Goal: Task Accomplishment & Management: Manage account settings

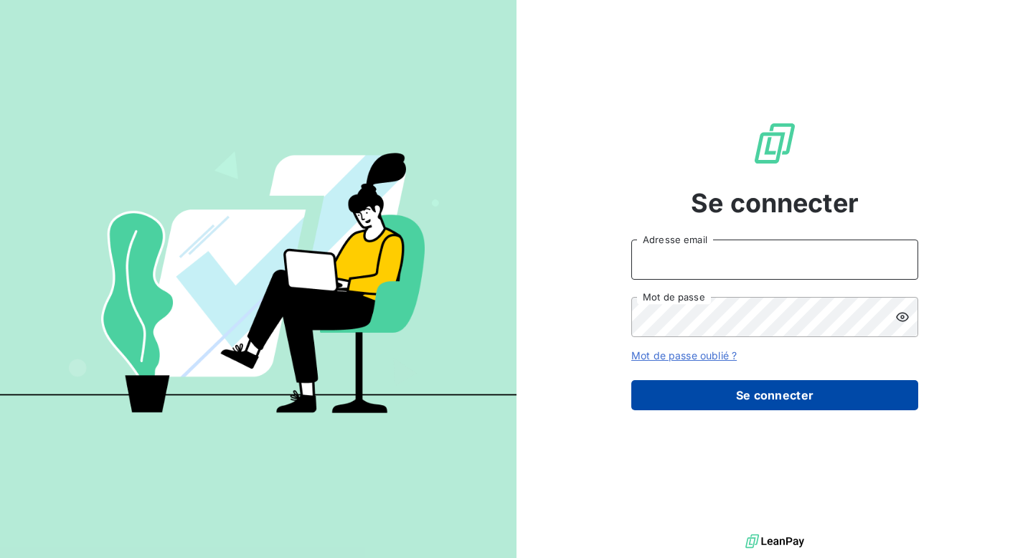
type input "[EMAIL_ADDRESS][DOMAIN_NAME]"
click at [768, 394] on button "Se connecter" at bounding box center [774, 395] width 287 height 30
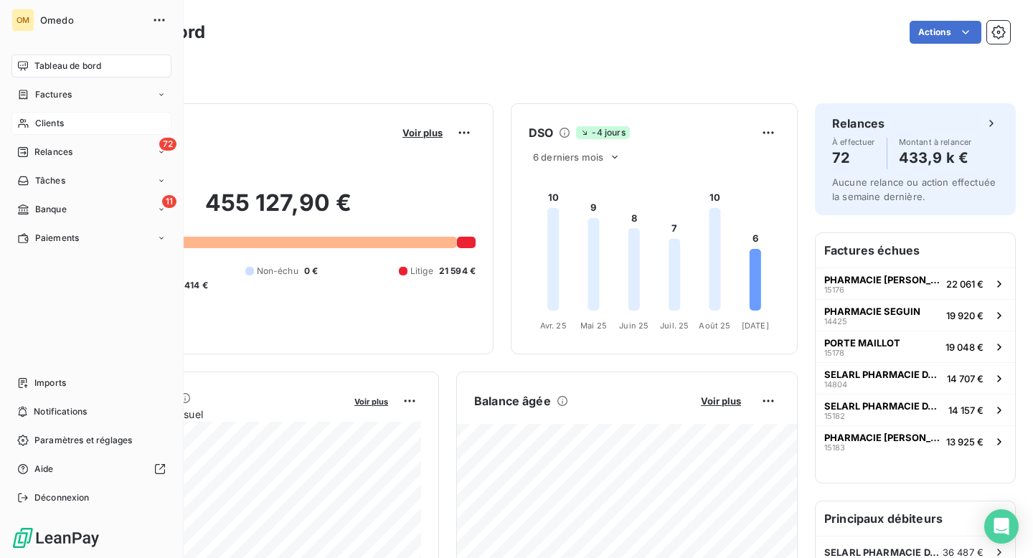
click at [46, 120] on span "Clients" at bounding box center [49, 123] width 29 height 13
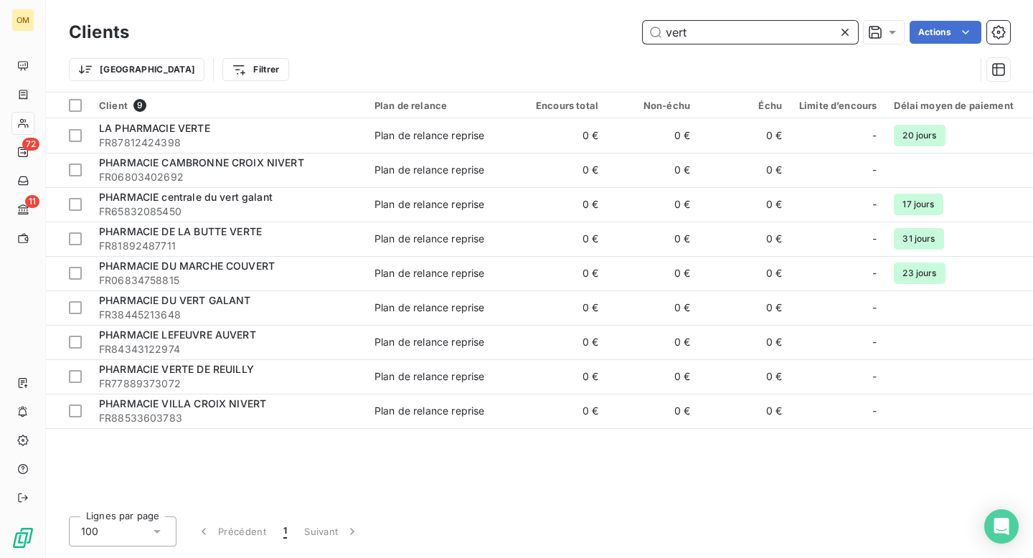
drag, startPoint x: 747, startPoint y: 39, endPoint x: 655, endPoint y: 32, distance: 92.8
click at [655, 32] on input "vert" at bounding box center [750, 32] width 215 height 23
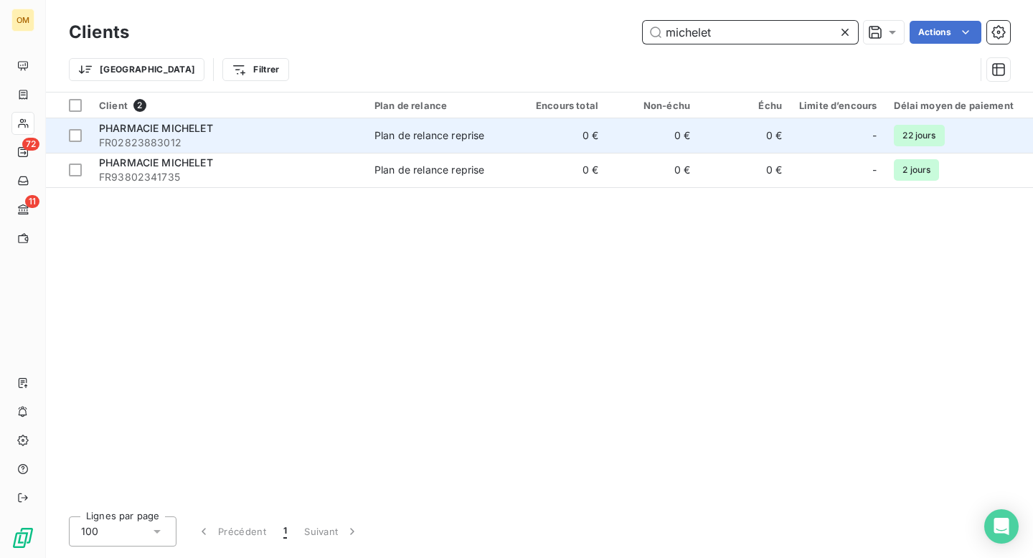
type input "michelet"
click at [293, 139] on span "FR02823883012" at bounding box center [228, 143] width 258 height 14
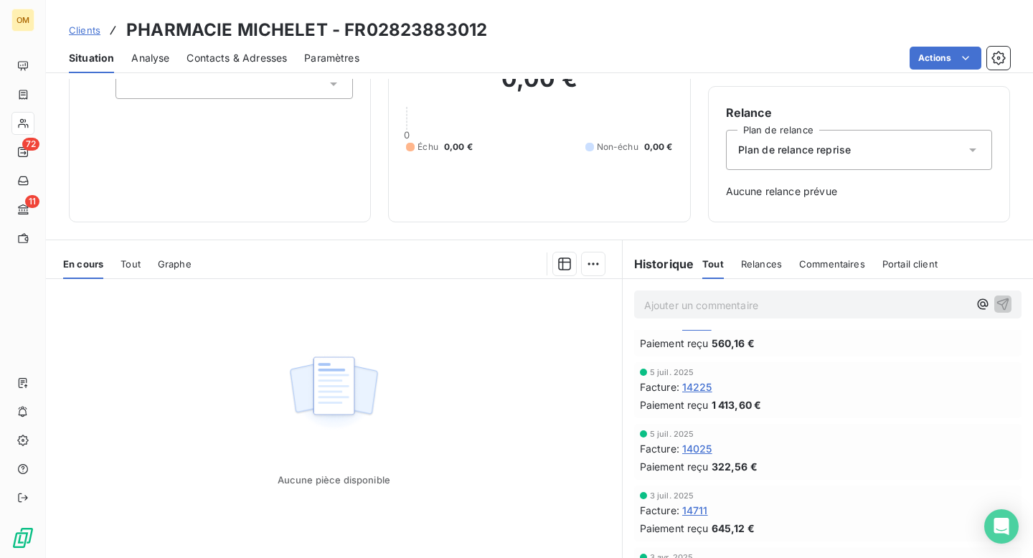
scroll to position [29, 0]
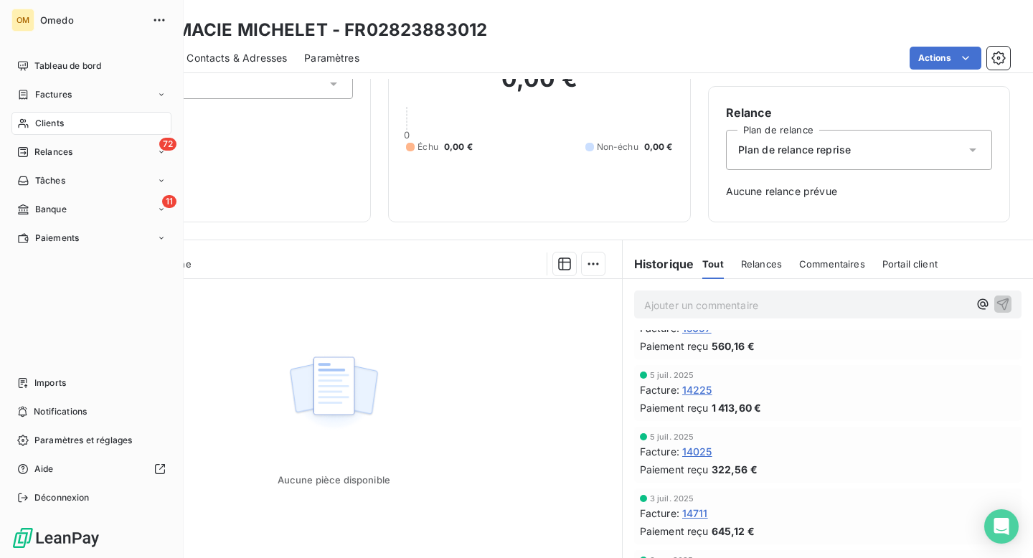
click at [47, 119] on span "Clients" at bounding box center [49, 123] width 29 height 13
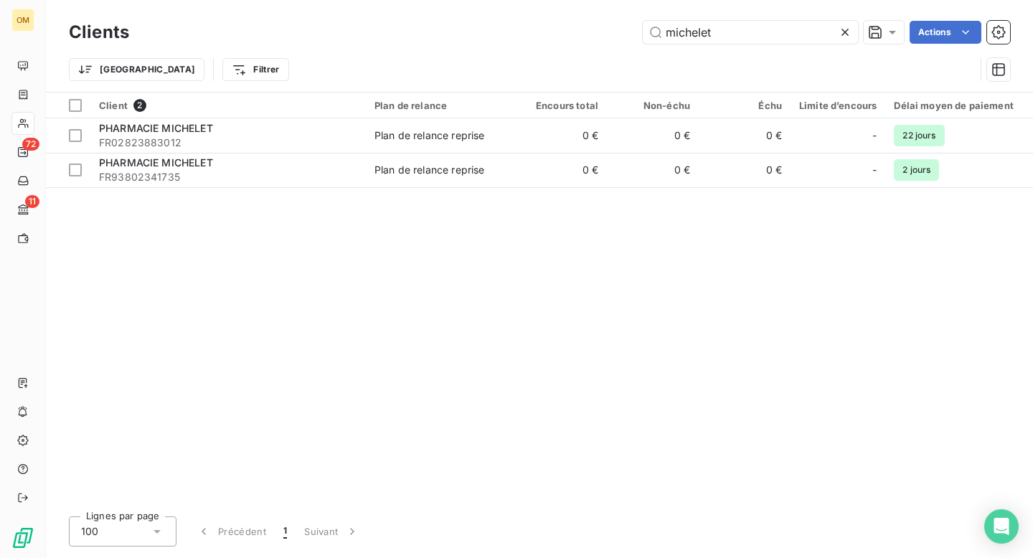
click at [843, 33] on icon at bounding box center [844, 32] width 7 height 7
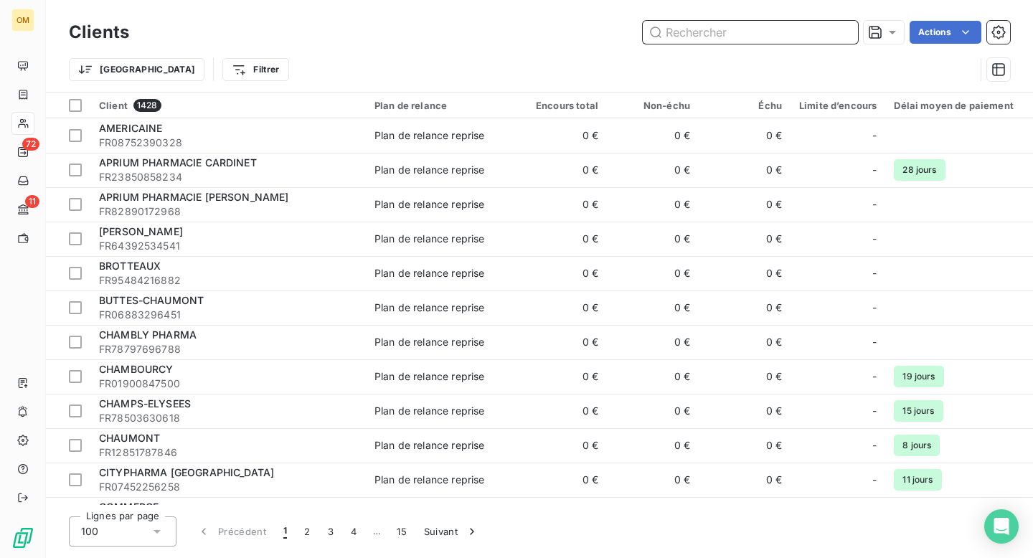
click at [769, 30] on input "text" at bounding box center [750, 32] width 215 height 23
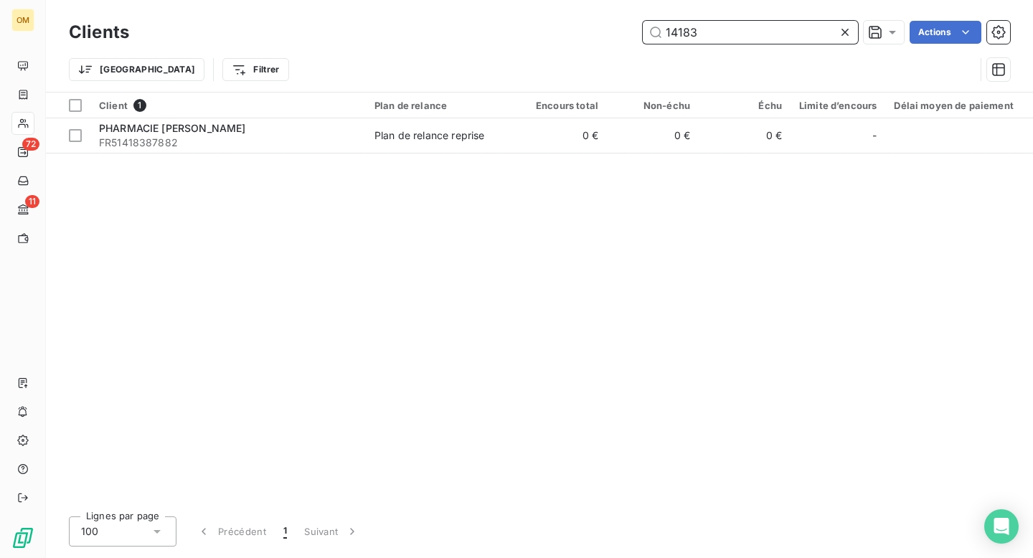
drag, startPoint x: 713, startPoint y: 32, endPoint x: 844, endPoint y: 28, distance: 131.3
click at [844, 28] on div "14183" at bounding box center [750, 32] width 215 height 23
type input "14183"
click at [844, 28] on icon at bounding box center [845, 32] width 14 height 14
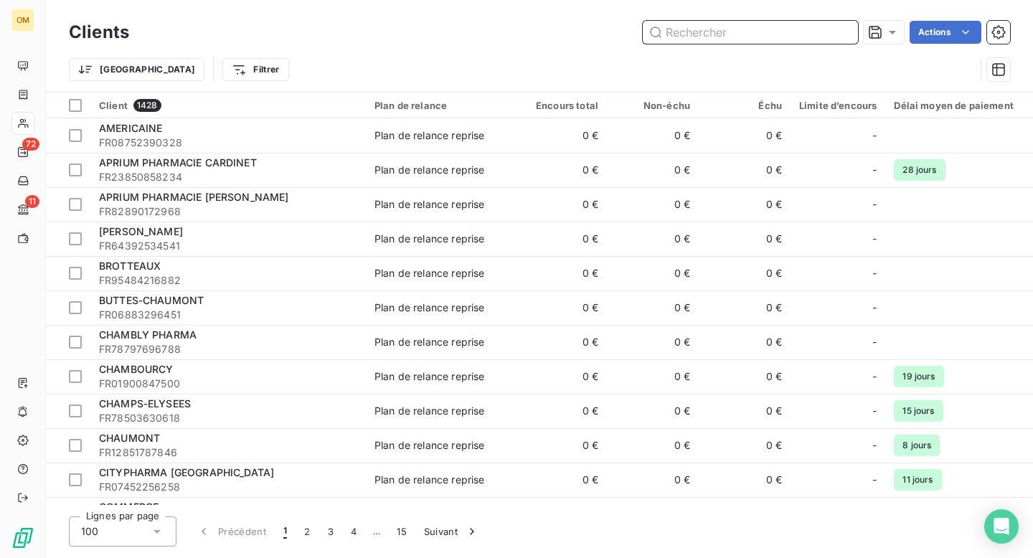
click at [716, 37] on input "text" at bounding box center [750, 32] width 215 height 23
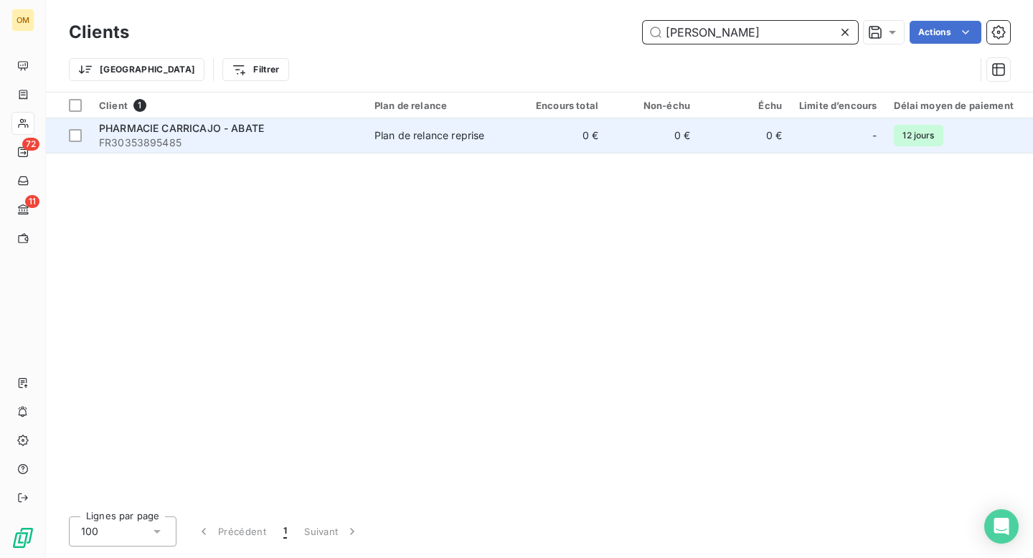
type input "carrica"
click at [432, 146] on td "Plan de relance reprise" at bounding box center [440, 135] width 149 height 34
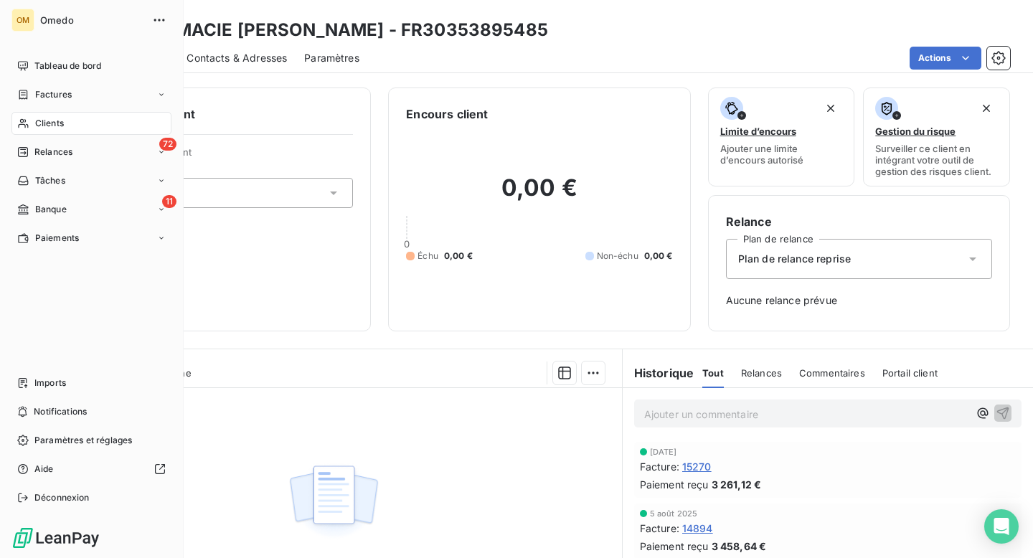
click at [49, 116] on div "Clients" at bounding box center [91, 123] width 160 height 23
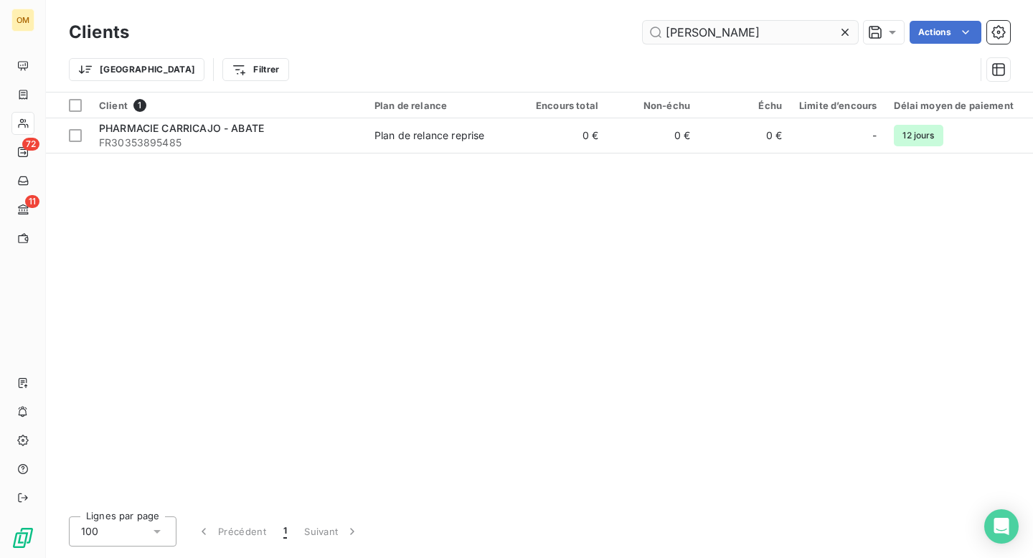
drag, startPoint x: 713, startPoint y: 32, endPoint x: 658, endPoint y: 32, distance: 55.2
click at [658, 32] on input "carrica" at bounding box center [750, 32] width 215 height 23
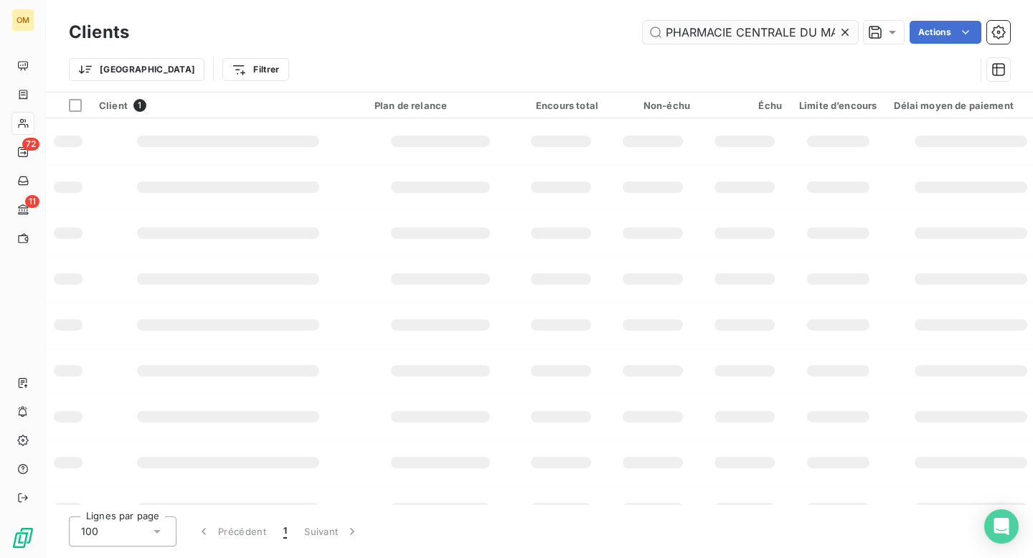
scroll to position [0, 34]
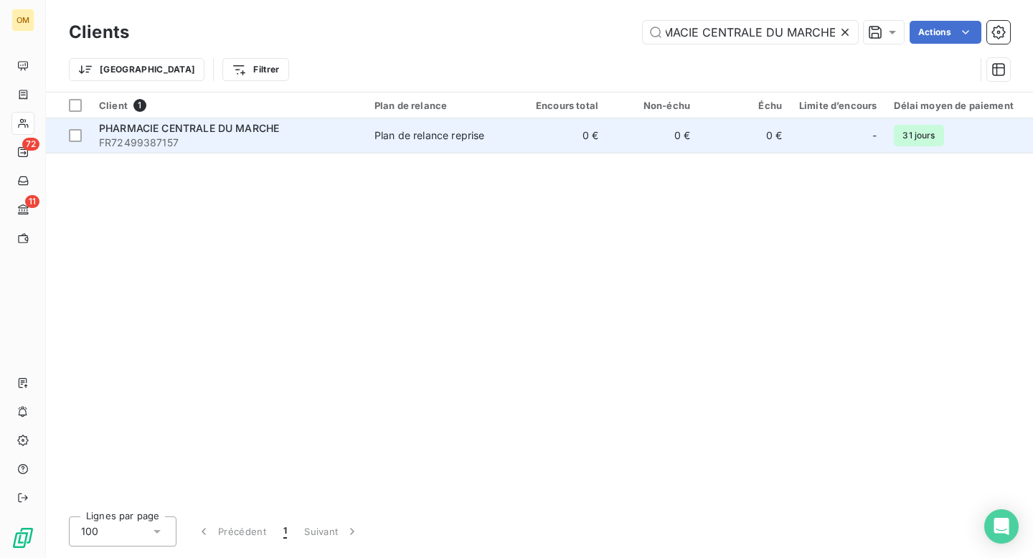
type input "PHARMACIE CENTRALE DU MARCHE"
click at [522, 138] on td "0 €" at bounding box center [561, 135] width 92 height 34
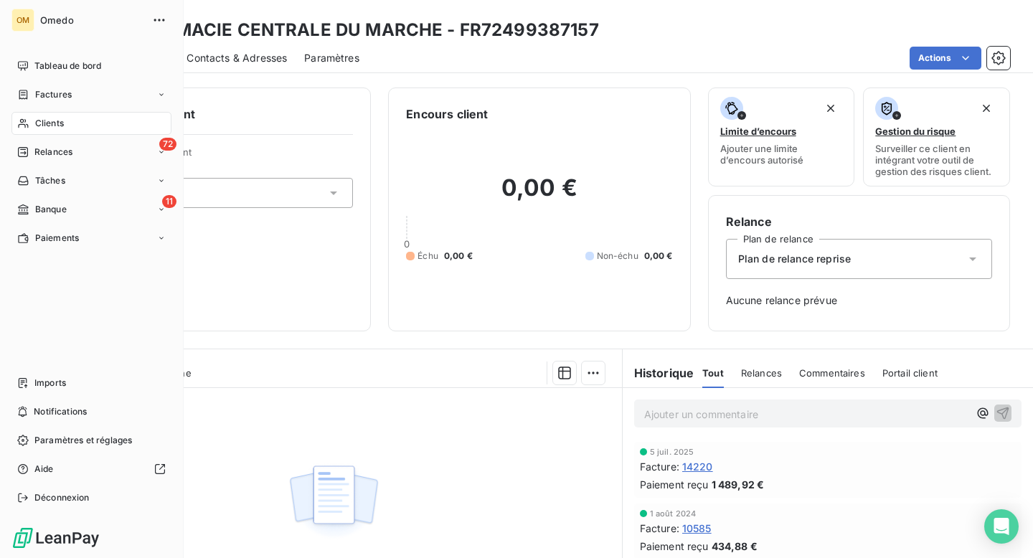
click at [47, 127] on span "Clients" at bounding box center [49, 123] width 29 height 13
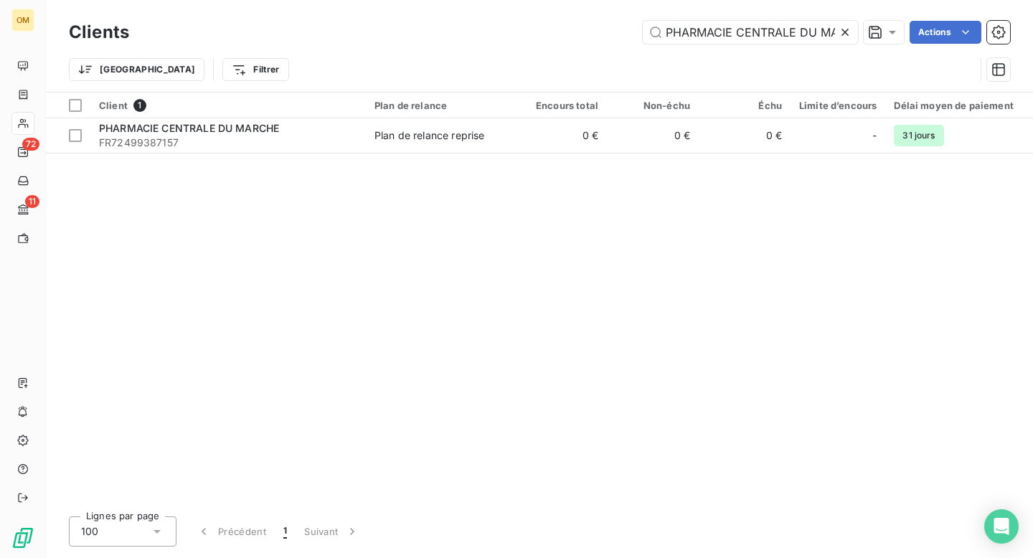
scroll to position [0, 34]
click at [846, 32] on icon at bounding box center [845, 32] width 14 height 14
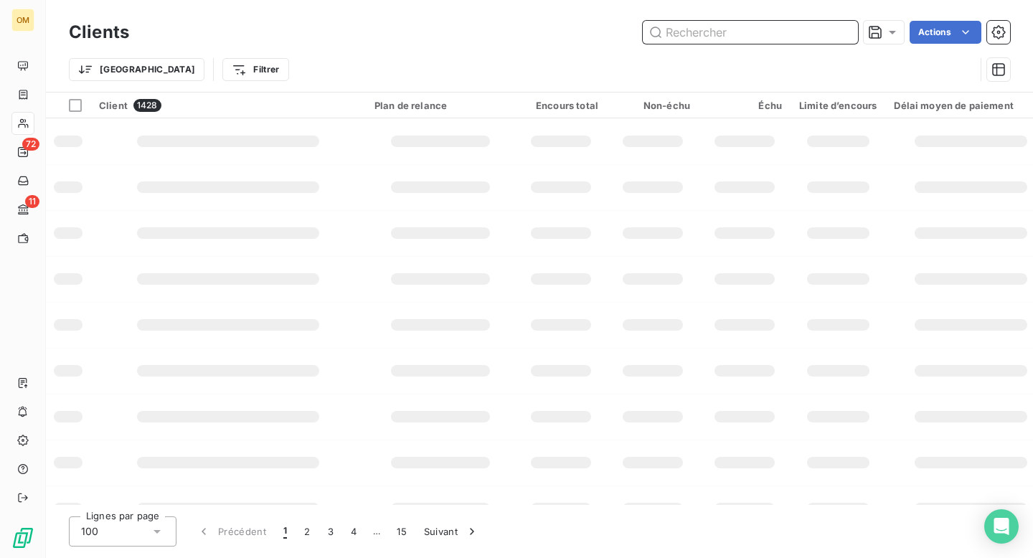
click at [750, 35] on input "text" at bounding box center [750, 32] width 215 height 23
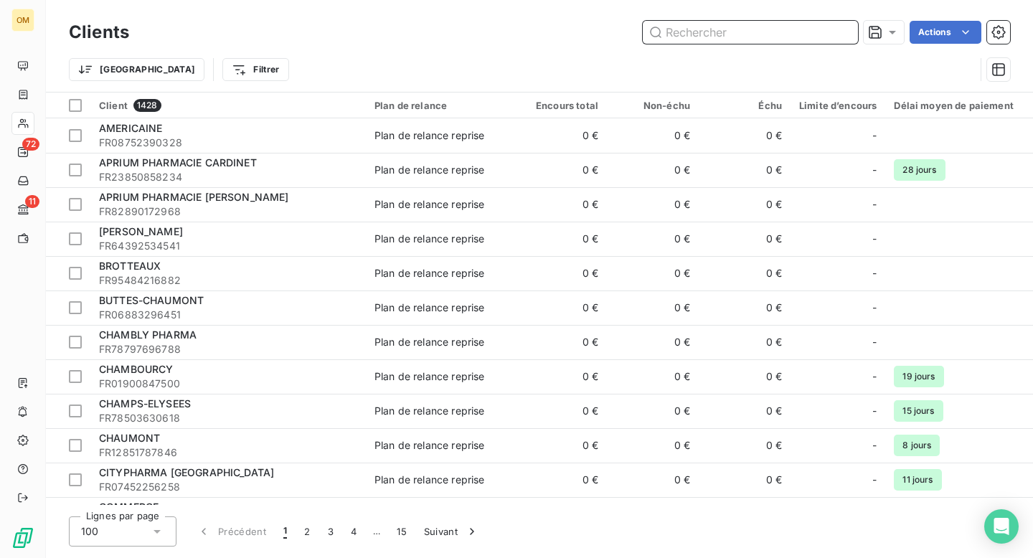
paste input "EURL PHARMACIE HERBIN"
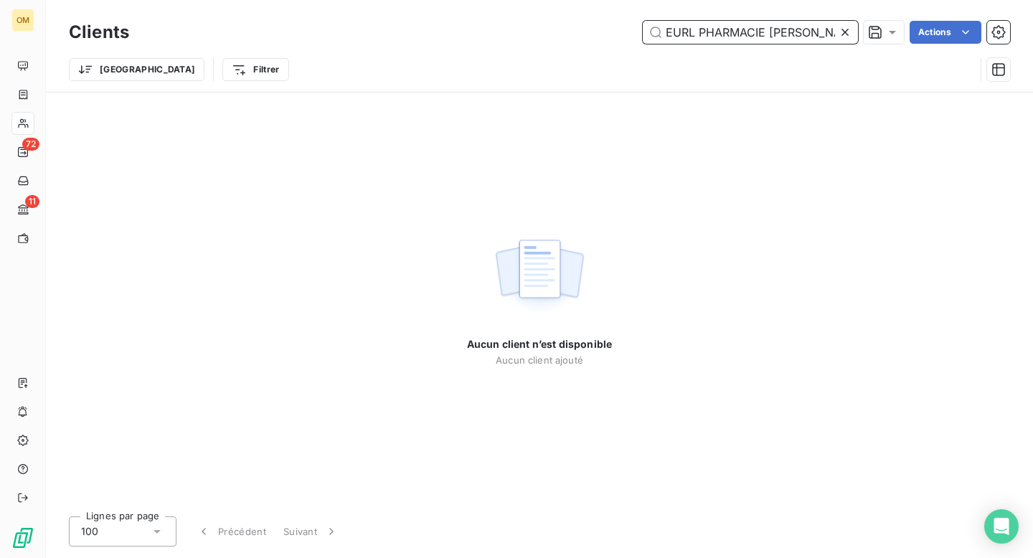
click at [697, 30] on input "EURL PHARMACIE HERBIN" at bounding box center [750, 32] width 215 height 23
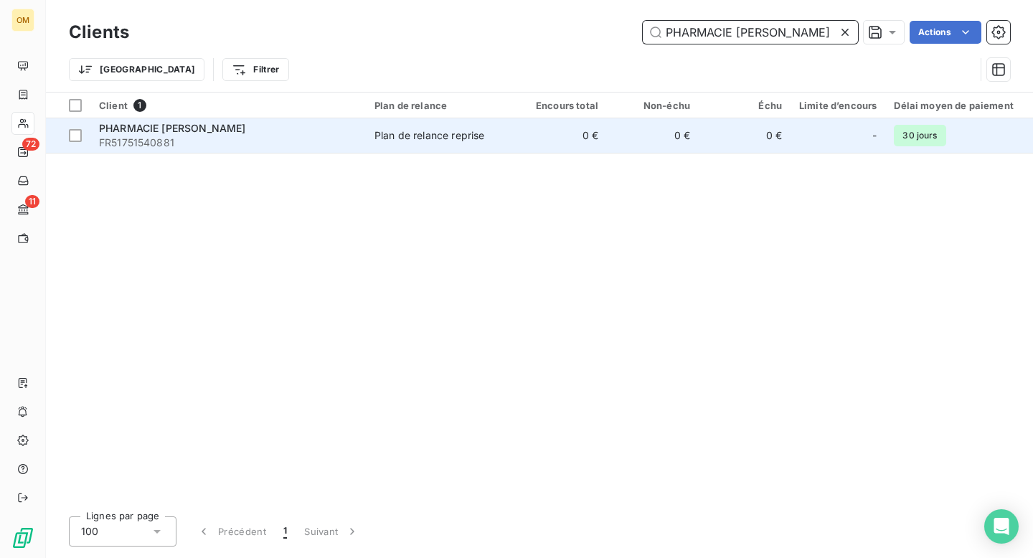
type input "PHARMACIE HERBIN"
click at [546, 146] on td "0 €" at bounding box center [561, 135] width 92 height 34
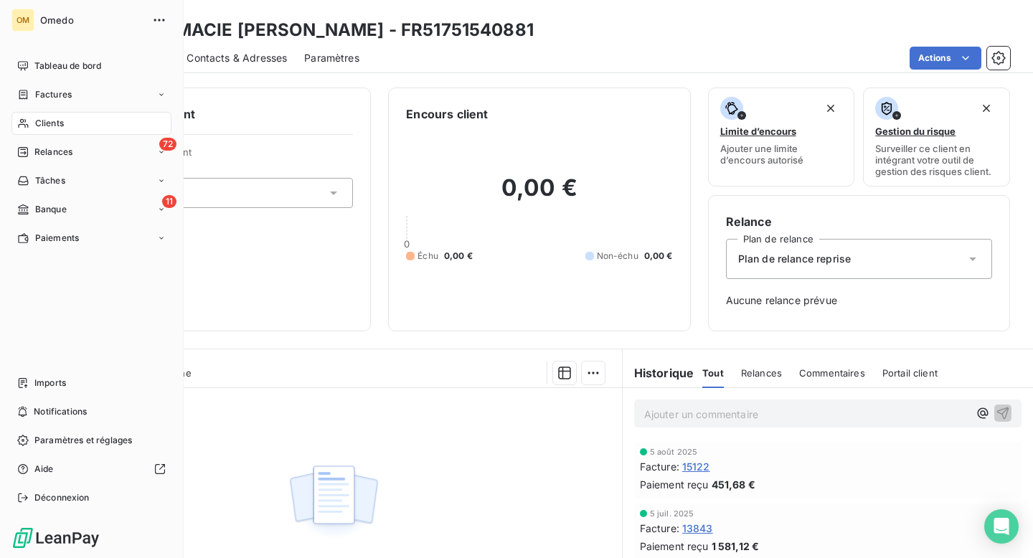
click at [45, 123] on span "Clients" at bounding box center [49, 123] width 29 height 13
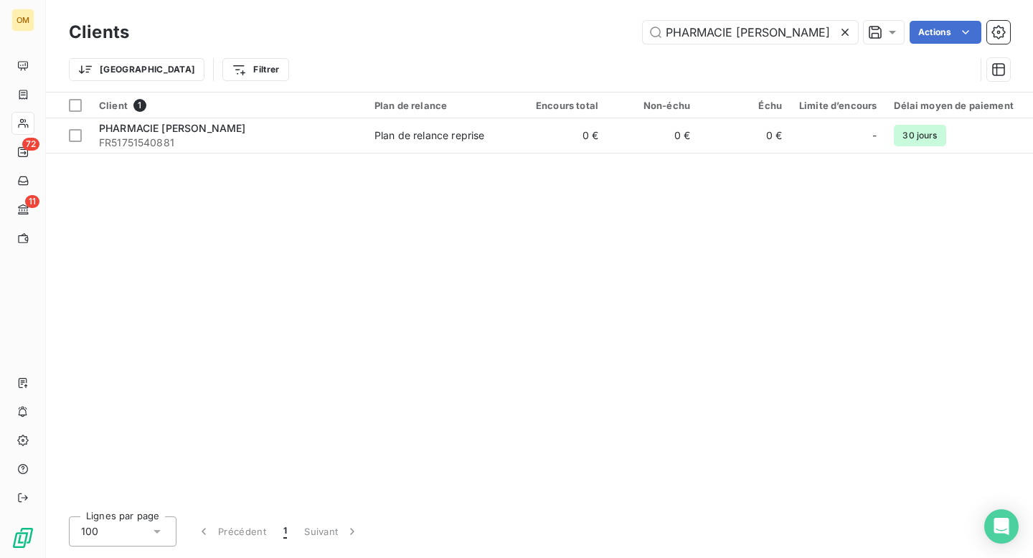
click at [843, 31] on icon at bounding box center [844, 32] width 7 height 7
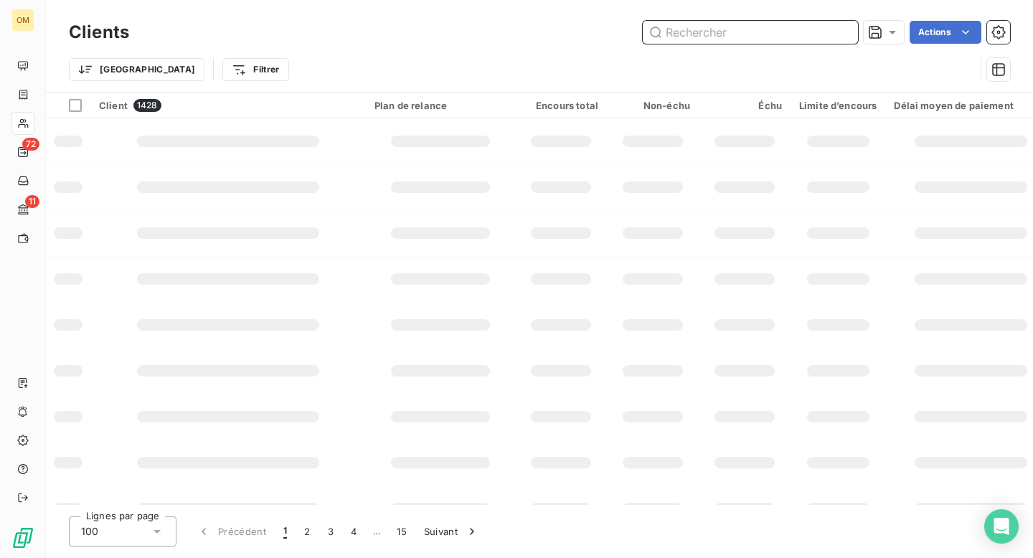
click at [786, 32] on input "text" at bounding box center [750, 32] width 215 height 23
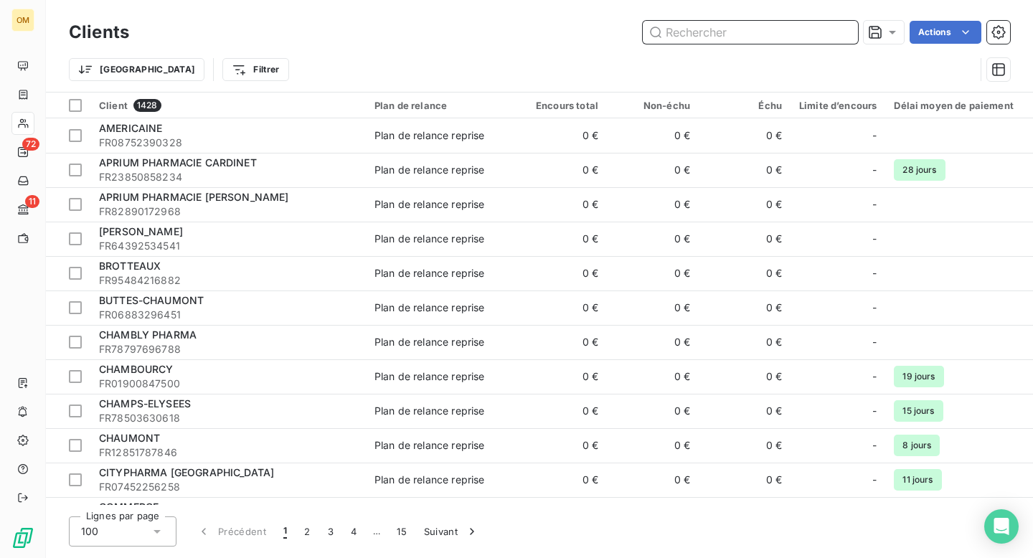
paste input "PHARMACIE MANAUD"
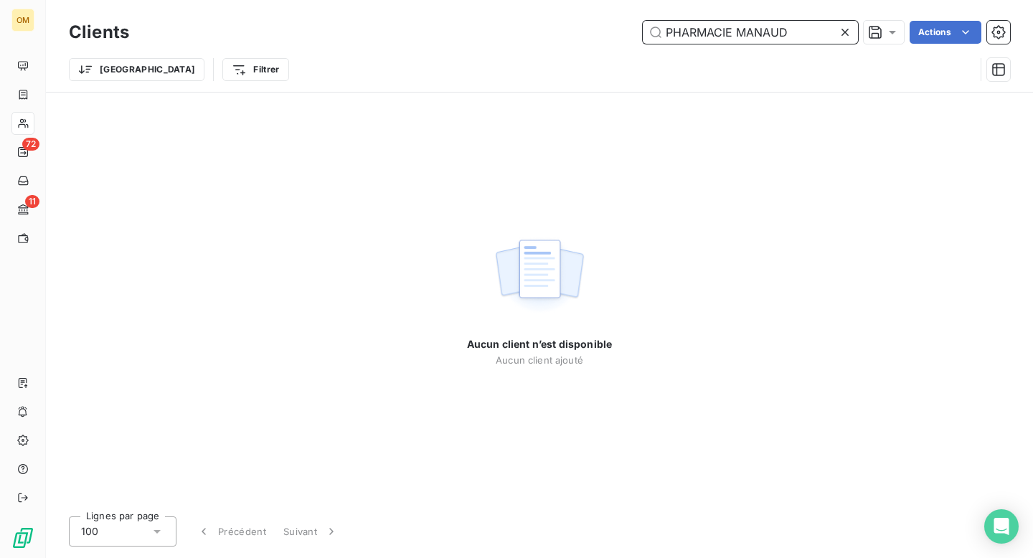
click at [737, 32] on input "PHARMACIE MANAUD" at bounding box center [750, 32] width 215 height 23
click at [724, 33] on input "MANAUD" at bounding box center [750, 32] width 215 height 23
drag, startPoint x: 720, startPoint y: 33, endPoint x: 656, endPoint y: 32, distance: 63.8
click at [656, 32] on input "MANAUD" at bounding box center [750, 32] width 215 height 23
paste input "PHARMACIE"
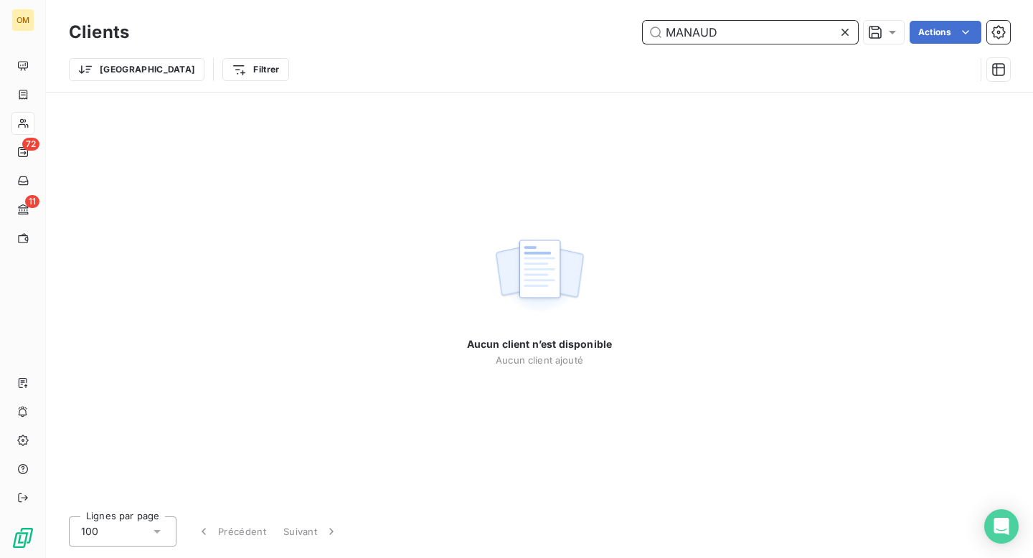
type input "PHARMACIE MANAUD"
click at [846, 30] on icon at bounding box center [845, 32] width 14 height 14
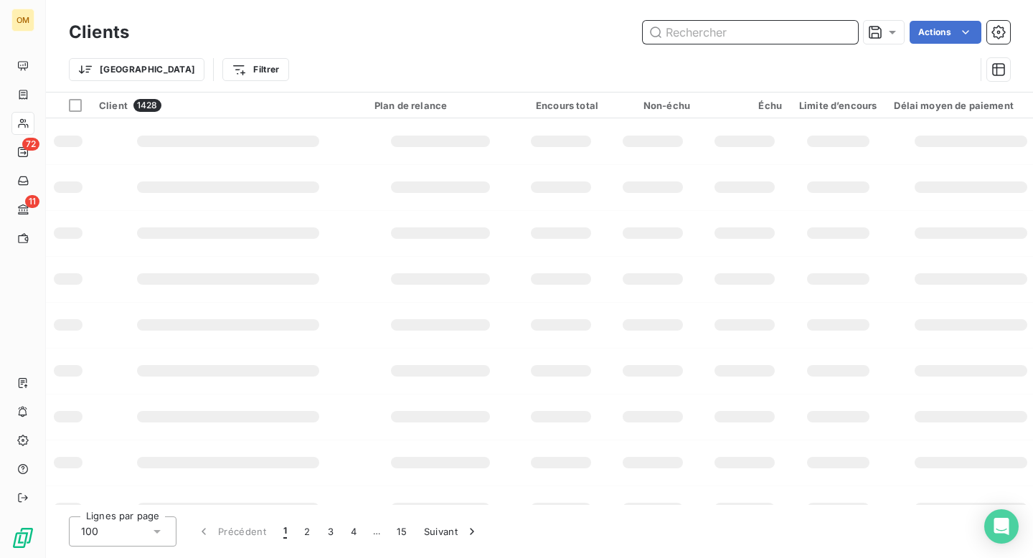
click at [780, 33] on input "text" at bounding box center [750, 32] width 215 height 23
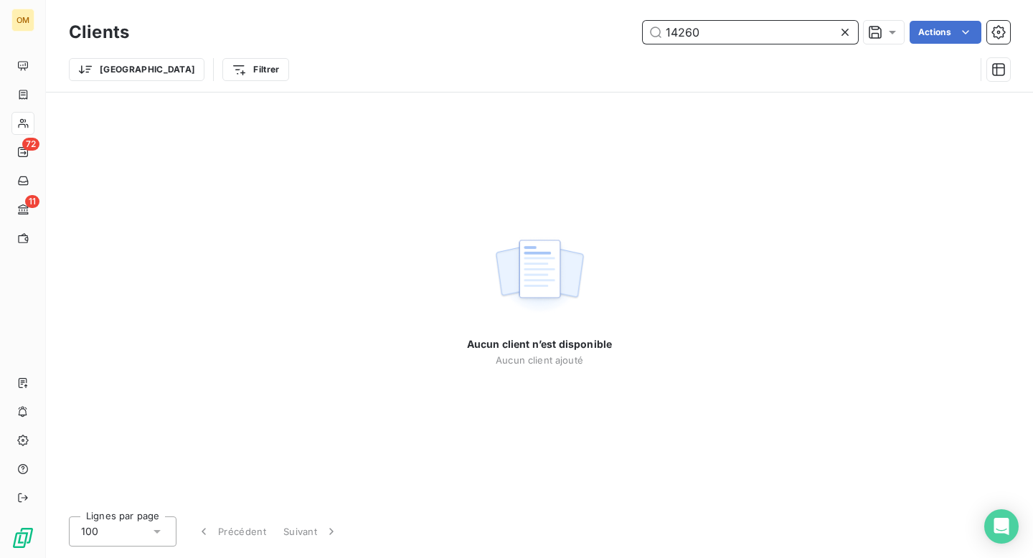
type input "14260"
click at [843, 29] on icon at bounding box center [845, 32] width 14 height 14
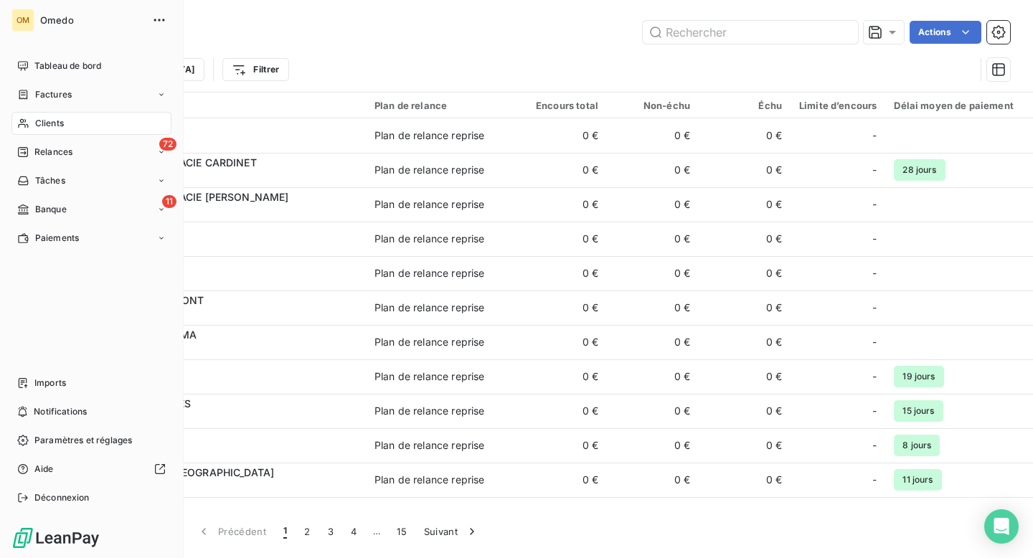
click at [53, 125] on span "Clients" at bounding box center [49, 123] width 29 height 13
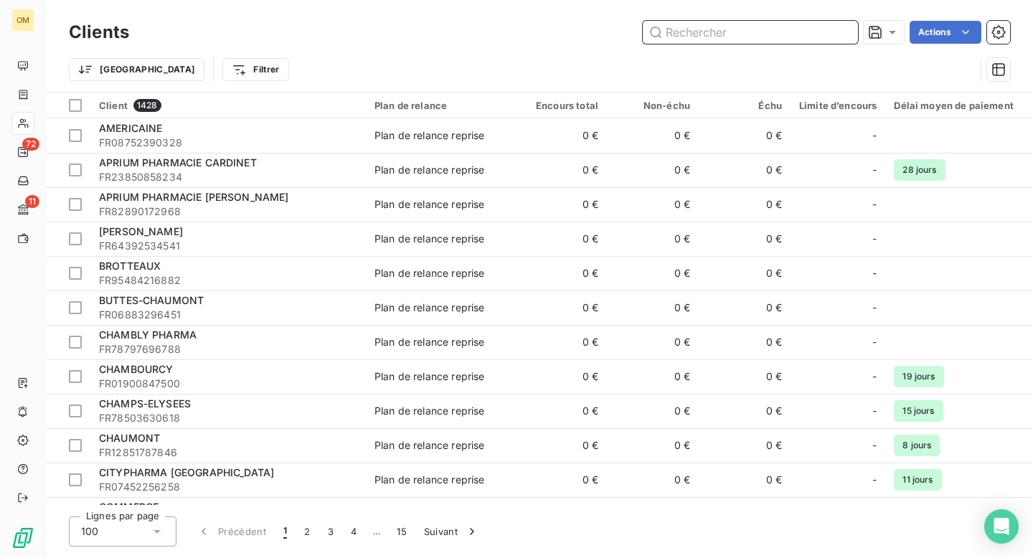
click at [747, 36] on input "text" at bounding box center [750, 32] width 215 height 23
paste input "PHARMACIE DE LA GARE"
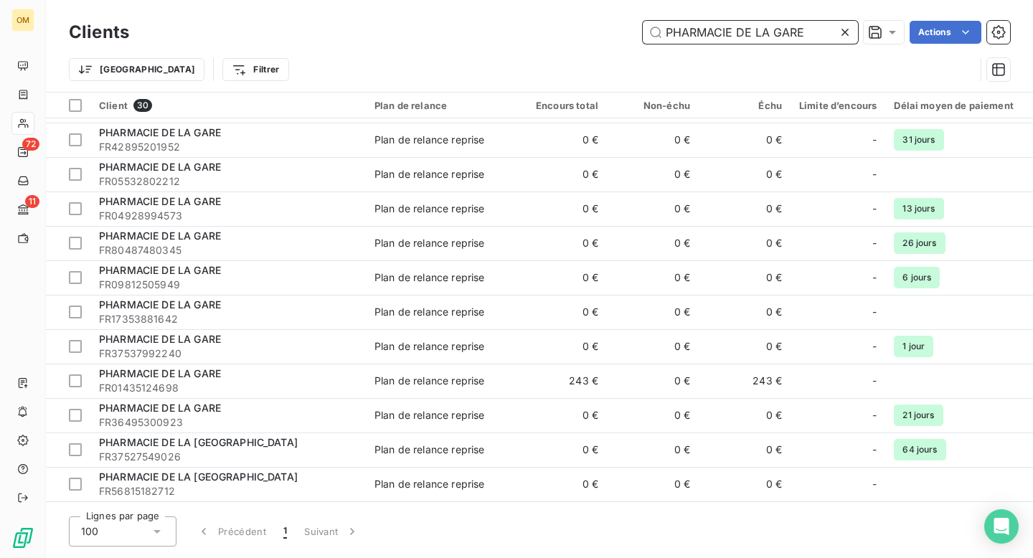
scroll to position [307, 0]
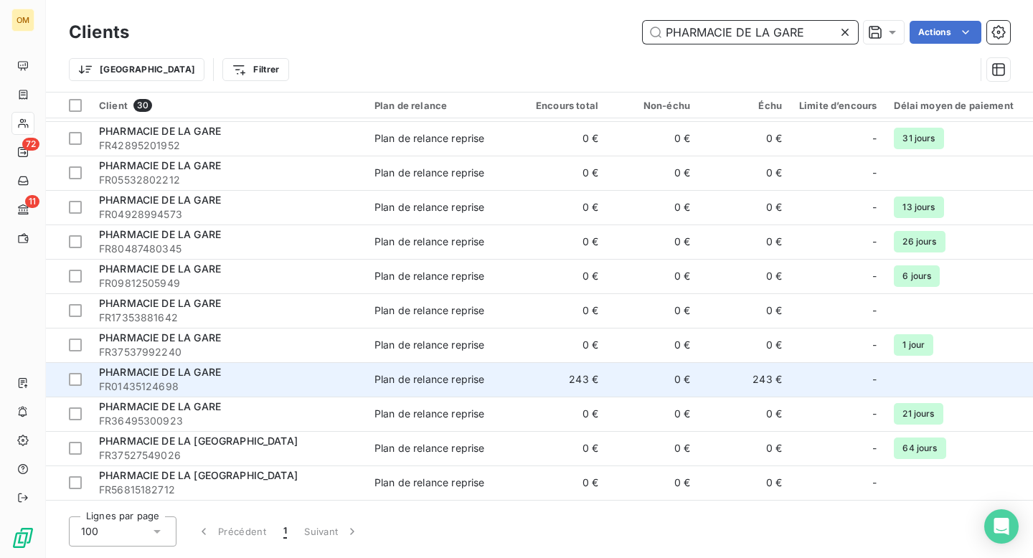
type input "PHARMACIE DE LA GARE"
click at [367, 389] on td "Plan de relance reprise" at bounding box center [440, 379] width 149 height 34
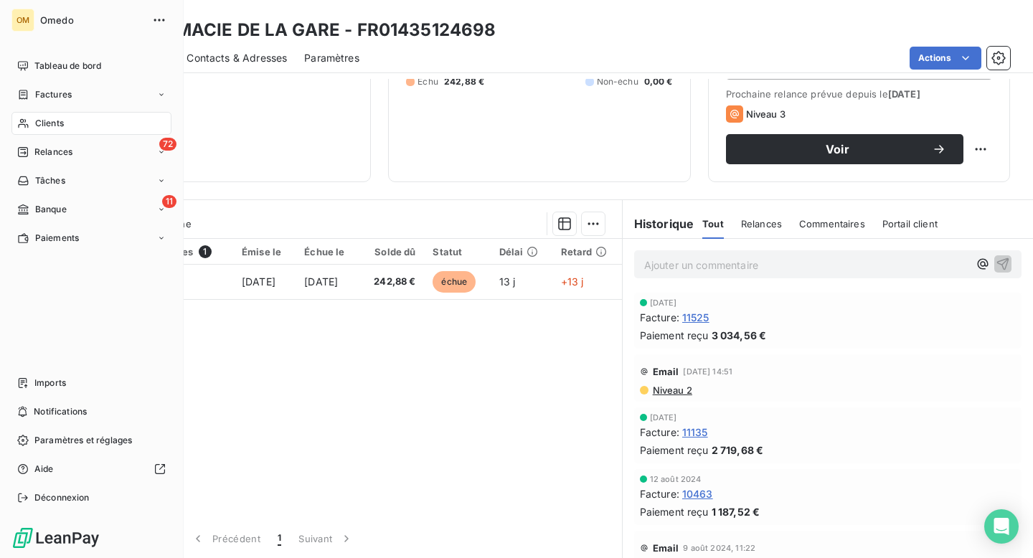
click at [48, 123] on span "Clients" at bounding box center [49, 123] width 29 height 13
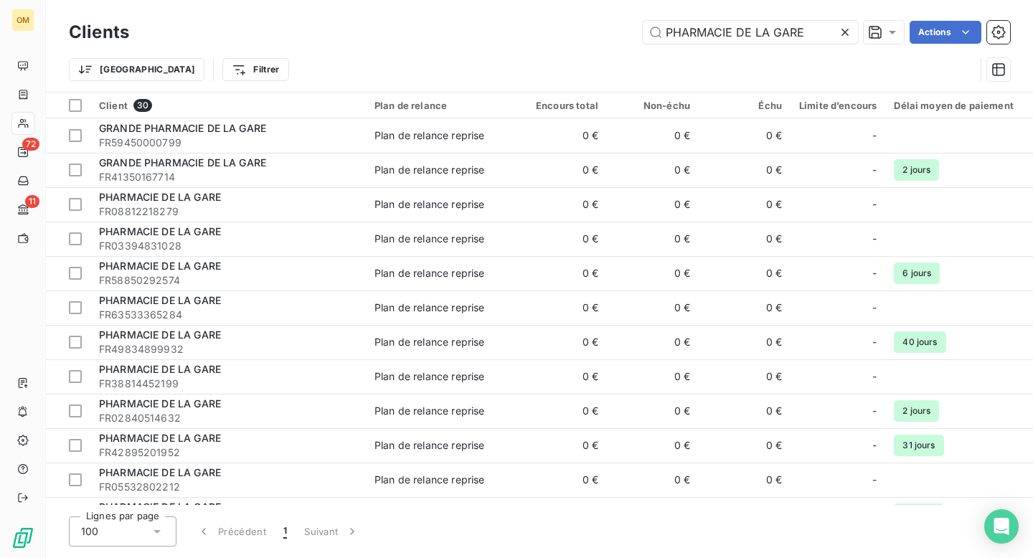
click at [845, 29] on icon at bounding box center [845, 32] width 14 height 14
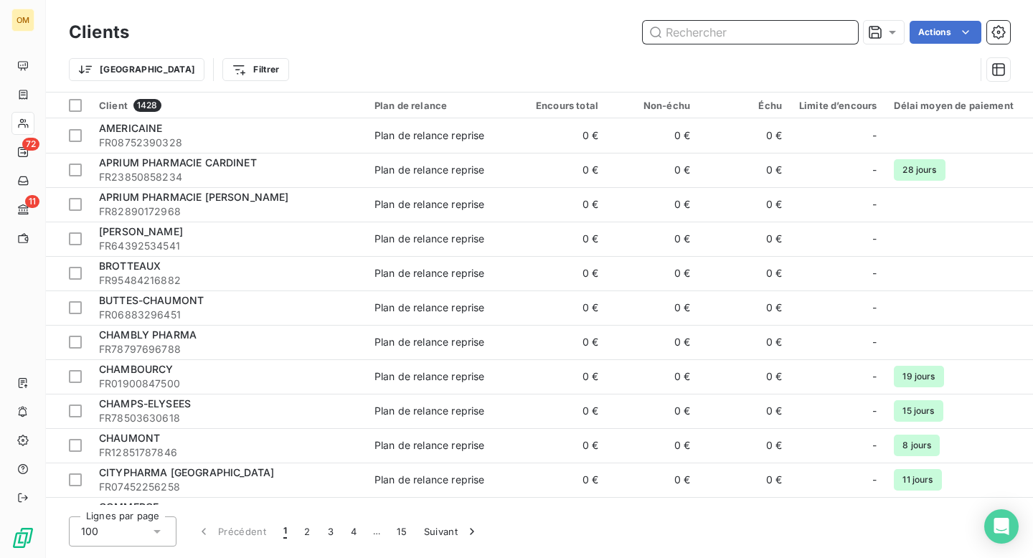
click at [819, 29] on input "text" at bounding box center [750, 32] width 215 height 23
paste input "PHARMACIE POIRE"
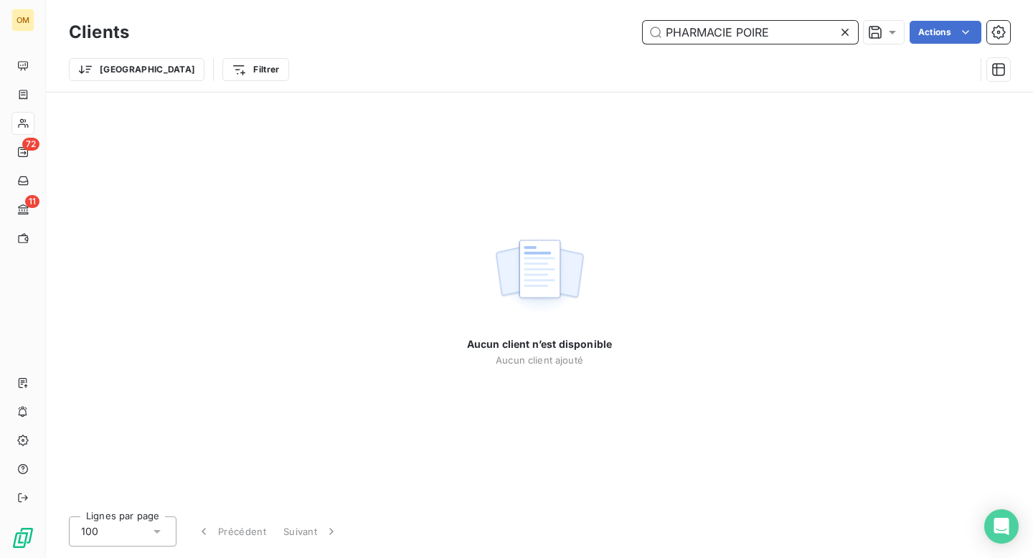
click at [737, 32] on input "PHARMACIE POIRE" at bounding box center [750, 32] width 215 height 23
type input "POIRE"
click at [846, 28] on icon at bounding box center [845, 32] width 14 height 14
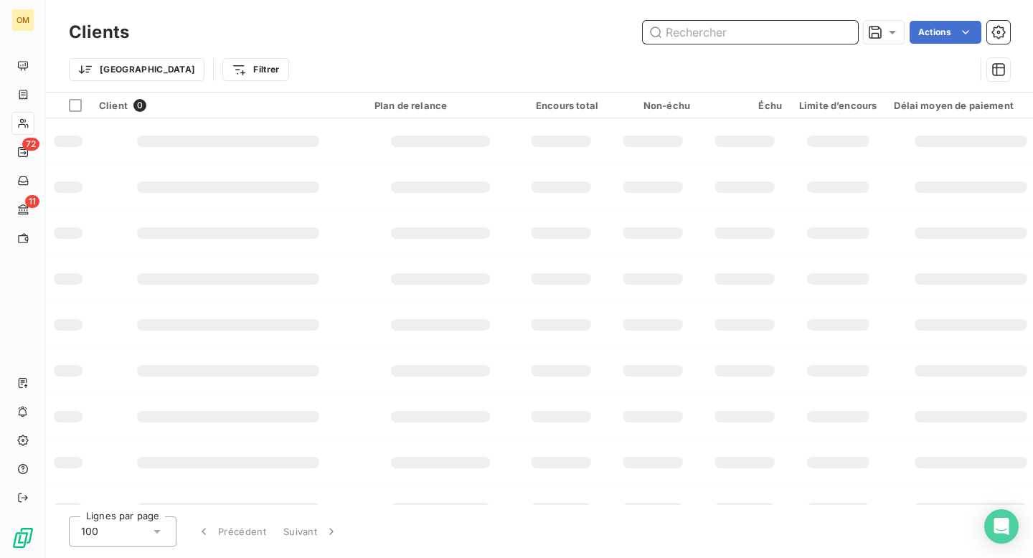
click at [759, 38] on input "text" at bounding box center [750, 32] width 215 height 23
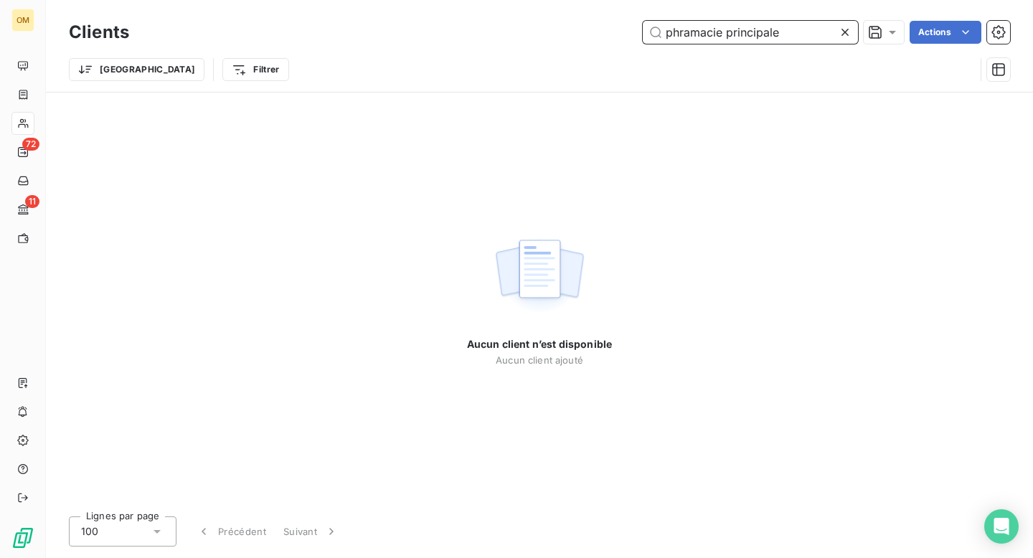
click at [687, 35] on input "phramacie principale" at bounding box center [750, 32] width 215 height 23
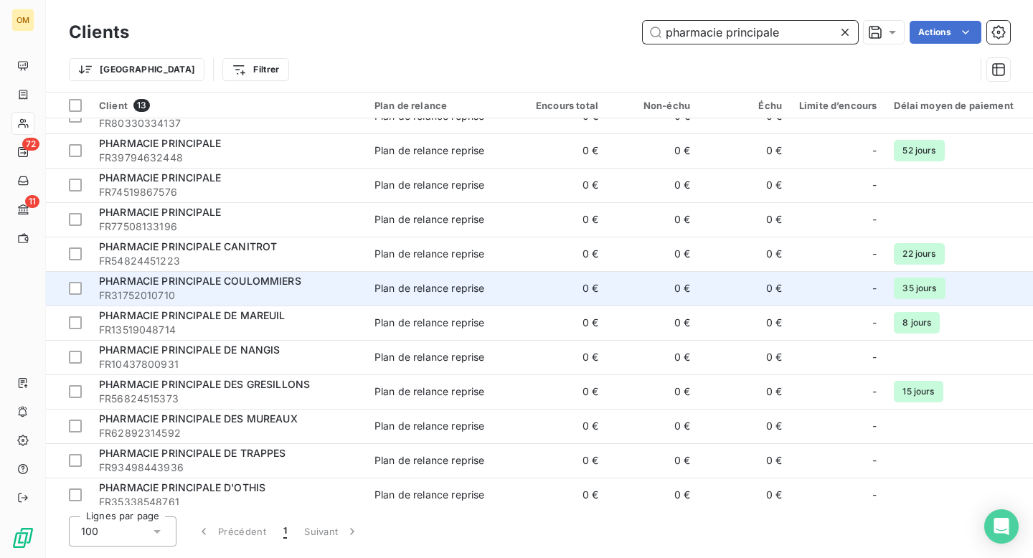
scroll to position [67, 0]
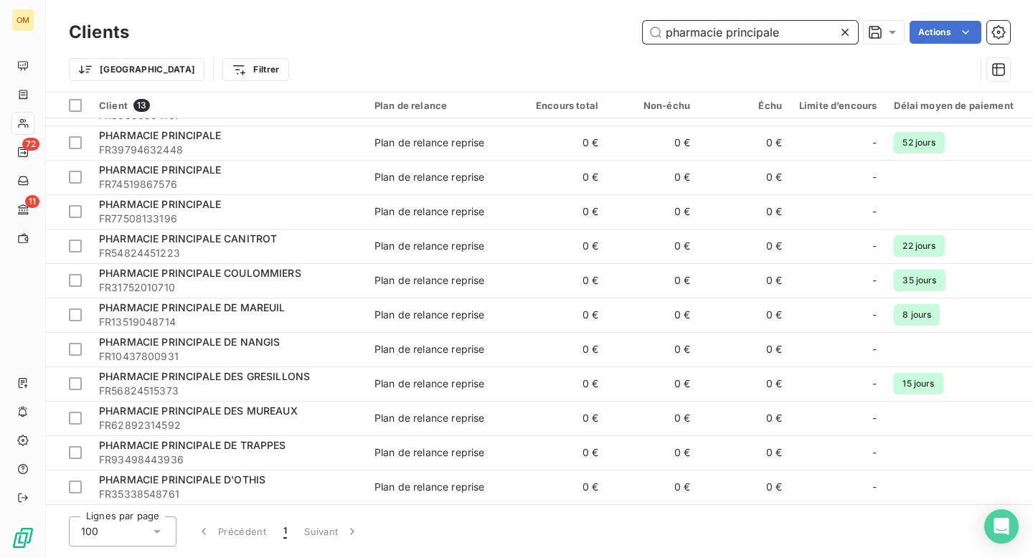
type input "pharmacie principale"
click at [844, 32] on icon at bounding box center [844, 32] width 7 height 7
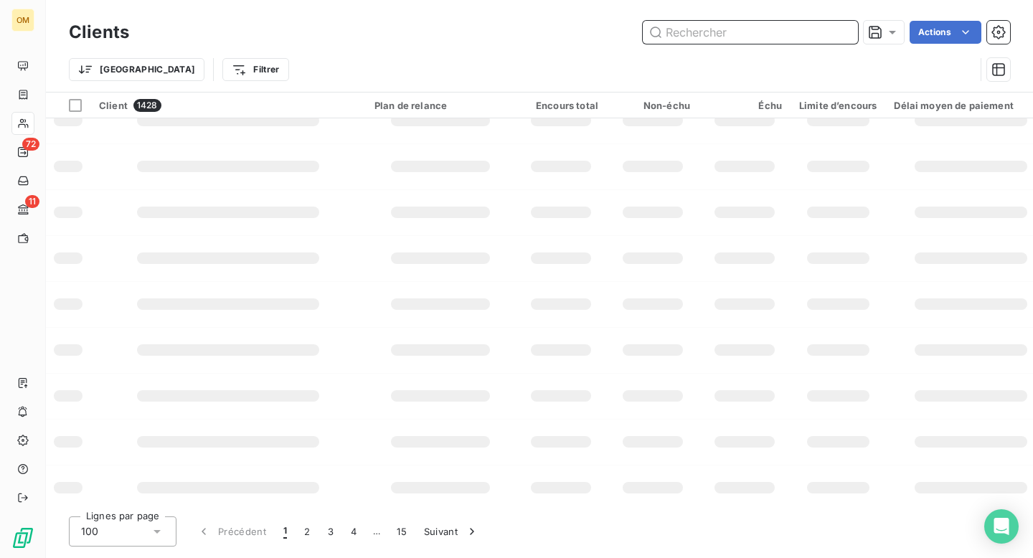
click at [795, 28] on input "text" at bounding box center [750, 32] width 215 height 23
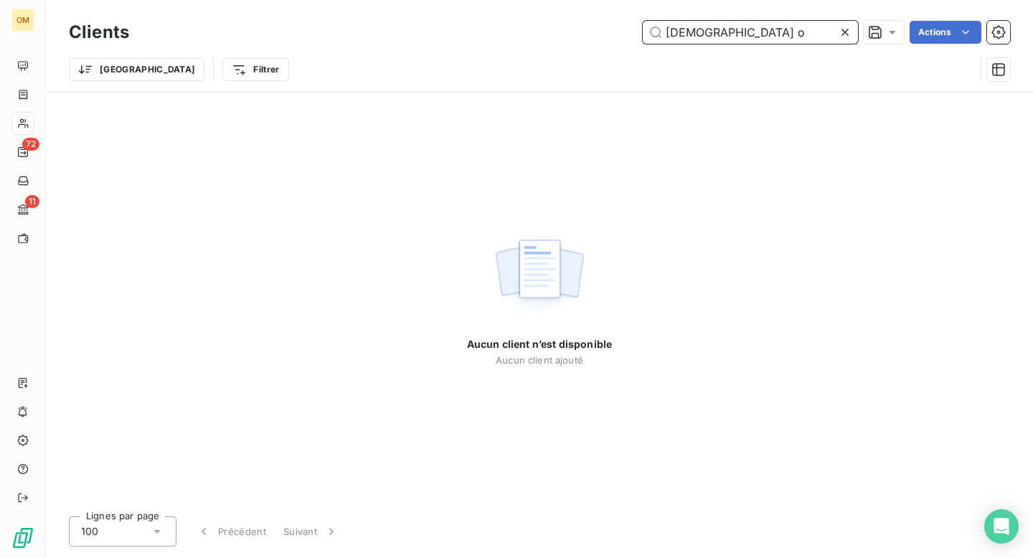
type input "saint o"
click at [839, 33] on icon at bounding box center [845, 32] width 14 height 14
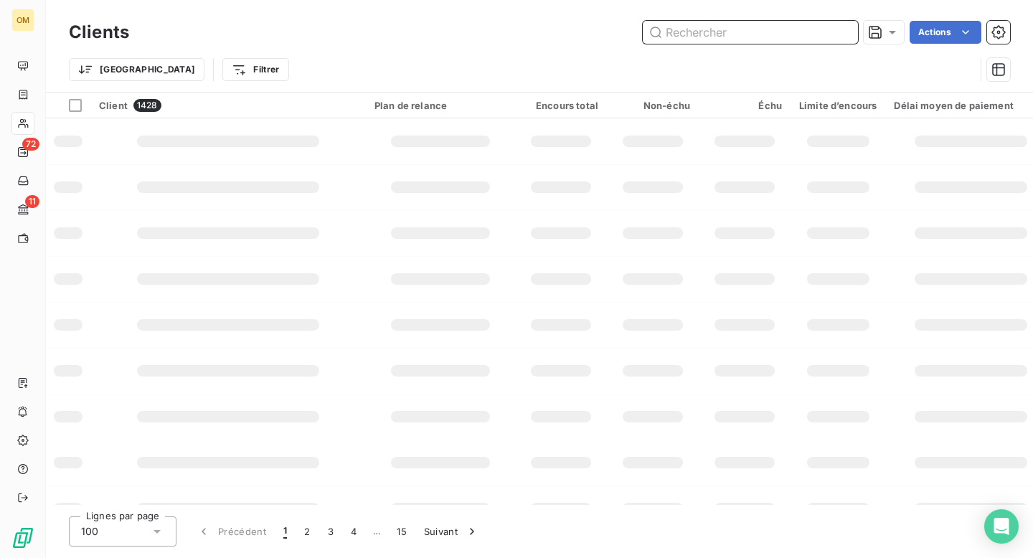
click at [717, 29] on input "text" at bounding box center [750, 32] width 215 height 23
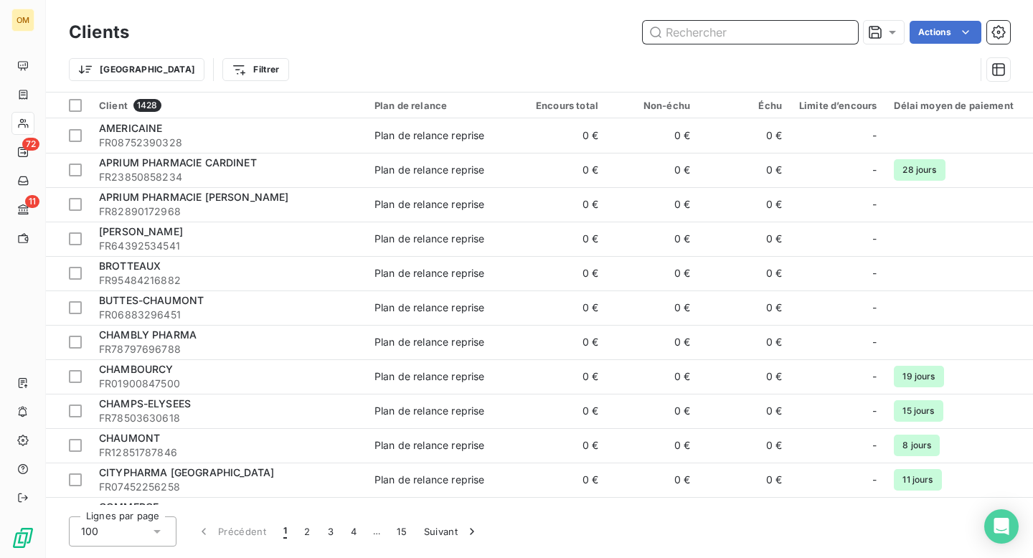
paste input "PHARMACIE DE LA BUTTE MONCEAU"
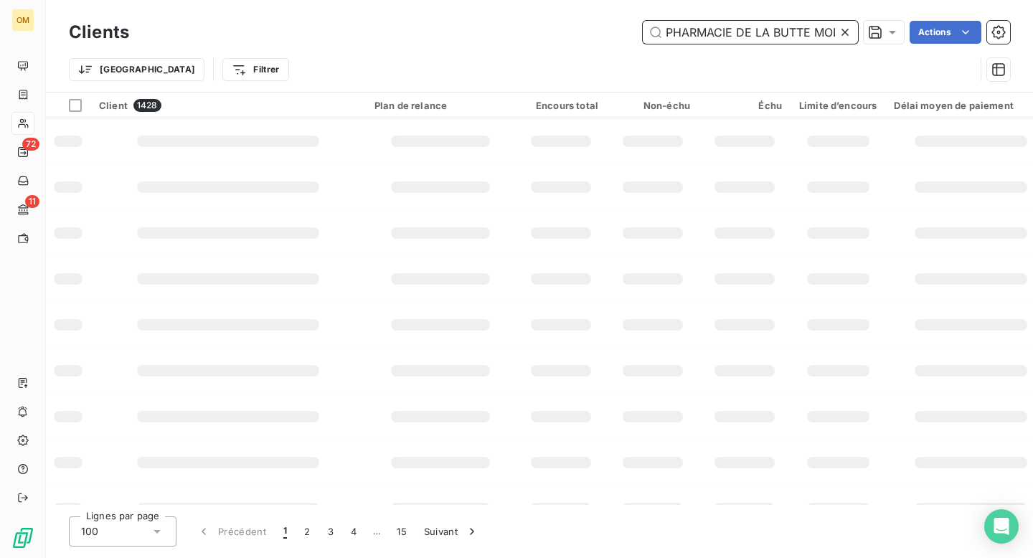
scroll to position [0, 37]
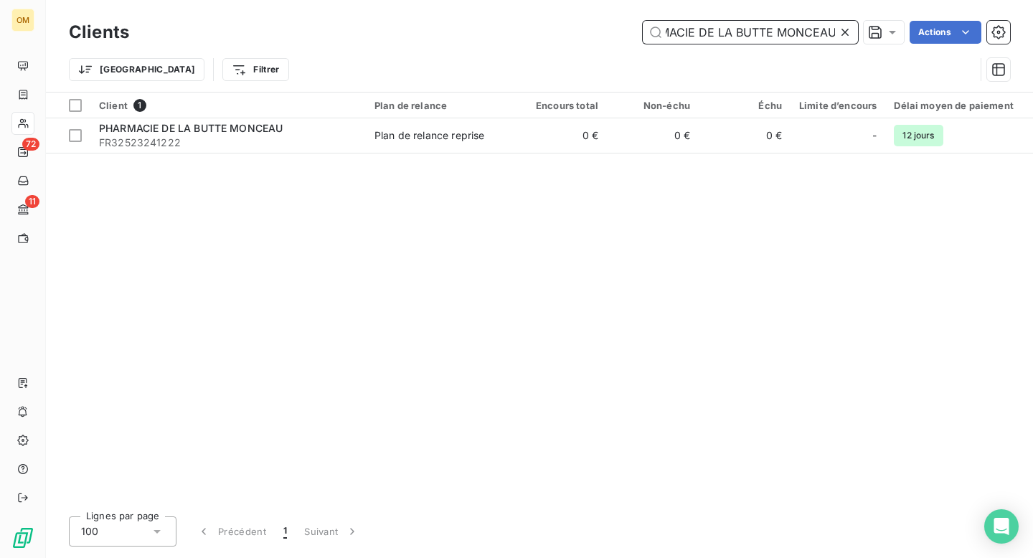
type input "PHARMACIE DE LA BUTTE MONCEAU"
click at [846, 32] on icon at bounding box center [845, 32] width 14 height 14
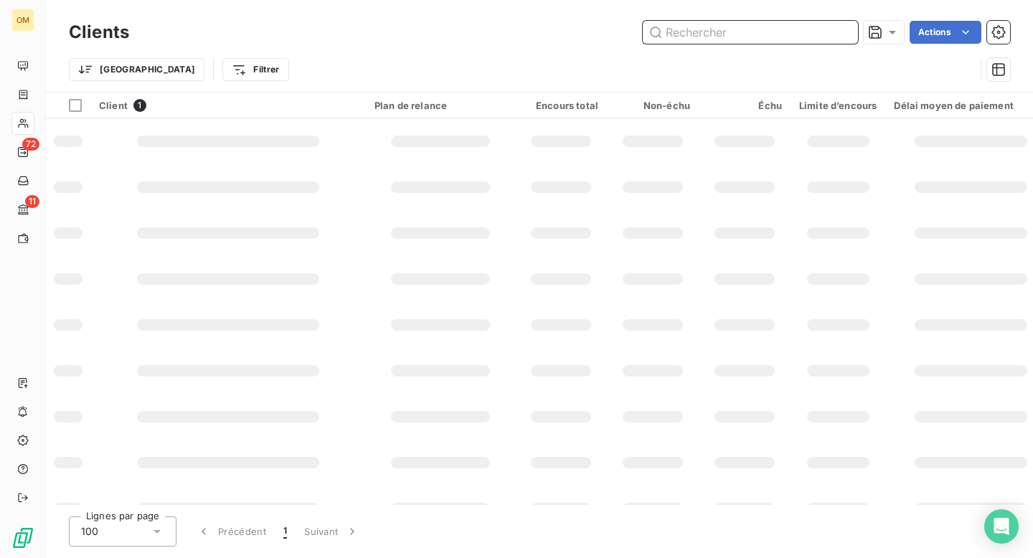
click at [787, 37] on input "text" at bounding box center [750, 32] width 215 height 23
paste input "CITE SANTE"
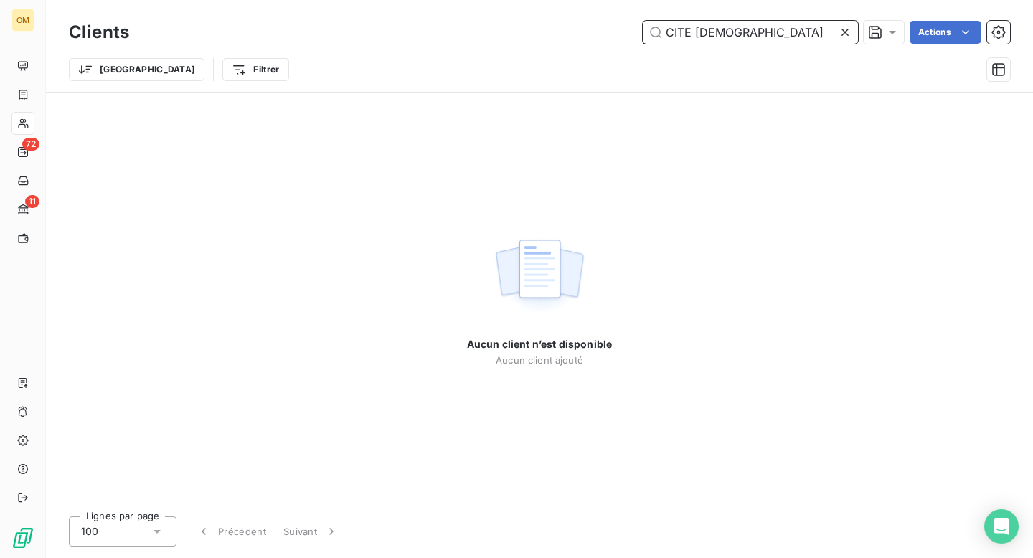
type input "CITE SANTE"
click at [844, 36] on icon at bounding box center [845, 32] width 14 height 14
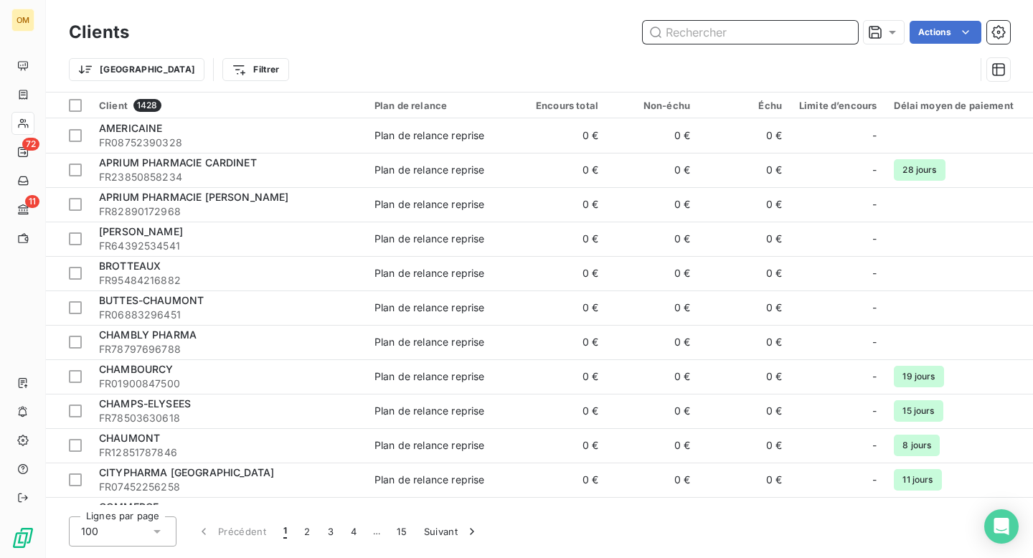
click at [813, 27] on input "text" at bounding box center [750, 32] width 215 height 23
paste input "NHEAN"
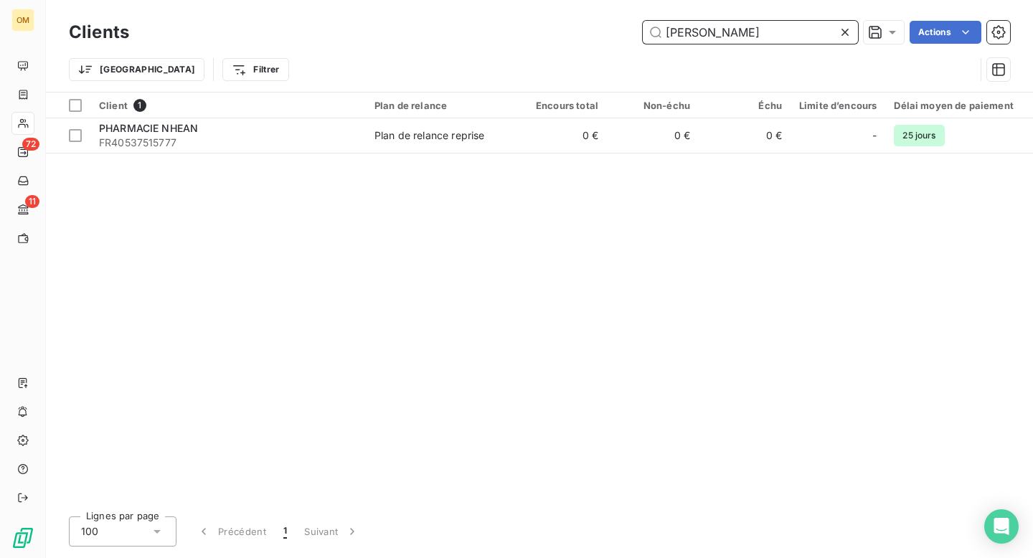
type input "NHEAN"
click at [844, 32] on icon at bounding box center [844, 32] width 7 height 7
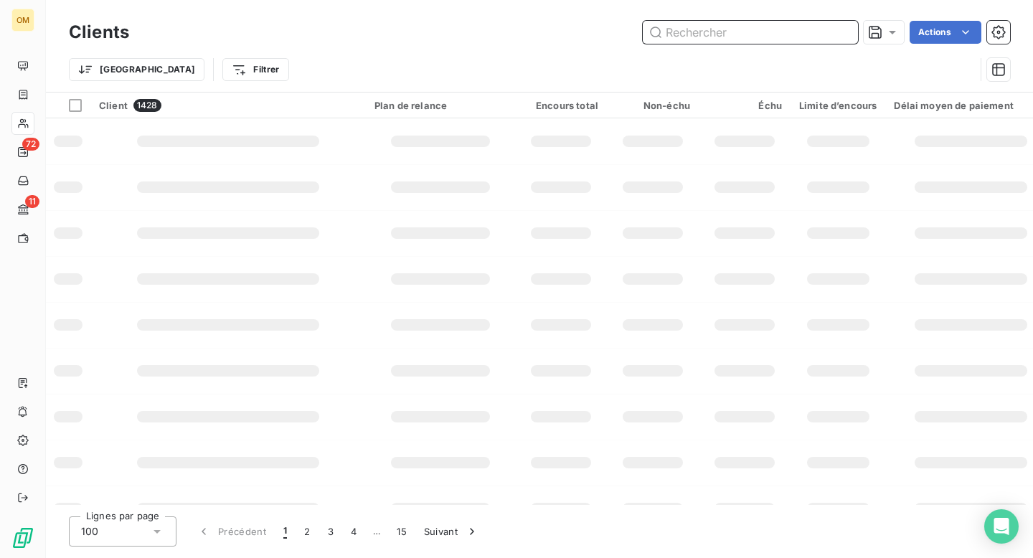
click at [777, 35] on input "text" at bounding box center [750, 32] width 215 height 23
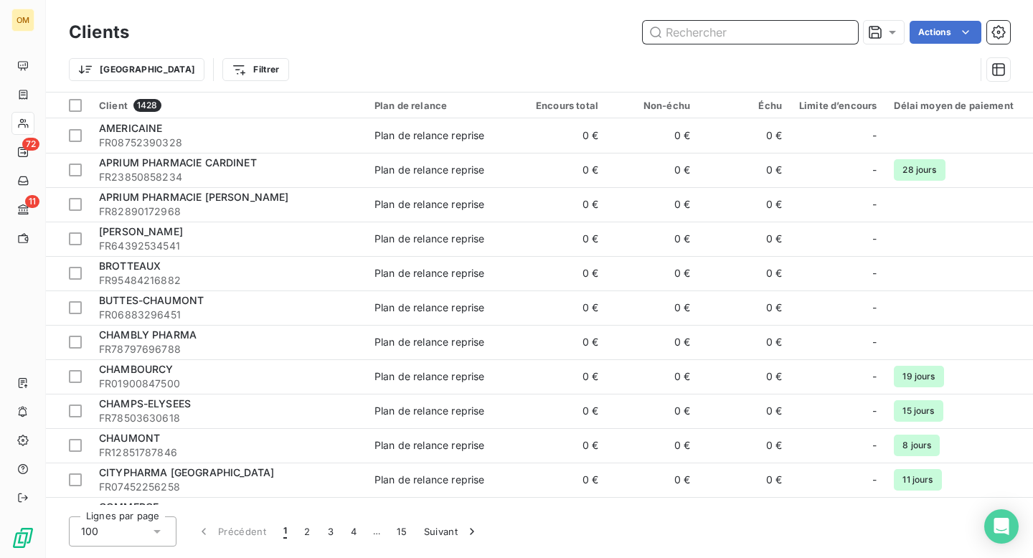
paste input "PARINOR"
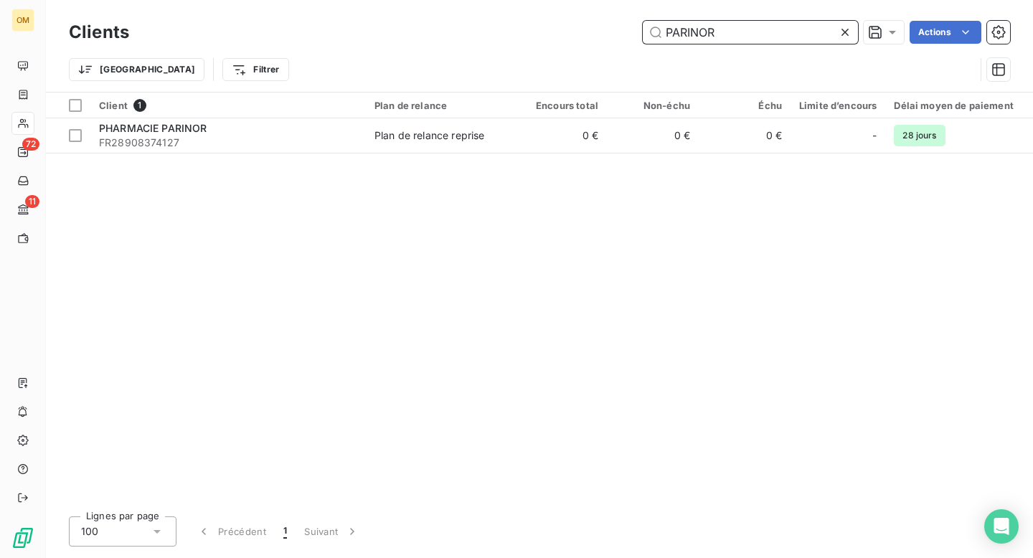
drag, startPoint x: 727, startPoint y: 34, endPoint x: 655, endPoint y: 32, distance: 71.7
click at [655, 32] on input "PARINOR" at bounding box center [750, 32] width 215 height 23
paste input "GIAOUI-COHEN"
type input "GIAOUI-COHEN"
click at [840, 32] on icon at bounding box center [845, 32] width 14 height 14
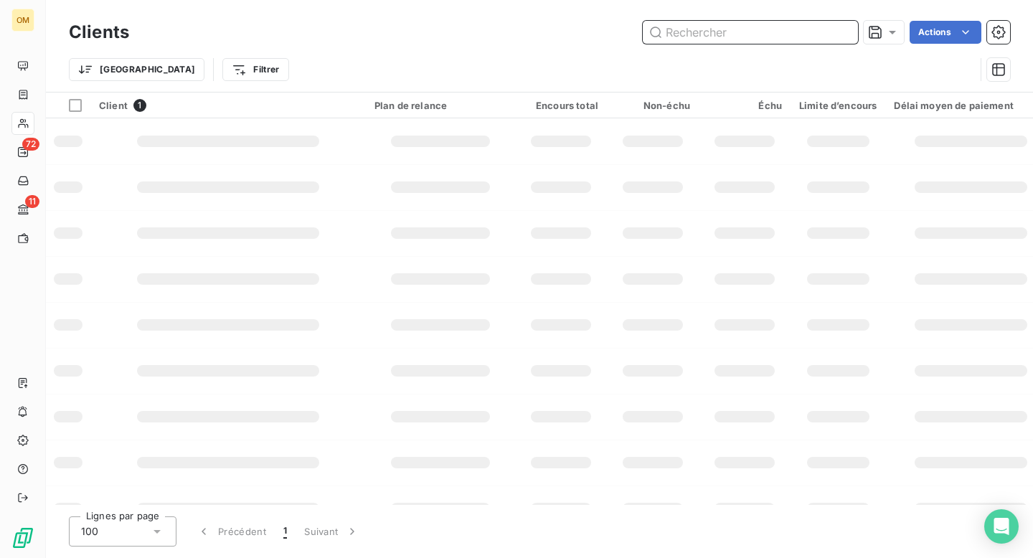
click at [767, 31] on input "text" at bounding box center [750, 32] width 215 height 23
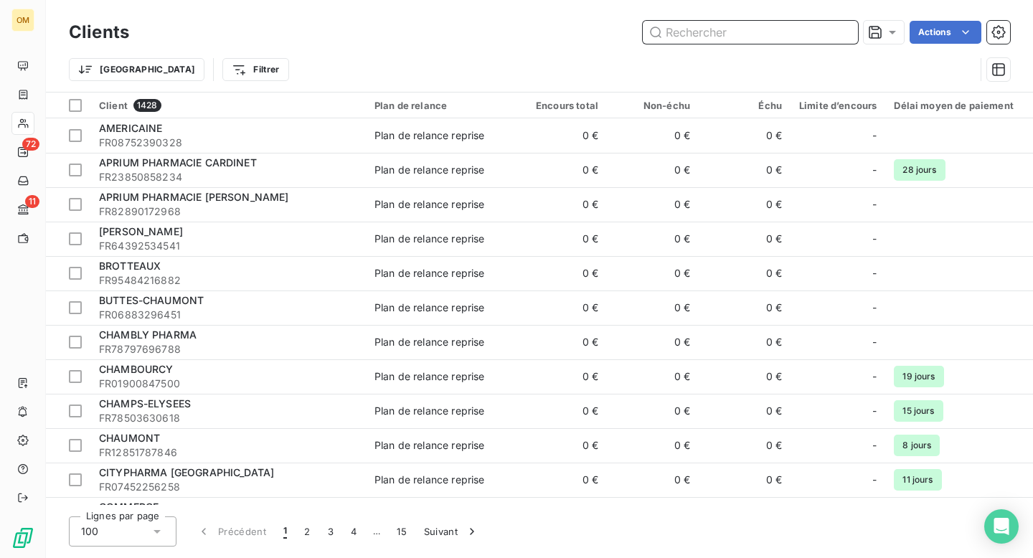
paste input "DUPONT"
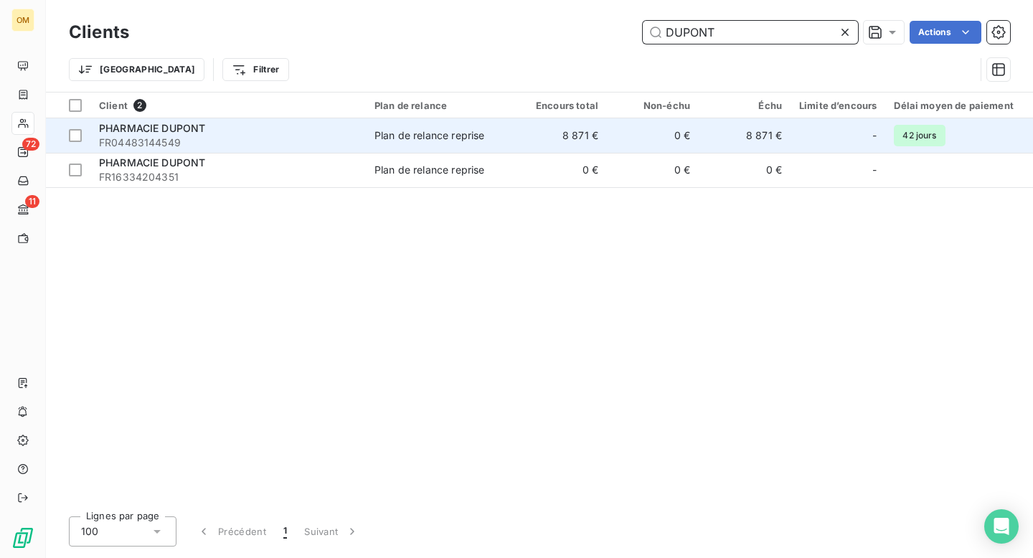
type input "DUPONT"
click at [533, 137] on td "8 871 €" at bounding box center [561, 135] width 92 height 34
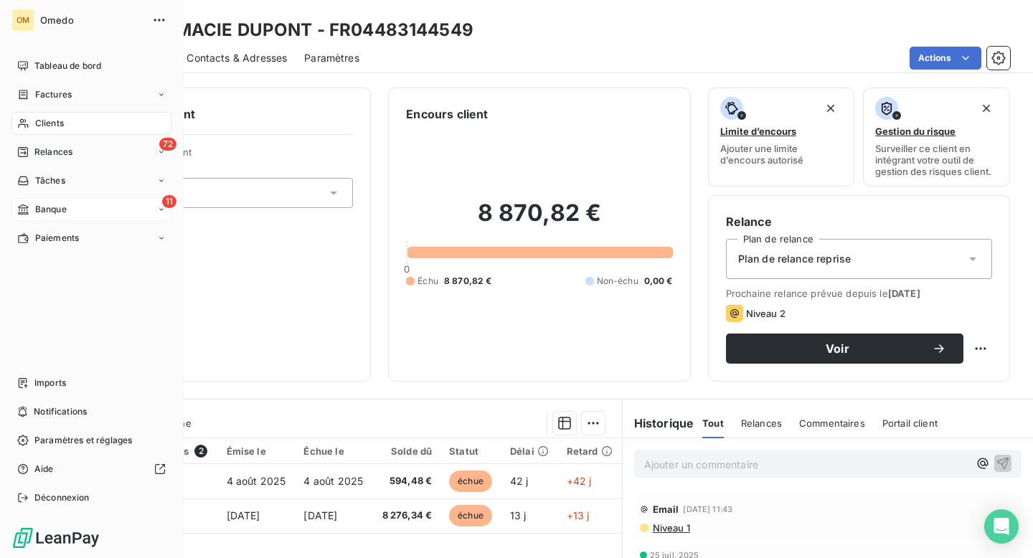
click at [49, 205] on span "Banque" at bounding box center [51, 209] width 32 height 13
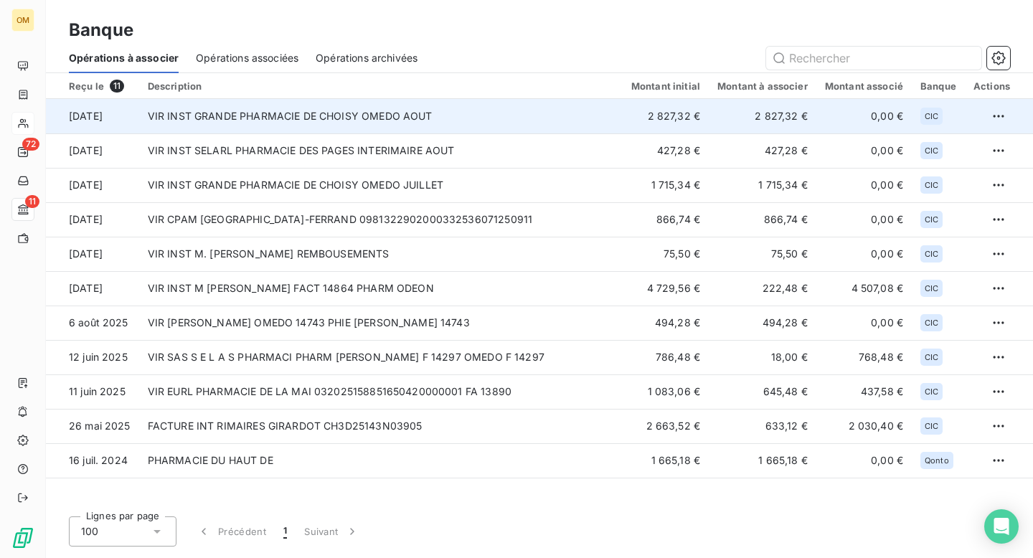
click at [359, 113] on td "VIR INST GRANDE PHARMACIE DE CHOISY OMEDO AOUT" at bounding box center [380, 116] width 483 height 34
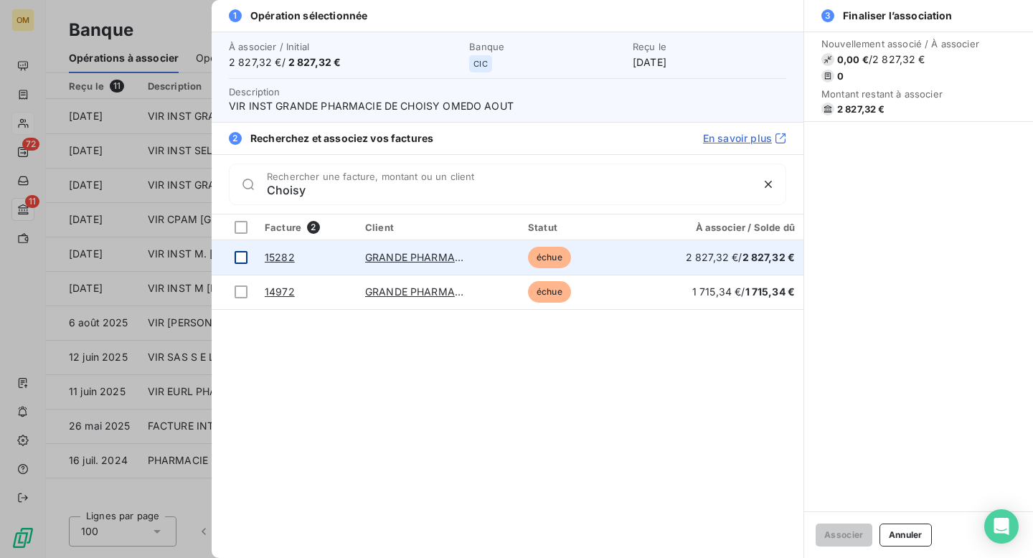
type input "Choisy"
click at [242, 258] on div at bounding box center [241, 257] width 13 height 13
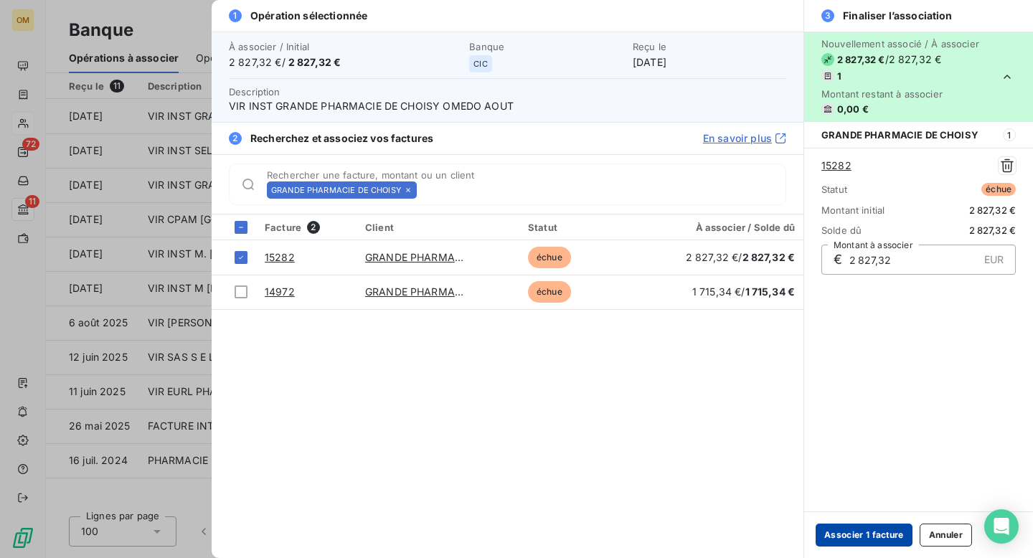
click at [855, 532] on button "Associer 1 facture" at bounding box center [863, 535] width 97 height 23
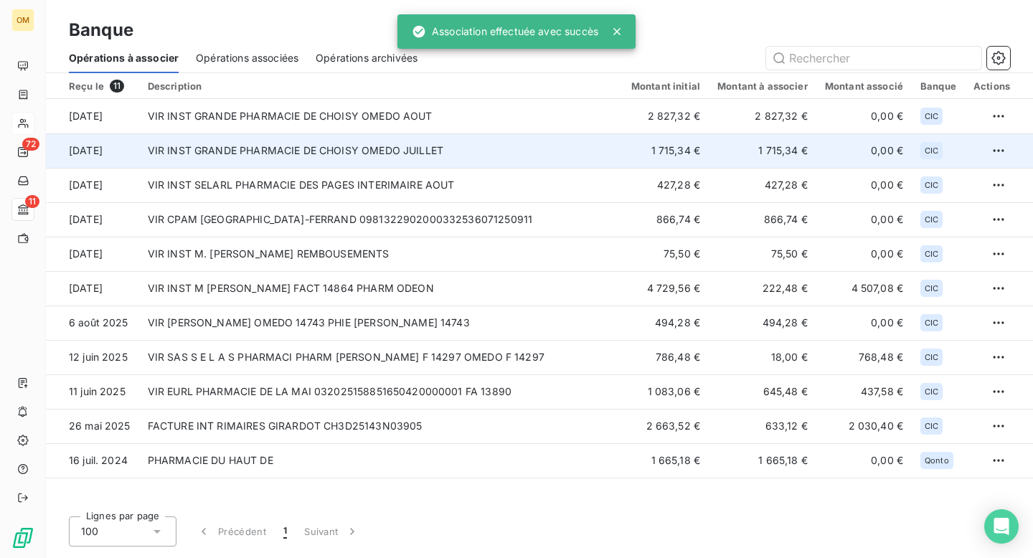
click at [382, 159] on td "VIR INST GRANDE PHARMACIE DE CHOISY OMEDO JUILLET" at bounding box center [380, 150] width 483 height 34
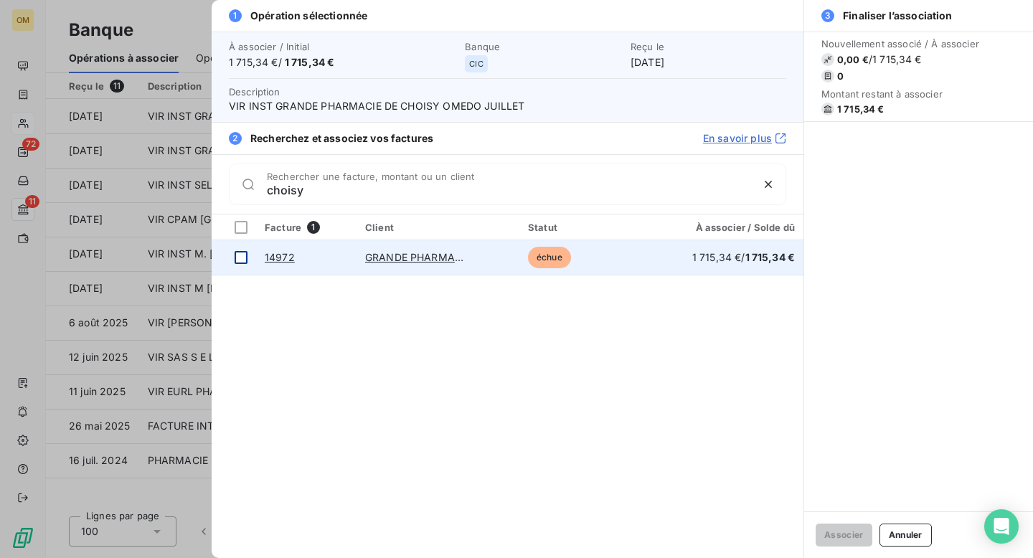
type input "choisy"
click at [241, 259] on div at bounding box center [241, 257] width 13 height 13
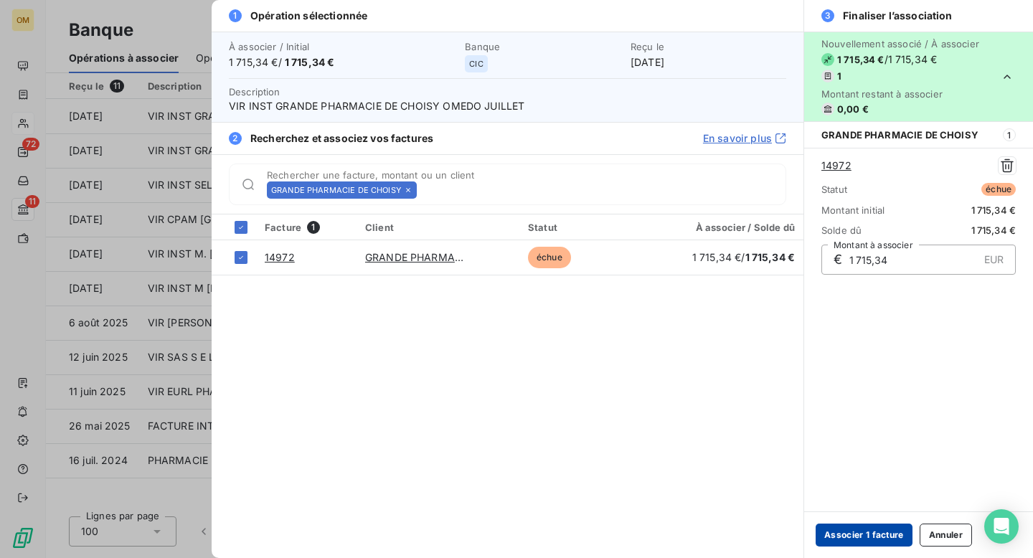
click at [842, 539] on button "Associer 1 facture" at bounding box center [863, 535] width 97 height 23
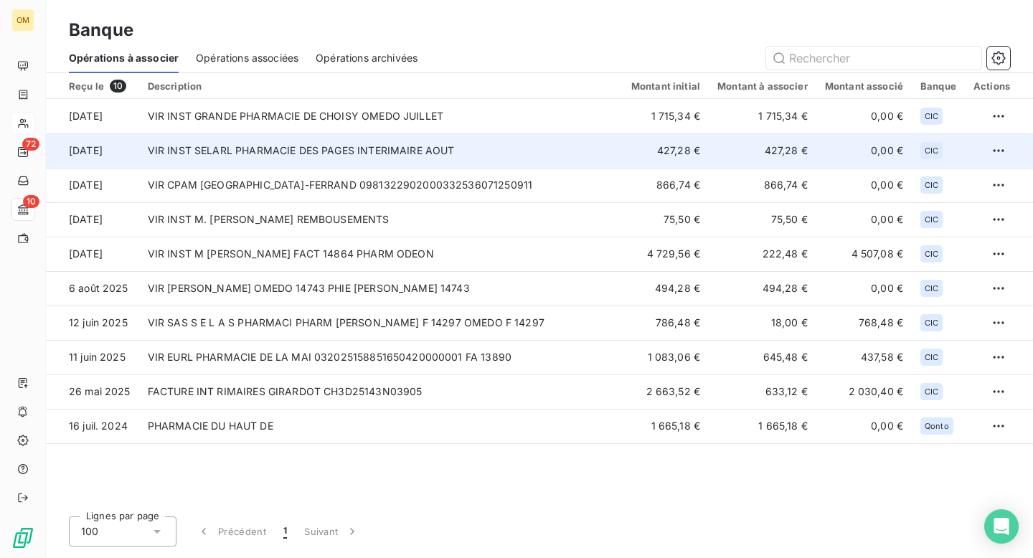
click at [338, 164] on td "VIR INST SELARL PHARMACIE DES PAGES INTERIMAIRE AOUT" at bounding box center [380, 150] width 483 height 34
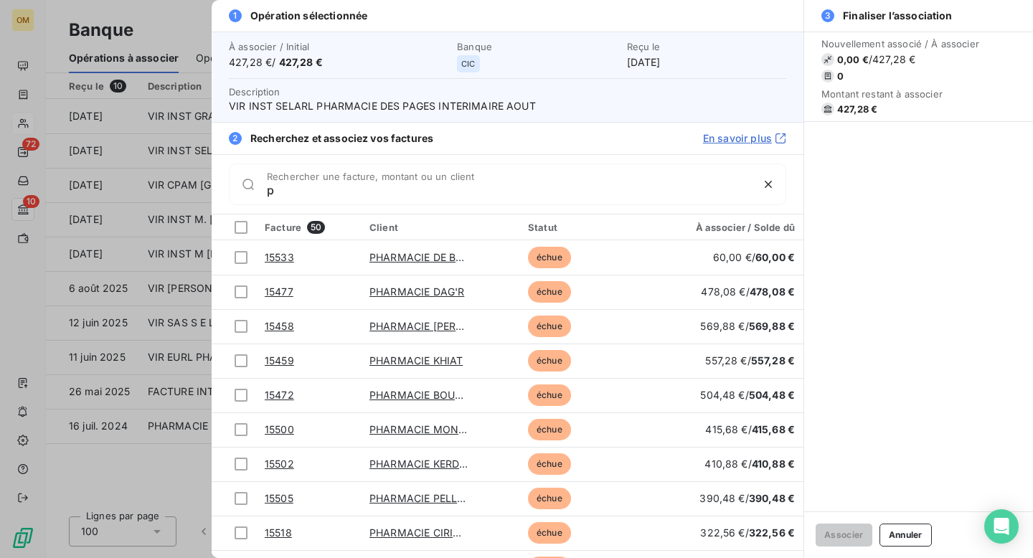
type input "p"
click at [184, 25] on div at bounding box center [516, 279] width 1033 height 558
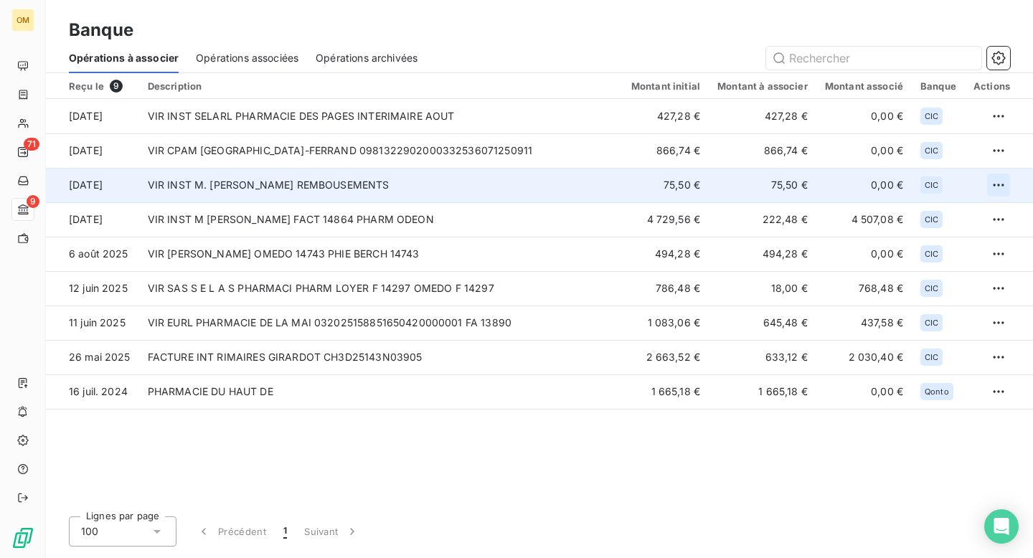
click at [995, 182] on html "OM 71 9 Banque Opérations à associer Opérations associées Opérations archivées …" at bounding box center [516, 279] width 1033 height 558
click at [953, 212] on div "Archiver l’opération" at bounding box center [948, 216] width 110 height 23
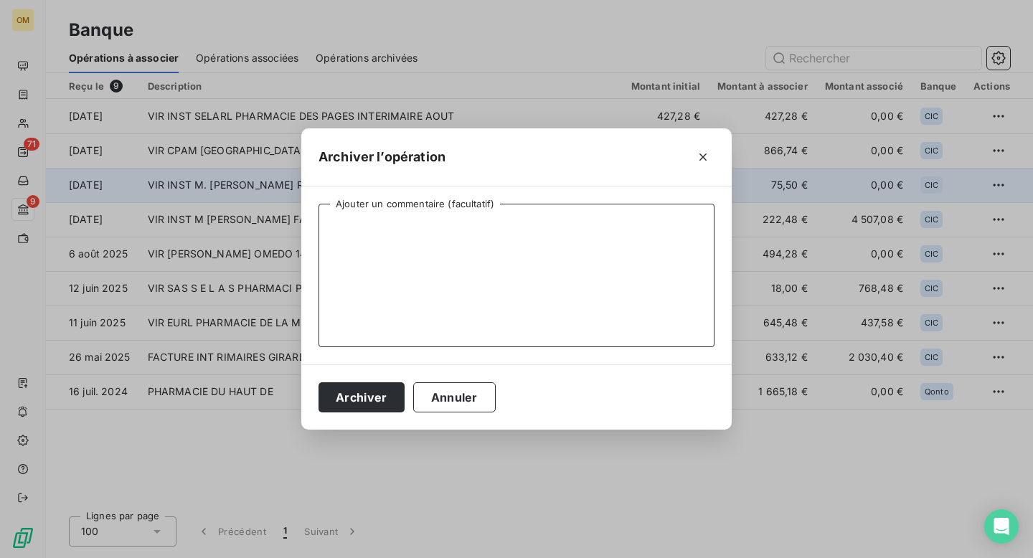
click at [585, 228] on textarea "Ajouter un commentaire (facultatif)" at bounding box center [516, 275] width 396 height 143
type textarea "?"
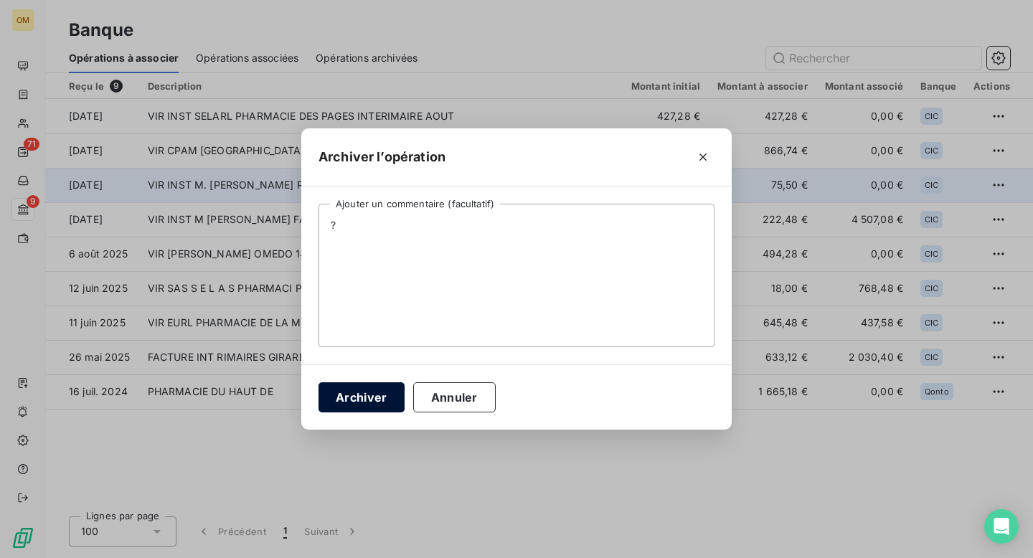
click at [374, 398] on button "Archiver" at bounding box center [361, 397] width 86 height 30
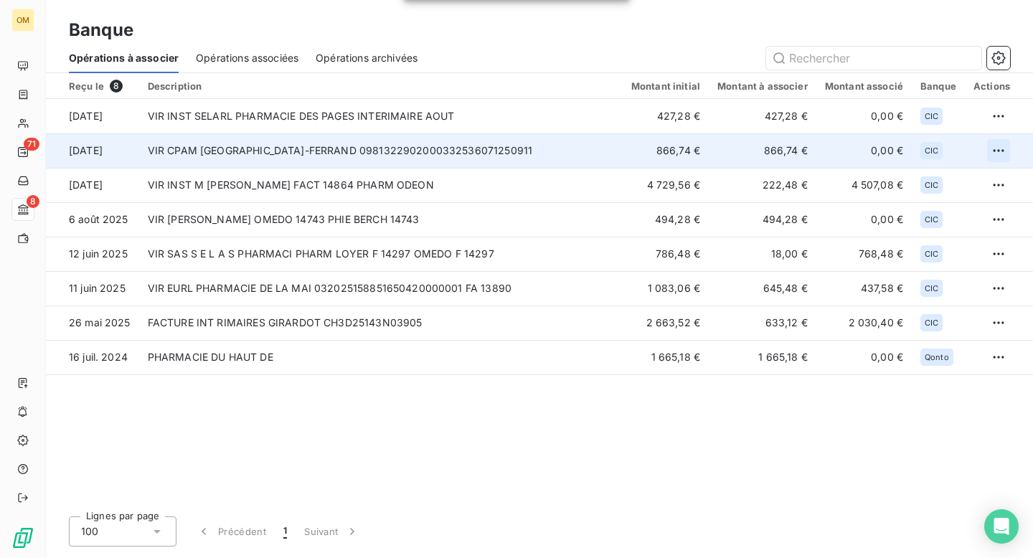
click at [1003, 143] on html "OM 71 8 Banque Opérations à associer Opérations associées Opérations archivées …" at bounding box center [516, 279] width 1033 height 558
click at [949, 186] on div "Archiver l’opération" at bounding box center [948, 182] width 110 height 23
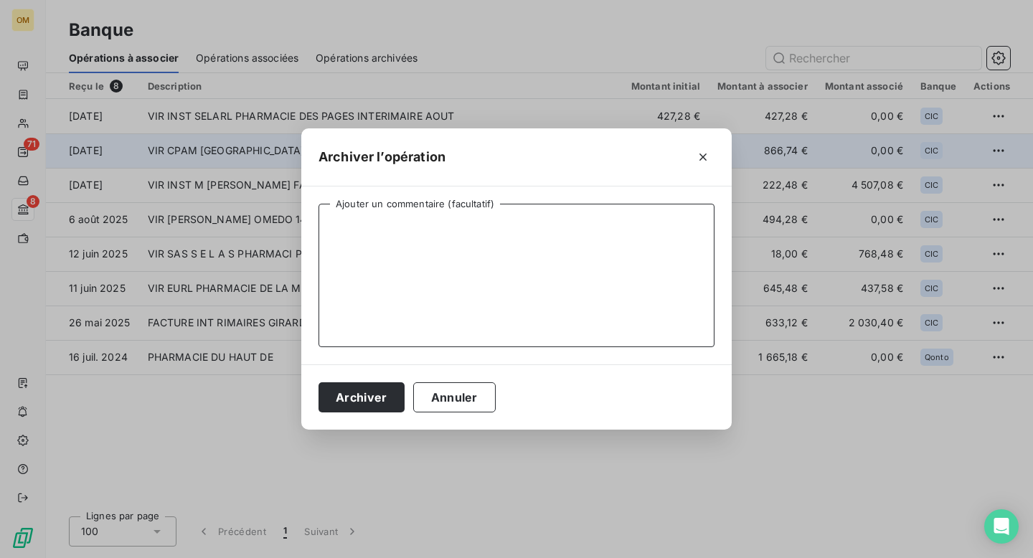
click at [600, 229] on textarea "Ajouter un commentaire (facultatif)" at bounding box center [516, 275] width 396 height 143
type textarea "."
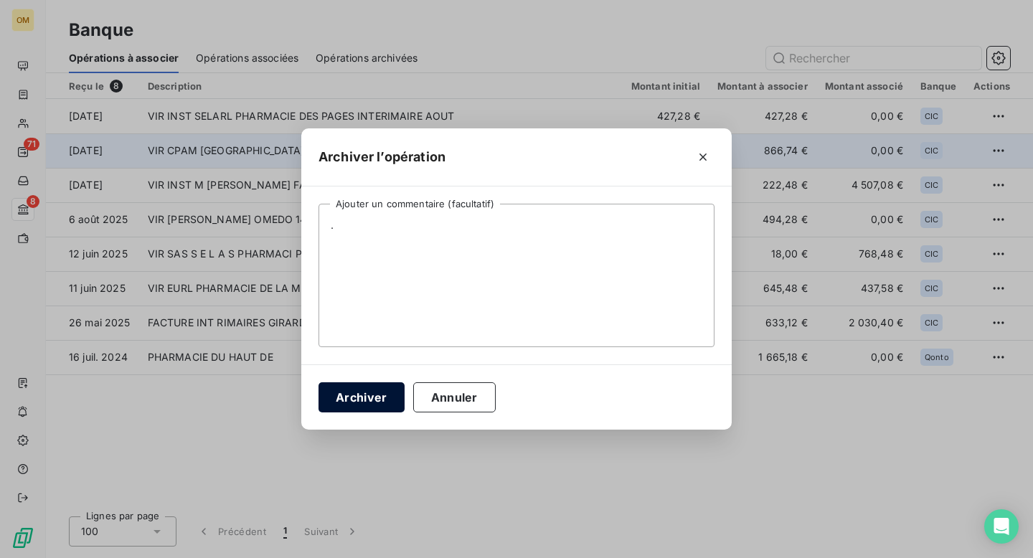
click at [384, 387] on button "Archiver" at bounding box center [361, 397] width 86 height 30
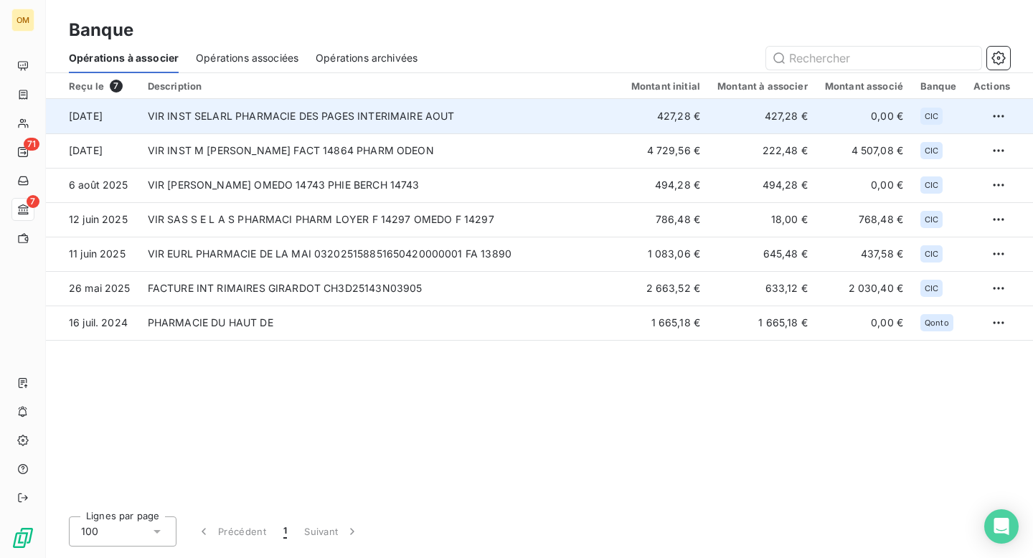
click at [367, 124] on td "VIR INST SELARL PHARMACIE DES PAGES INTERIMAIRE AOUT" at bounding box center [380, 116] width 483 height 34
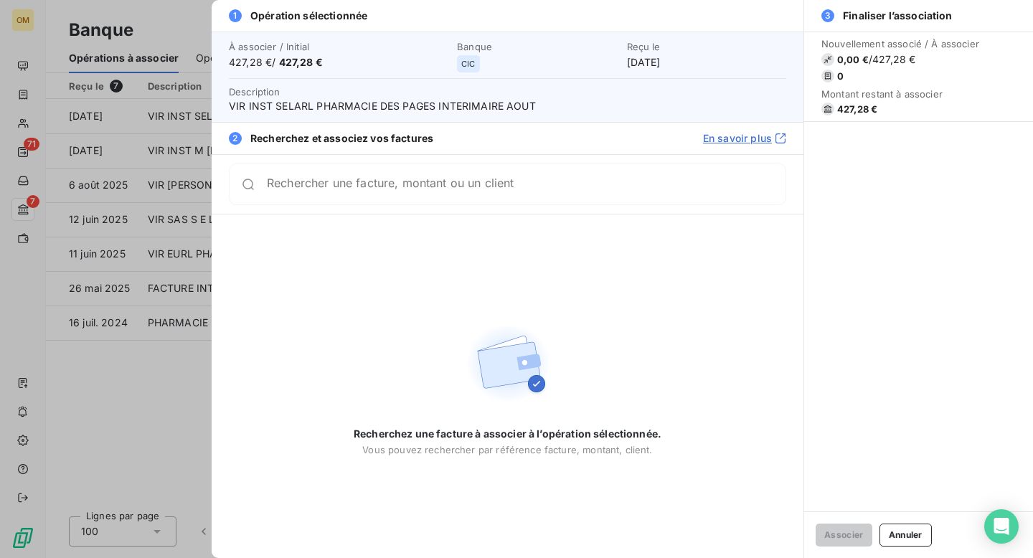
click at [181, 19] on div at bounding box center [516, 279] width 1033 height 558
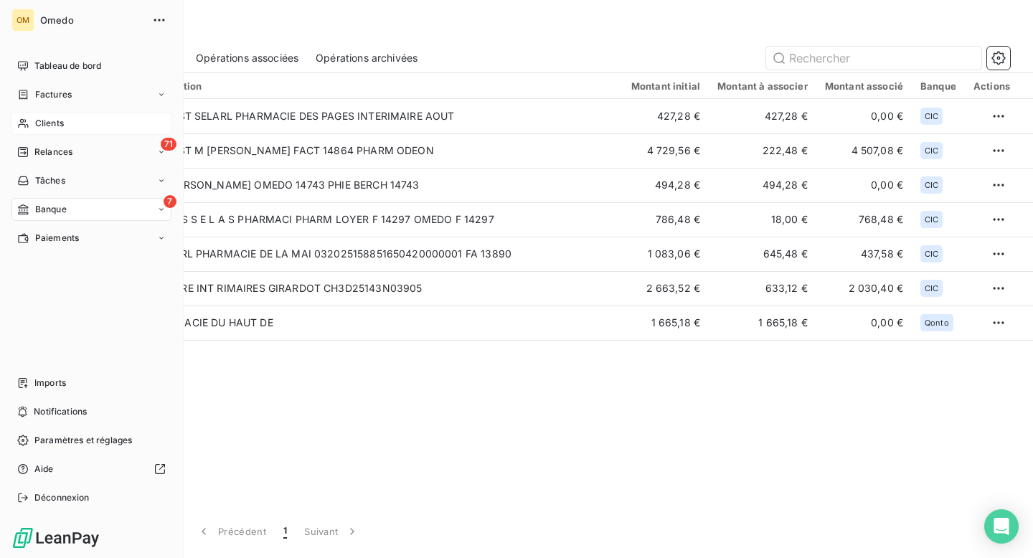
click at [42, 123] on span "Clients" at bounding box center [49, 123] width 29 height 13
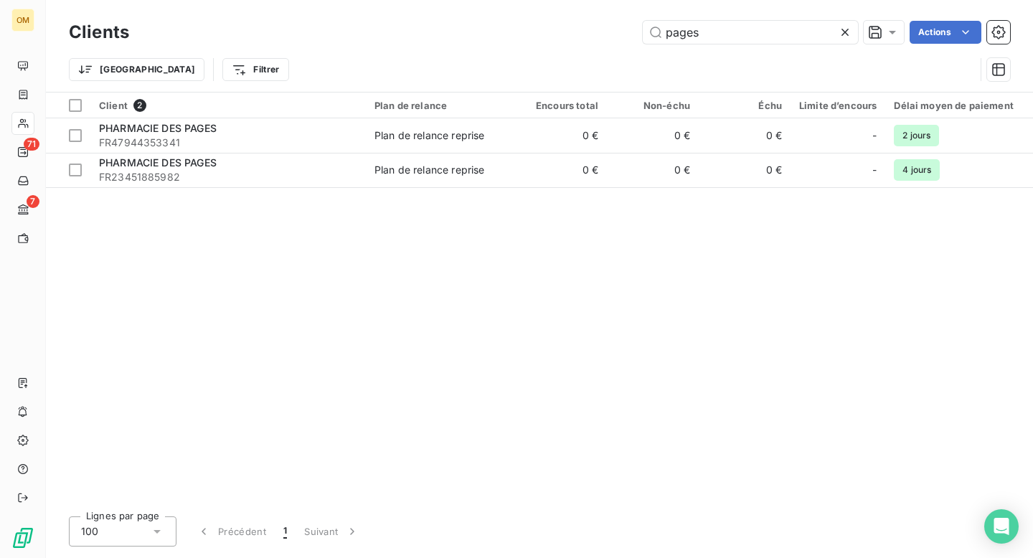
type input "pages"
click at [844, 29] on icon at bounding box center [845, 32] width 14 height 14
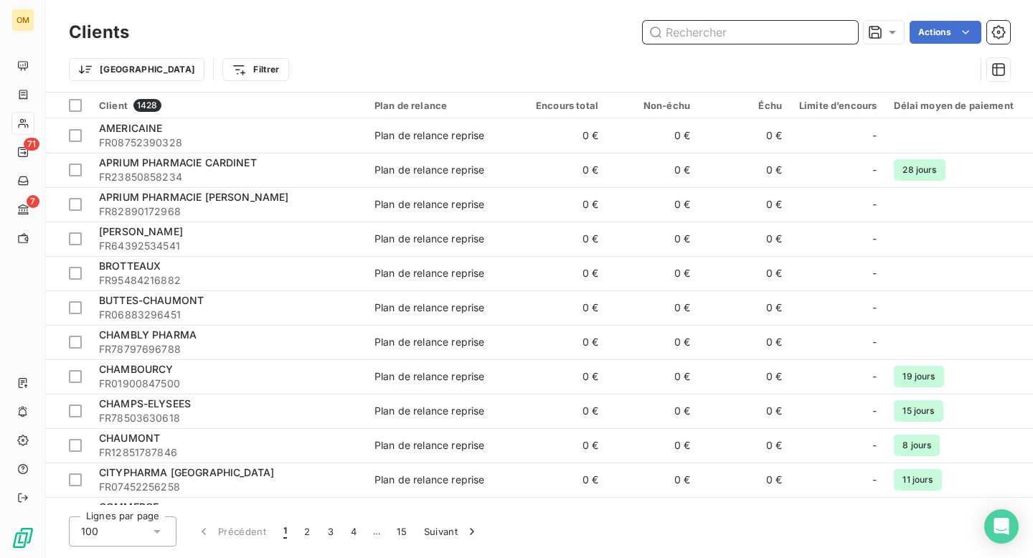
click at [716, 36] on input "text" at bounding box center [750, 32] width 215 height 23
paste input "GUEZ-HOURI"
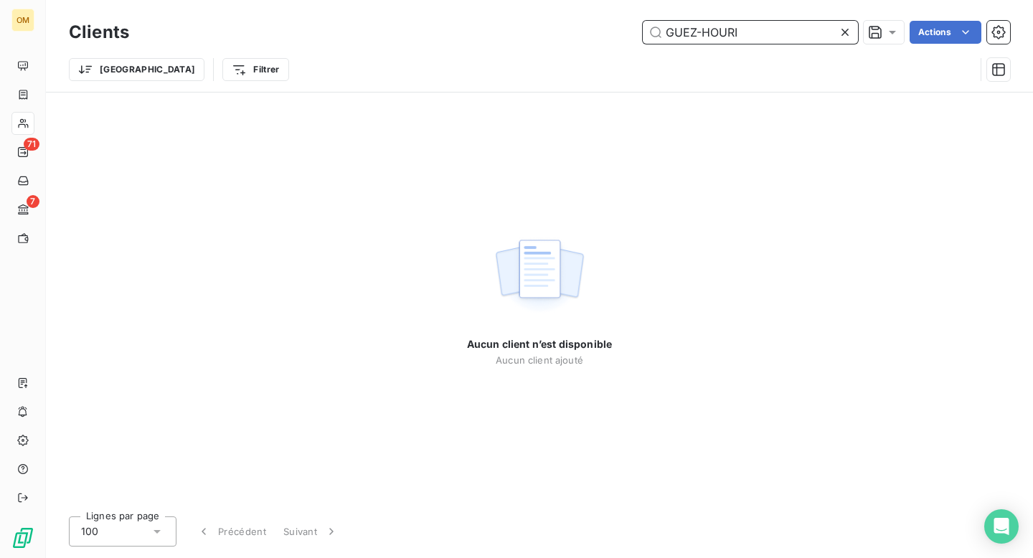
type input "GUEZ-HOURI"
click at [845, 30] on icon at bounding box center [844, 32] width 7 height 7
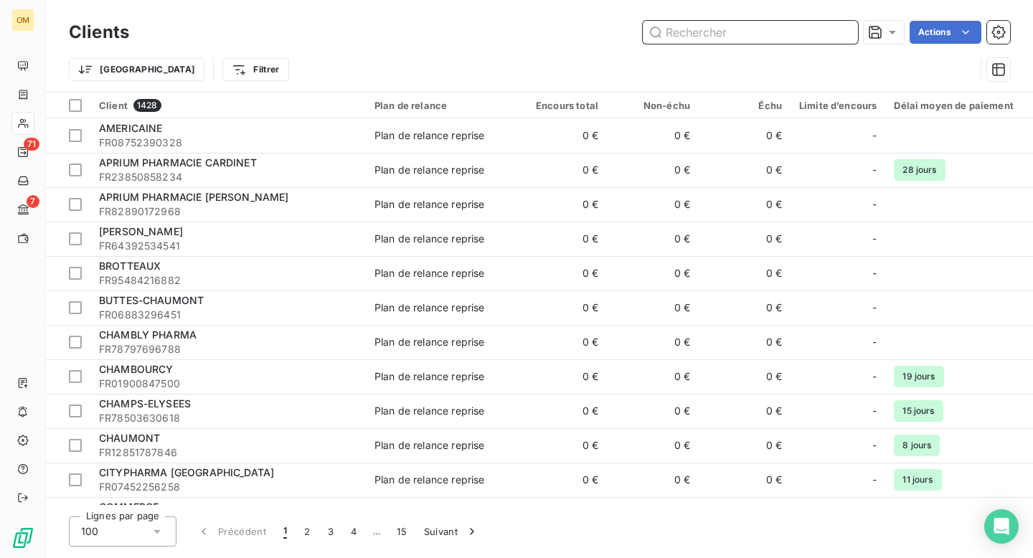
click at [763, 32] on input "text" at bounding box center [750, 32] width 215 height 23
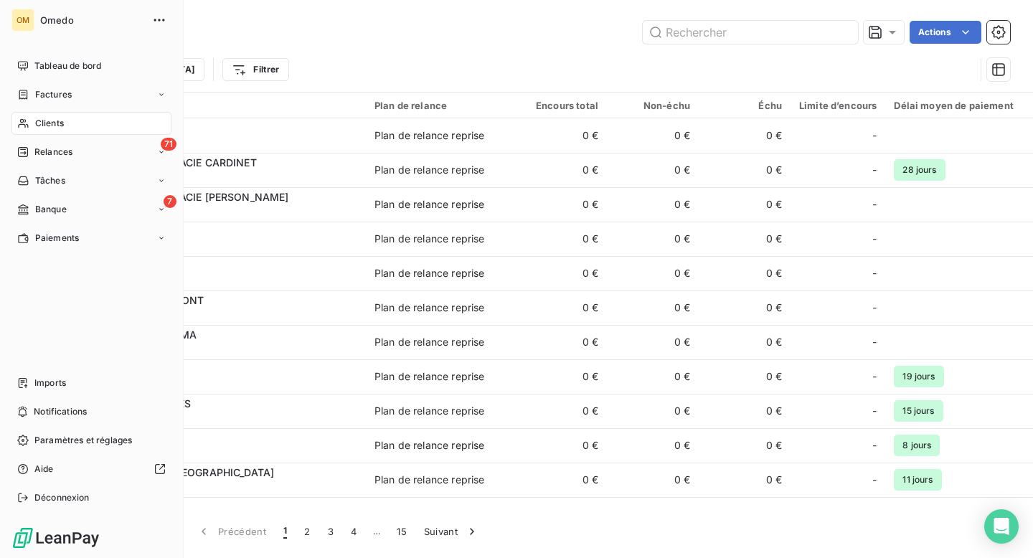
click at [46, 120] on span "Clients" at bounding box center [49, 123] width 29 height 13
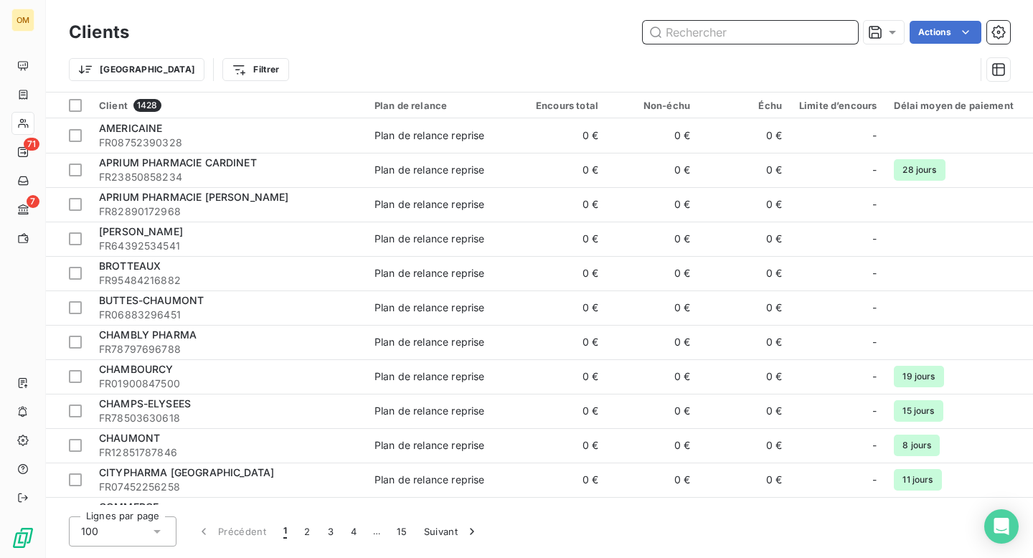
click at [698, 37] on input "text" at bounding box center [750, 32] width 215 height 23
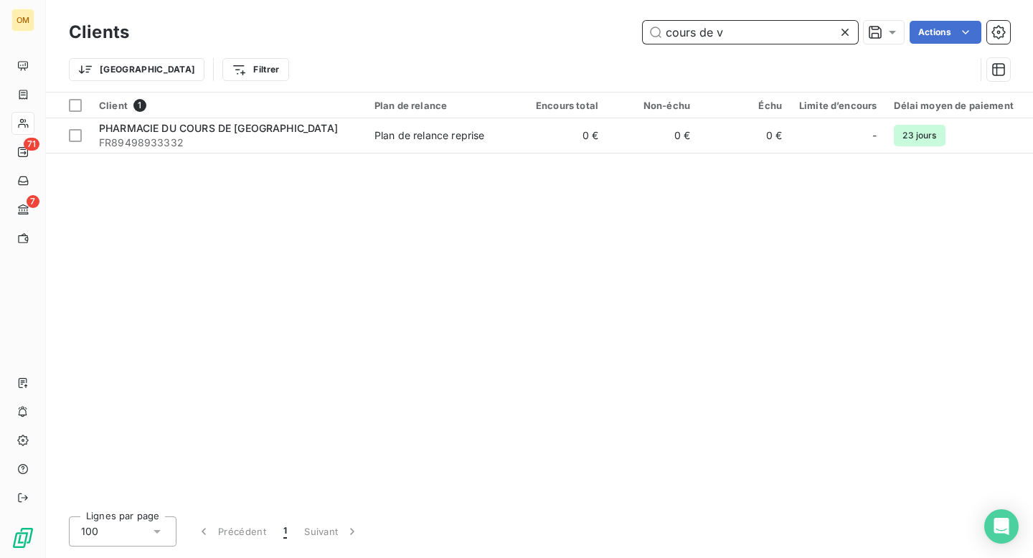
type input "cours de v"
click at [843, 32] on icon at bounding box center [844, 32] width 7 height 7
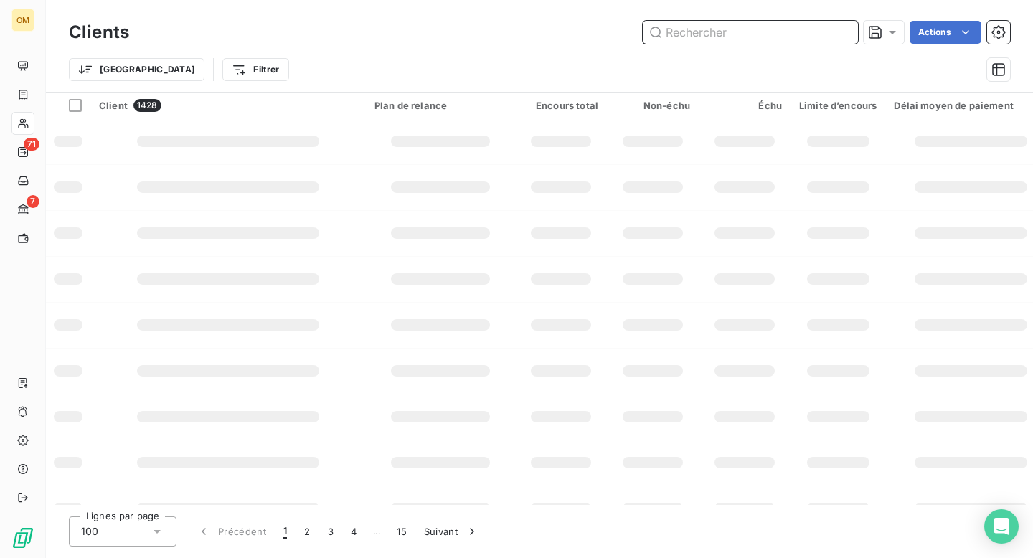
click at [800, 30] on input "text" at bounding box center [750, 32] width 215 height 23
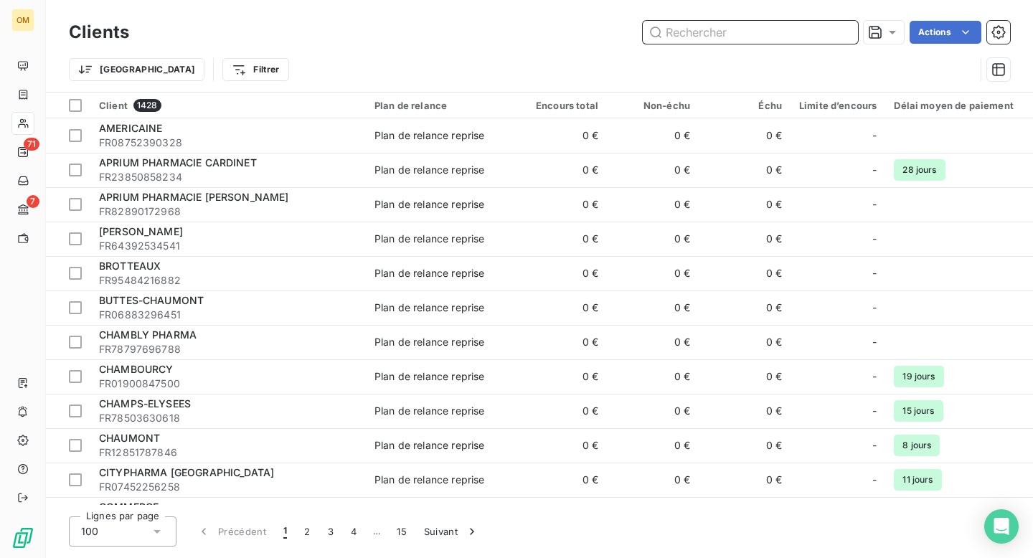
paste input "DEGEORGES"
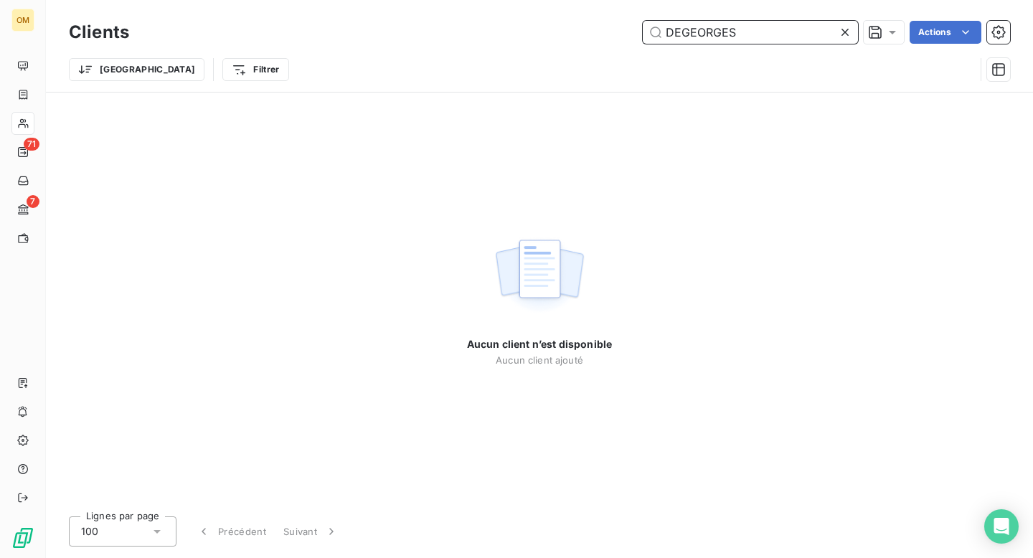
type input "DEGEORGES"
click at [841, 29] on icon at bounding box center [844, 32] width 7 height 7
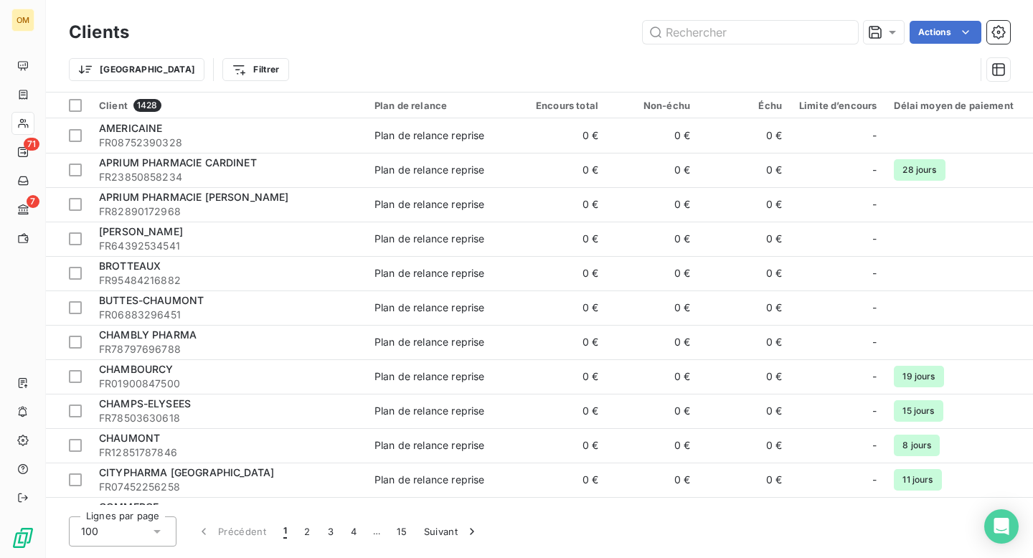
click at [763, 45] on div "Clients Actions" at bounding box center [539, 32] width 941 height 30
click at [759, 32] on input "text" at bounding box center [750, 32] width 215 height 23
paste input "PHARMACIE DU THÉÂTRE"
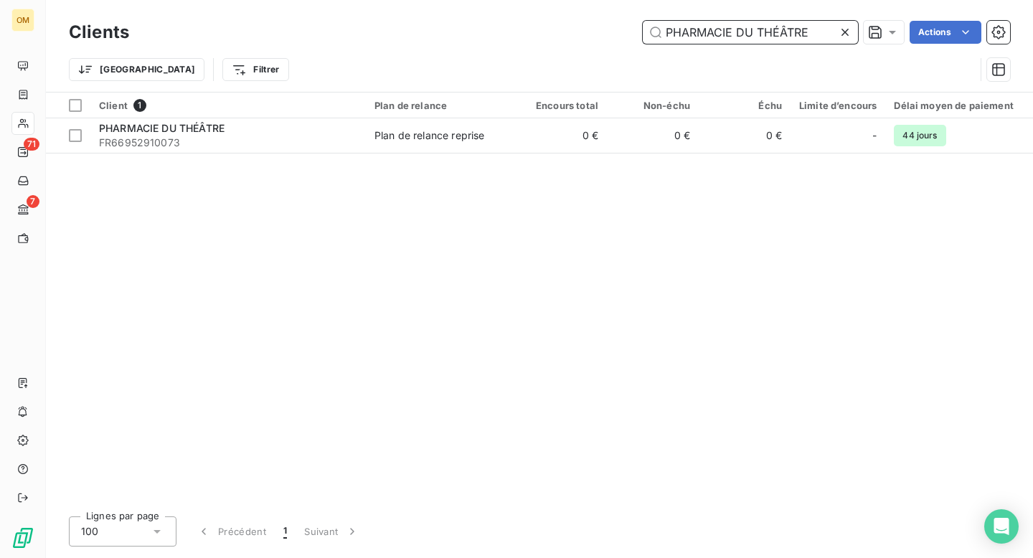
type input "PHARMACIE DU THÉÂTRE"
click at [842, 34] on icon at bounding box center [844, 32] width 7 height 7
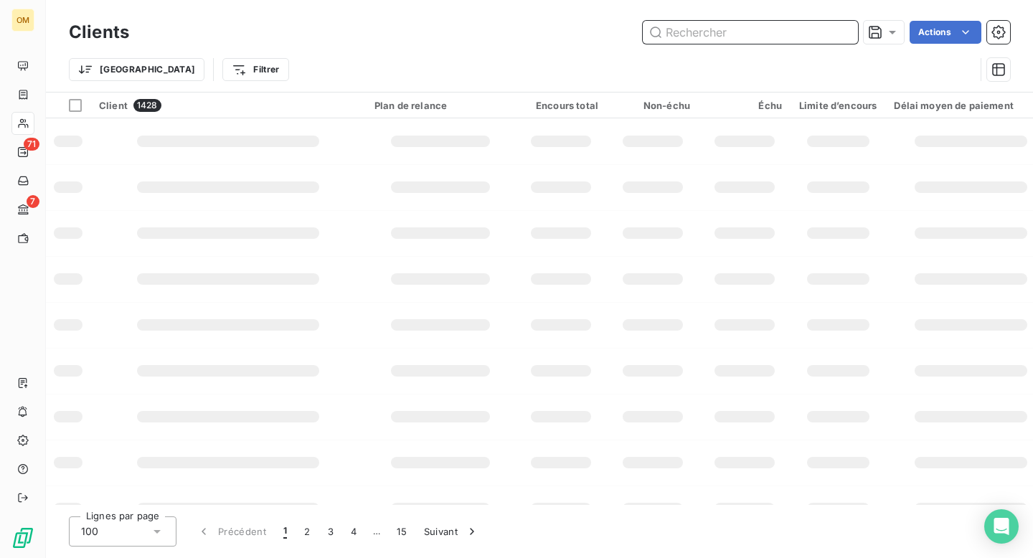
click at [780, 33] on input "text" at bounding box center [750, 32] width 215 height 23
paste input "HOORELBEKE"
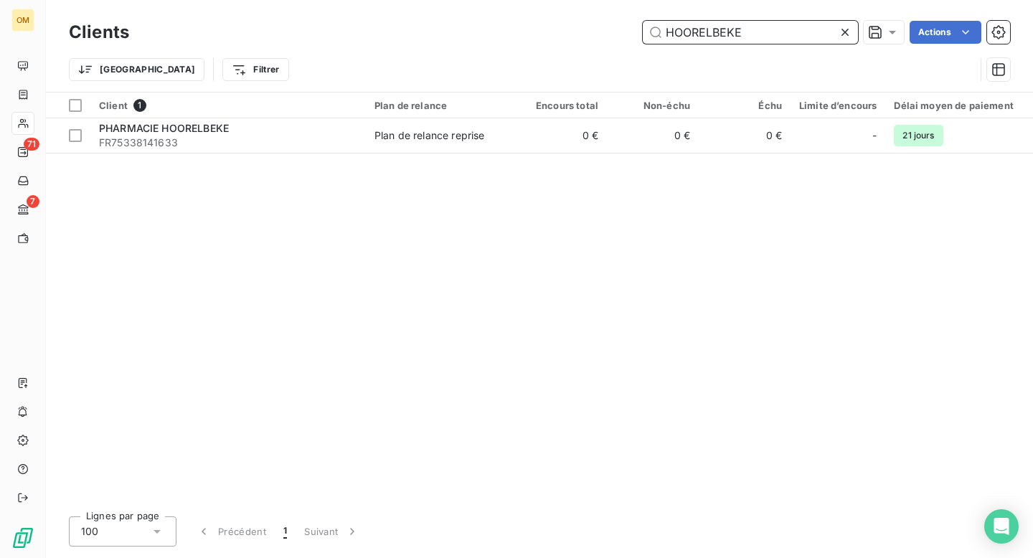
type input "HOORELBEKE"
click at [845, 30] on icon at bounding box center [844, 32] width 7 height 7
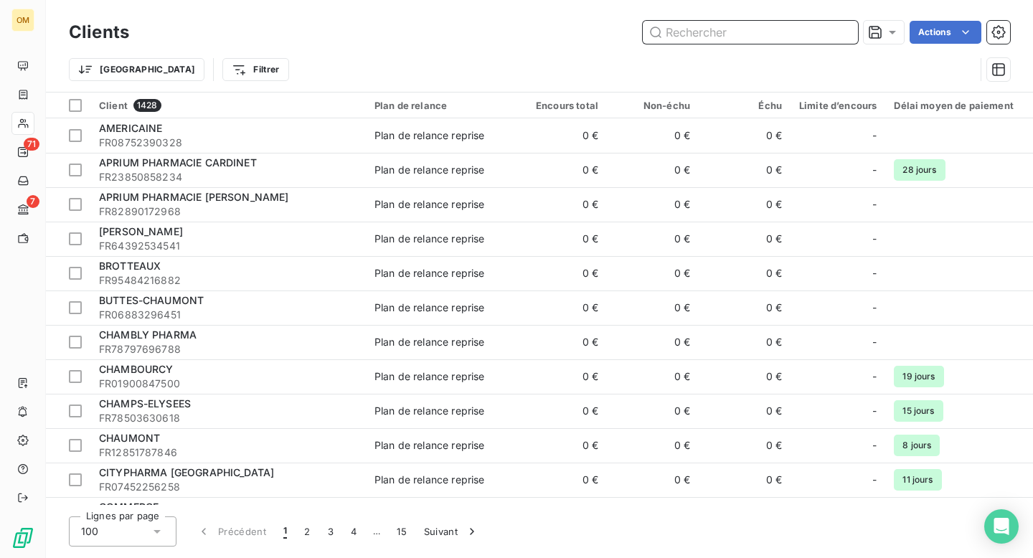
click at [787, 29] on input "text" at bounding box center [750, 32] width 215 height 23
paste input "LORRAINE"
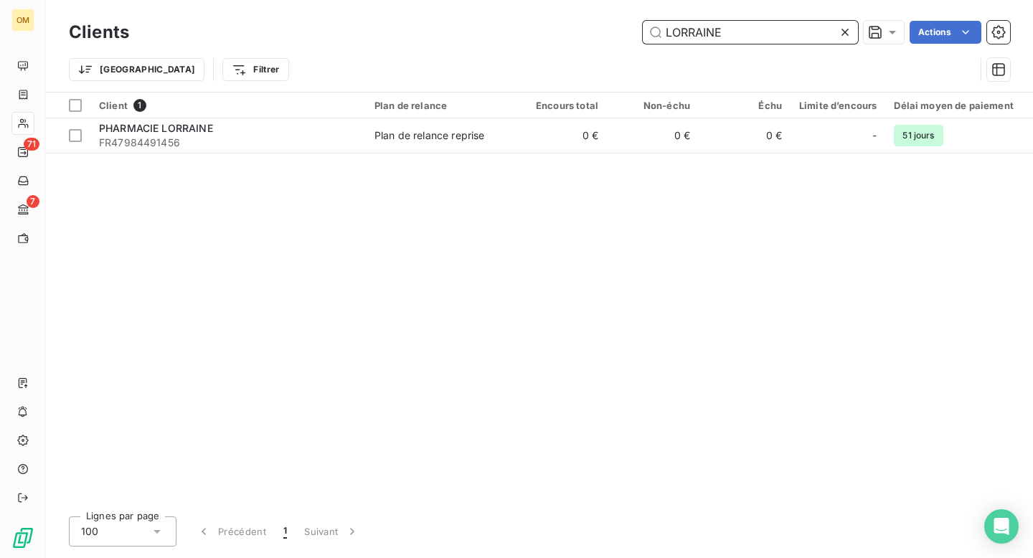
type input "LORRAINE"
click at [844, 29] on icon at bounding box center [845, 32] width 14 height 14
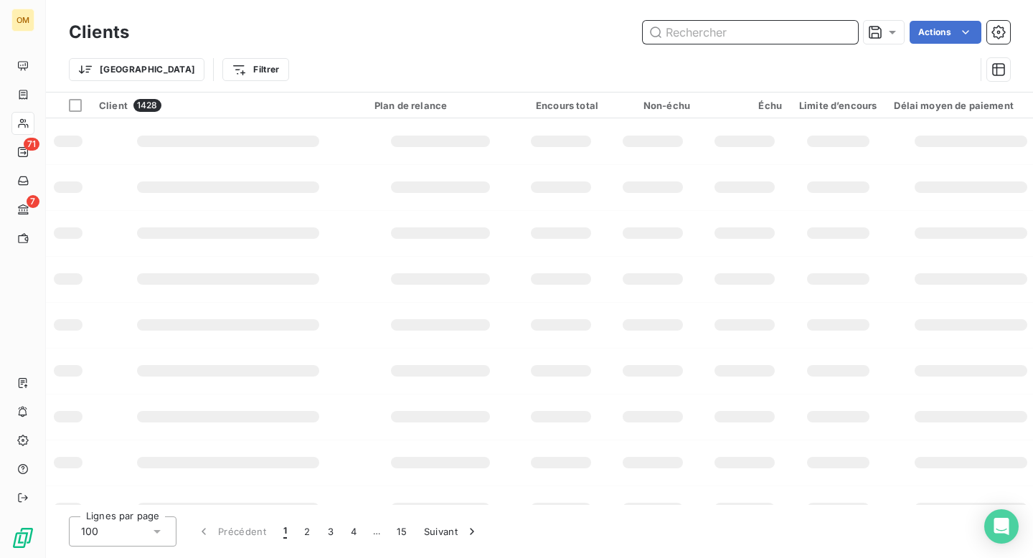
click at [761, 32] on input "text" at bounding box center [750, 32] width 215 height 23
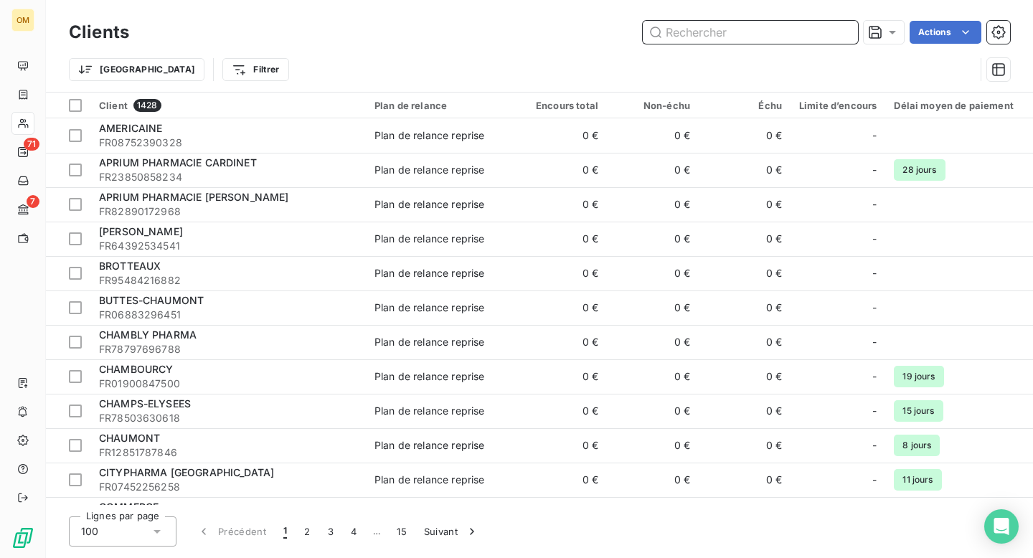
paste input "ZELAZNY"
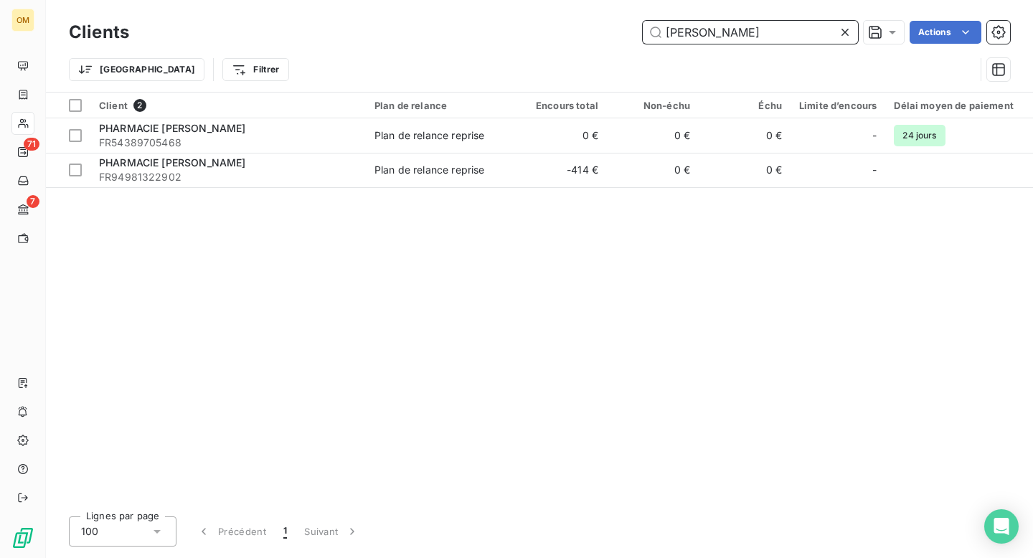
type input "ZELAZNY"
click at [844, 32] on icon at bounding box center [844, 32] width 7 height 7
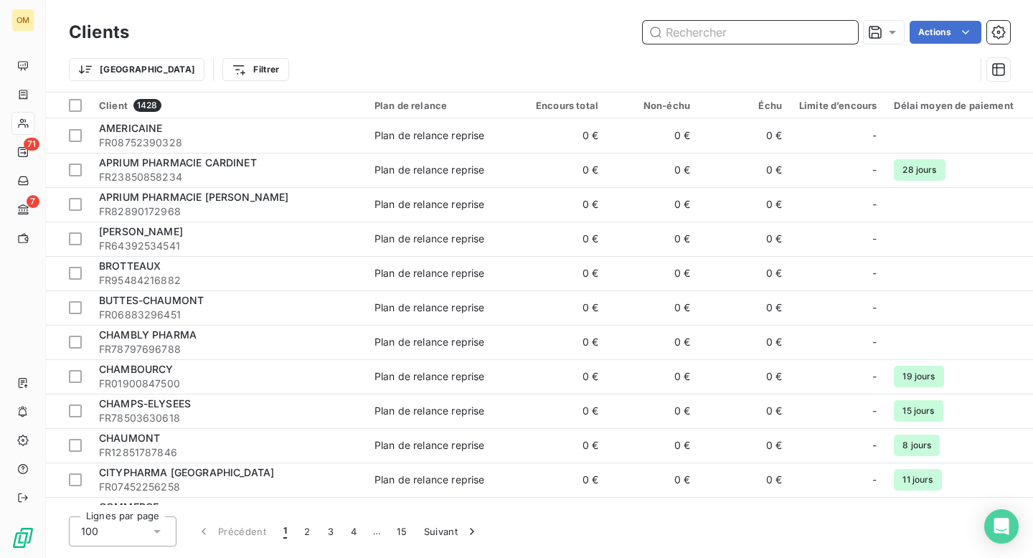
click at [774, 31] on input "text" at bounding box center [750, 32] width 215 height 23
paste input "CARDINET"
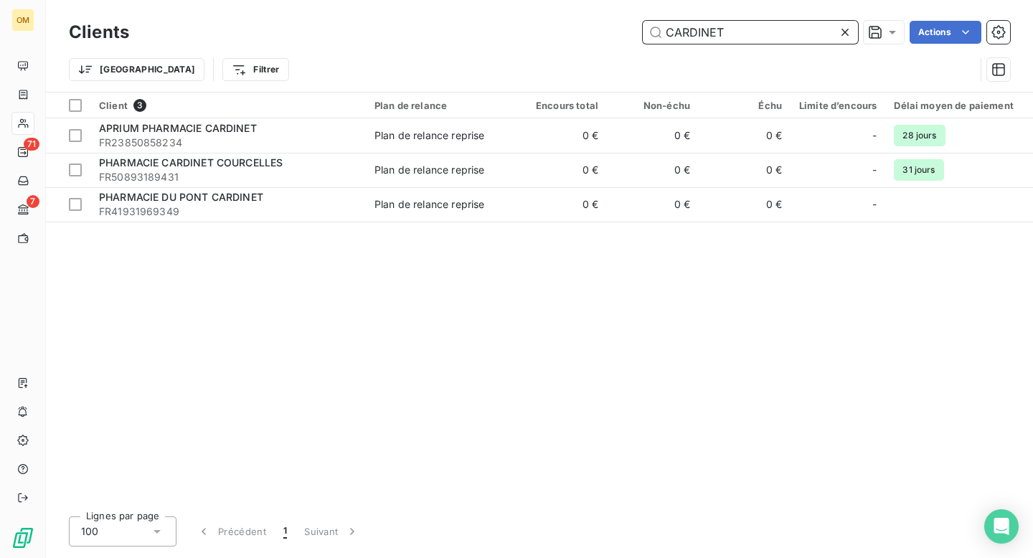
type input "CARDINET"
click at [843, 29] on icon at bounding box center [845, 32] width 14 height 14
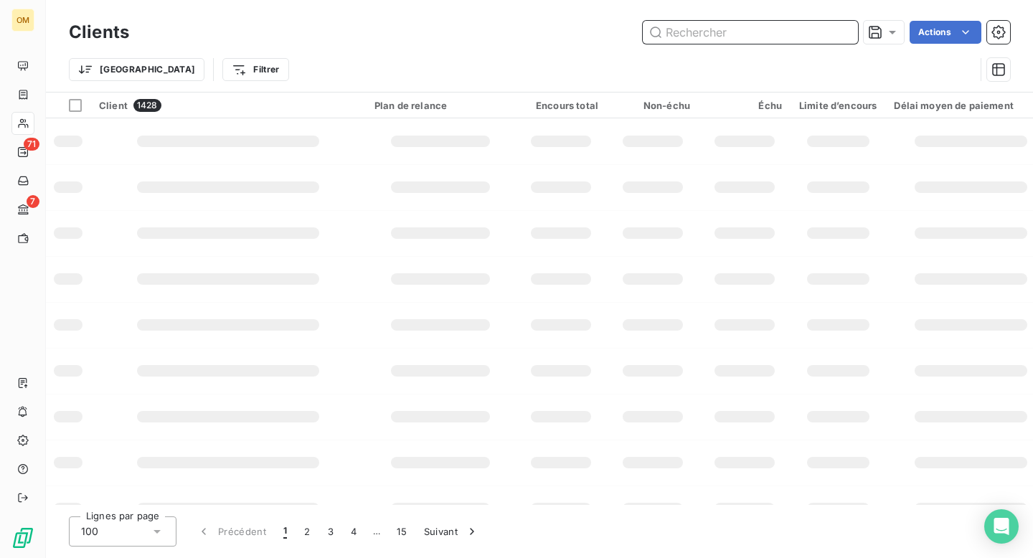
click at [778, 31] on input "text" at bounding box center [750, 32] width 215 height 23
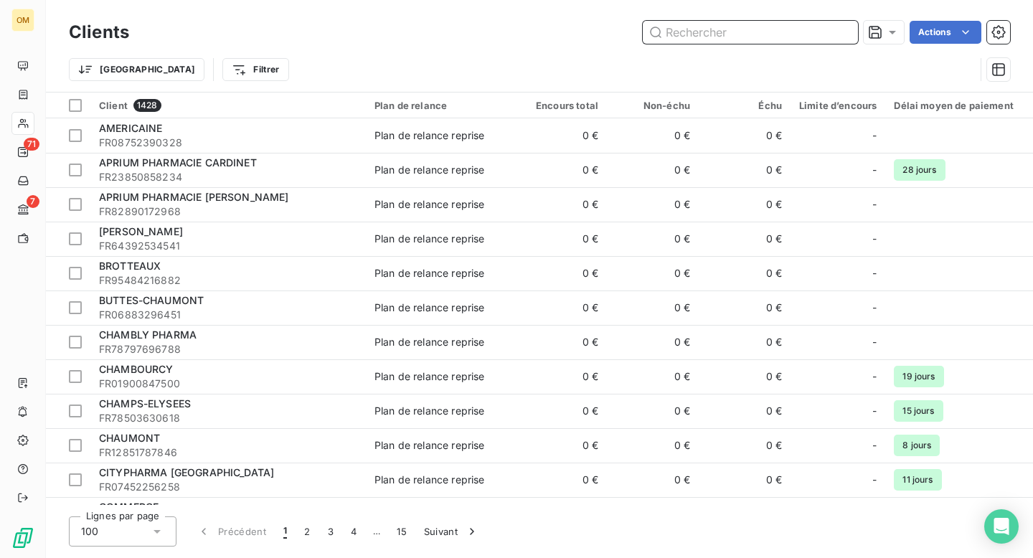
paste input "MONTORGUEIL"
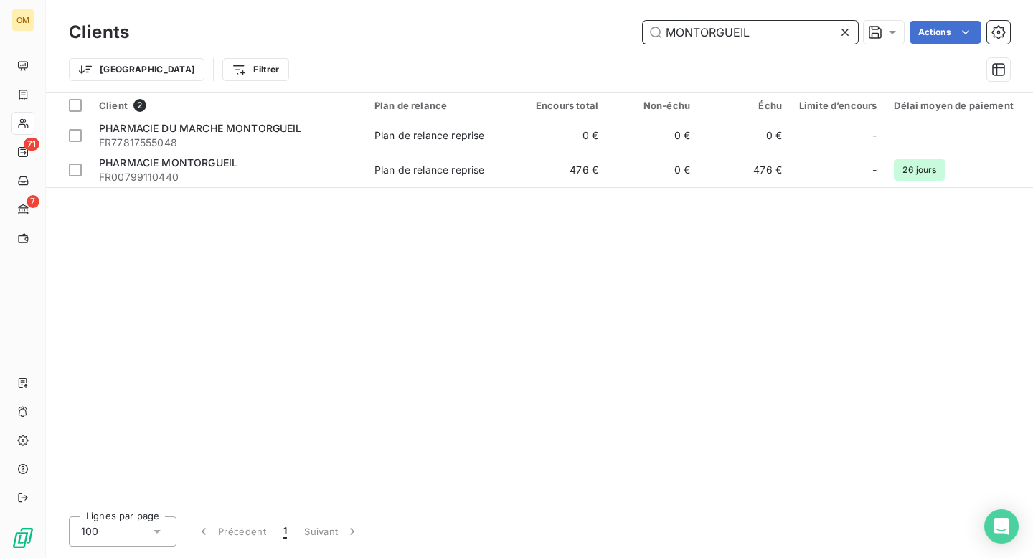
type input "MONTORGUEIL"
click at [843, 27] on icon at bounding box center [845, 32] width 14 height 14
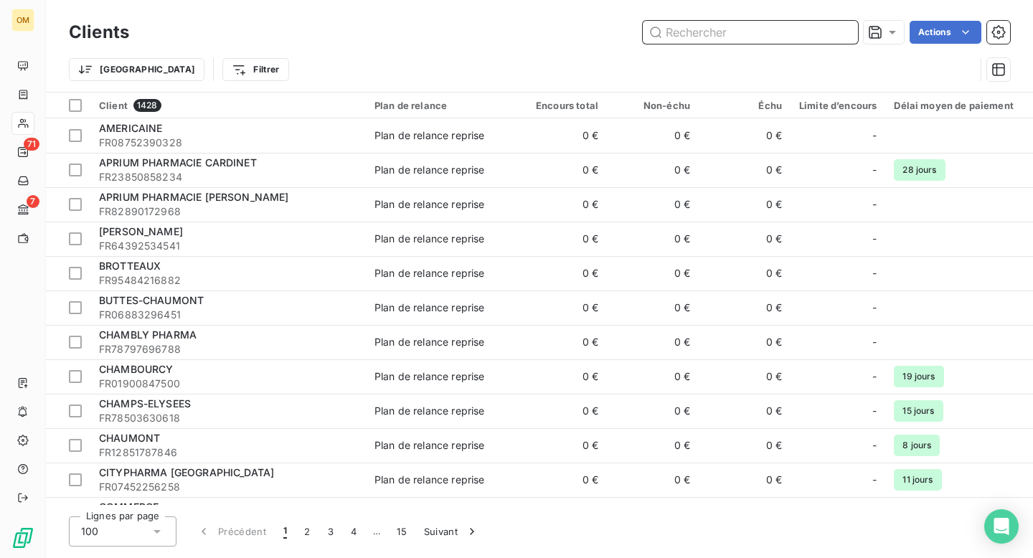
click at [790, 28] on input "text" at bounding box center [750, 32] width 215 height 23
paste input "BLONDEL"
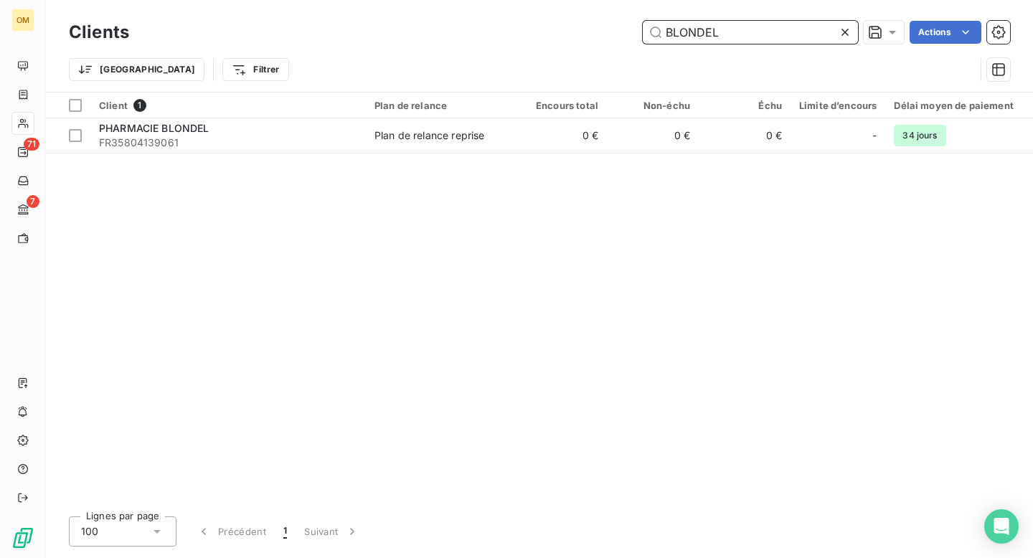
type input "BLONDEL"
click at [841, 32] on icon at bounding box center [845, 32] width 14 height 14
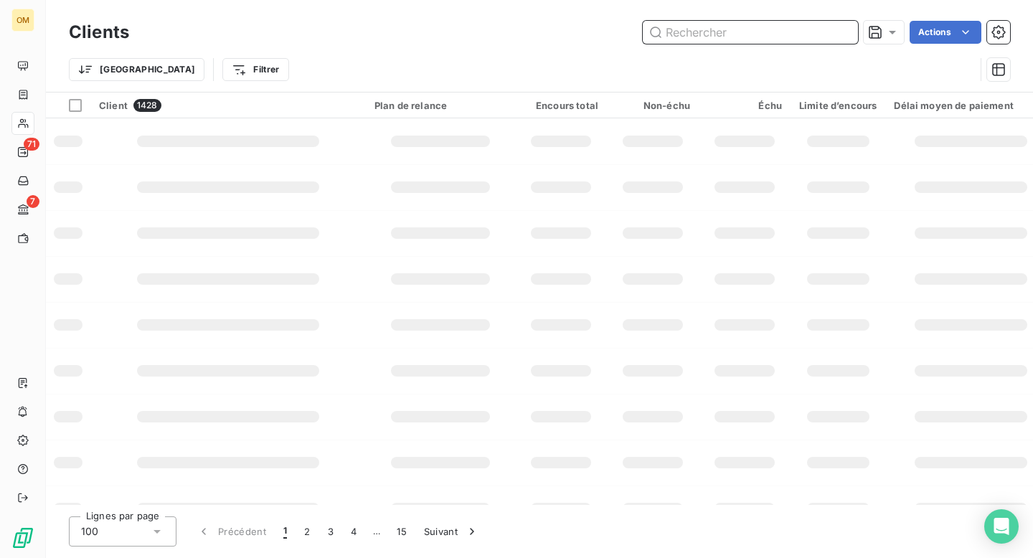
click at [807, 30] on input "text" at bounding box center [750, 32] width 215 height 23
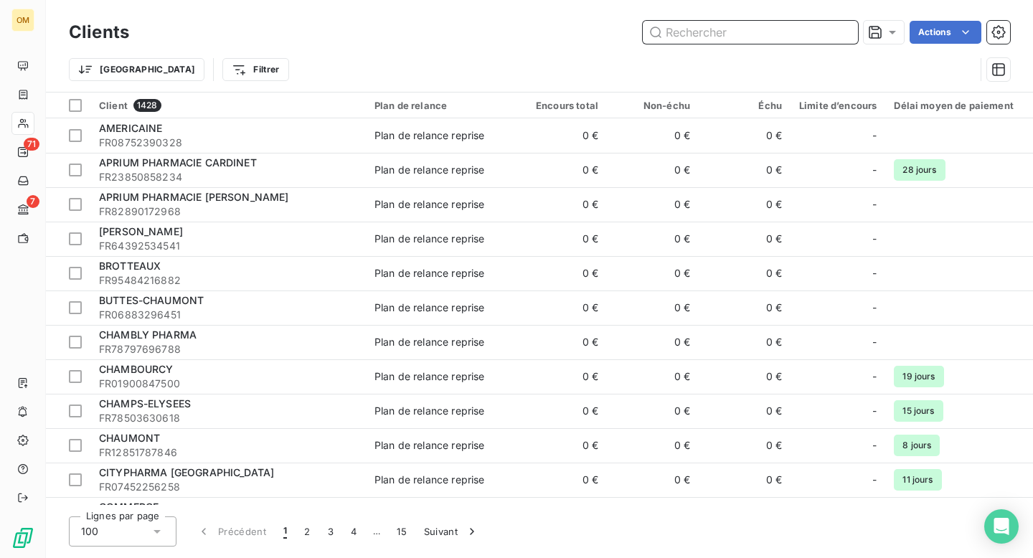
paste input "LIAIGRE"
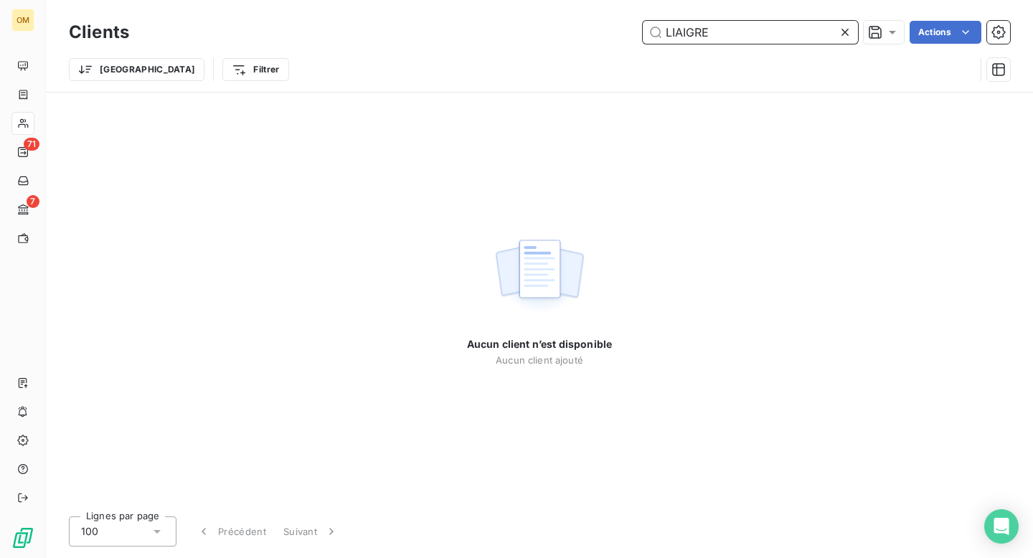
type input "LIAIGRE"
click at [842, 28] on icon at bounding box center [845, 32] width 14 height 14
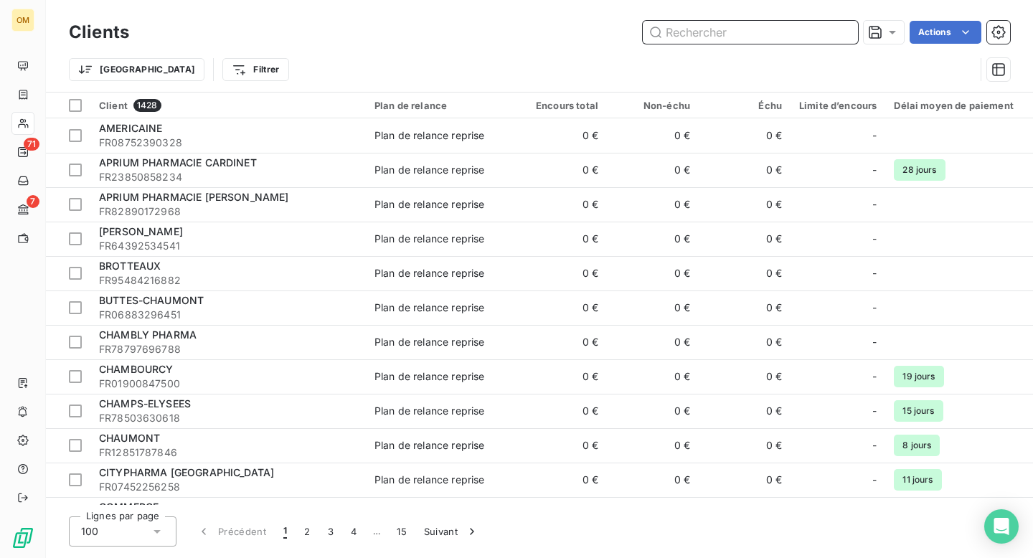
click at [726, 34] on input "text" at bounding box center [750, 32] width 215 height 23
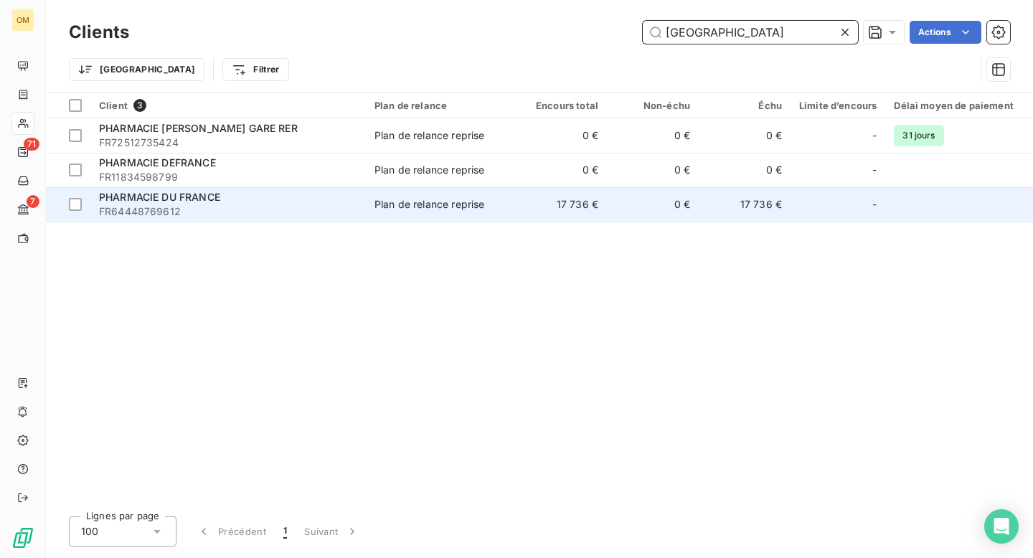
type input "france"
click at [423, 204] on div "Plan de relance reprise" at bounding box center [429, 204] width 110 height 14
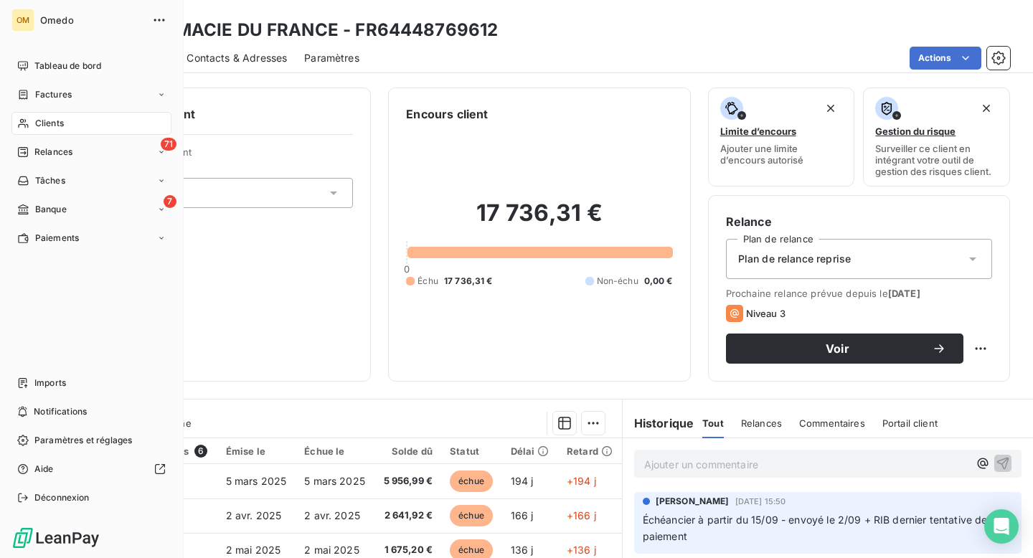
click at [52, 127] on span "Clients" at bounding box center [49, 123] width 29 height 13
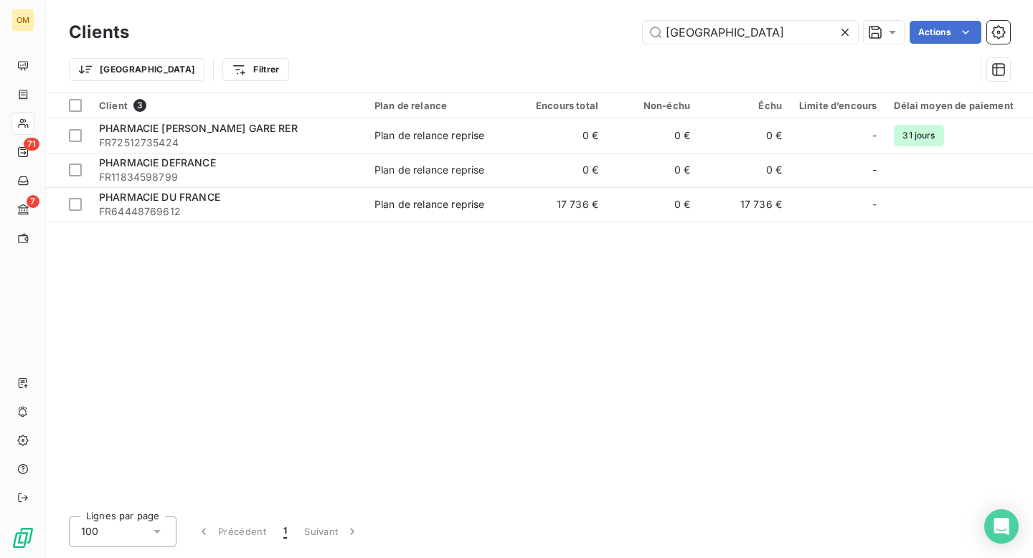
click at [844, 31] on icon at bounding box center [844, 32] width 7 height 7
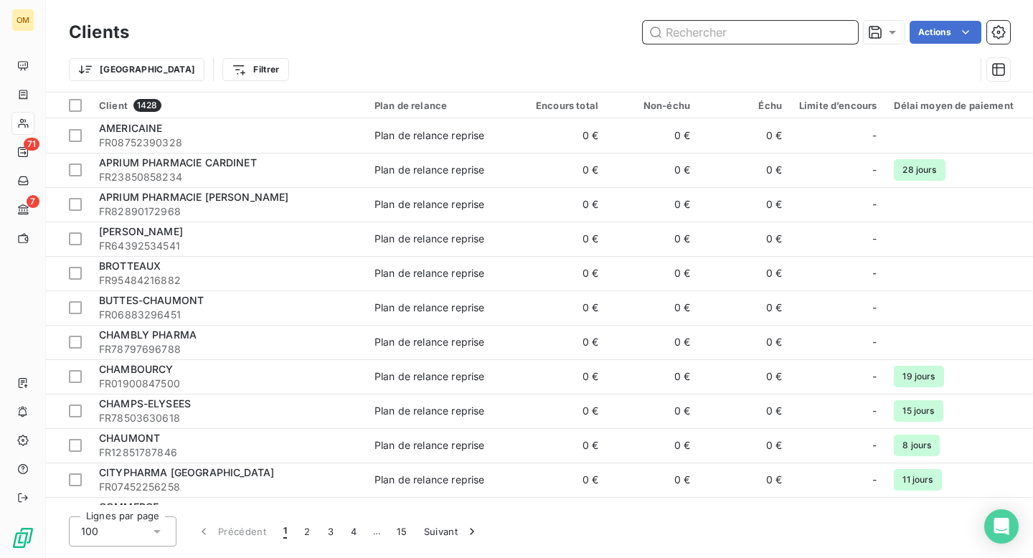
click at [794, 37] on input "text" at bounding box center [750, 32] width 215 height 23
paste input "BENDRIHEM"
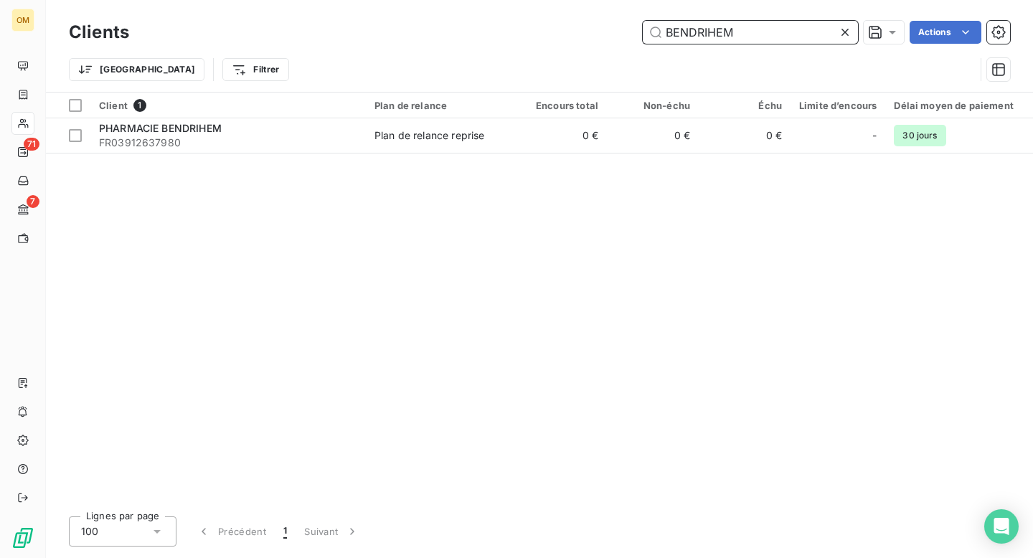
type input "BENDRIHEM"
click at [843, 33] on icon at bounding box center [844, 32] width 7 height 7
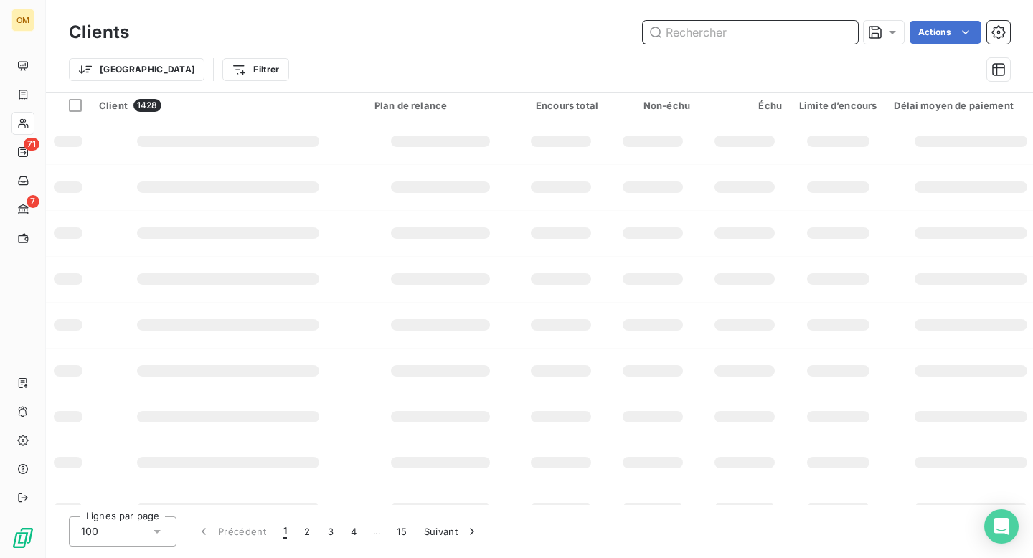
click at [800, 34] on input "text" at bounding box center [750, 32] width 215 height 23
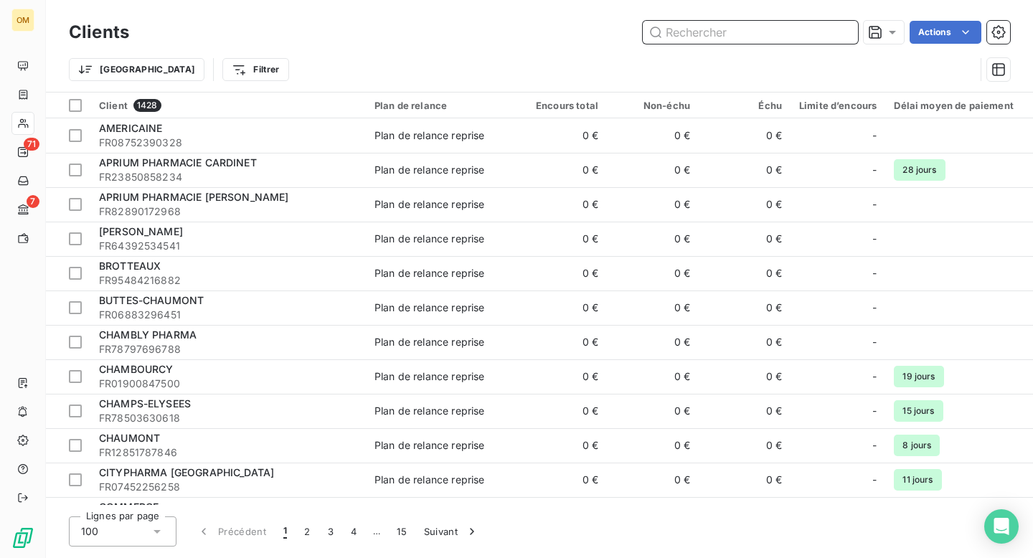
paste input "ARICHE & BERDUGO"
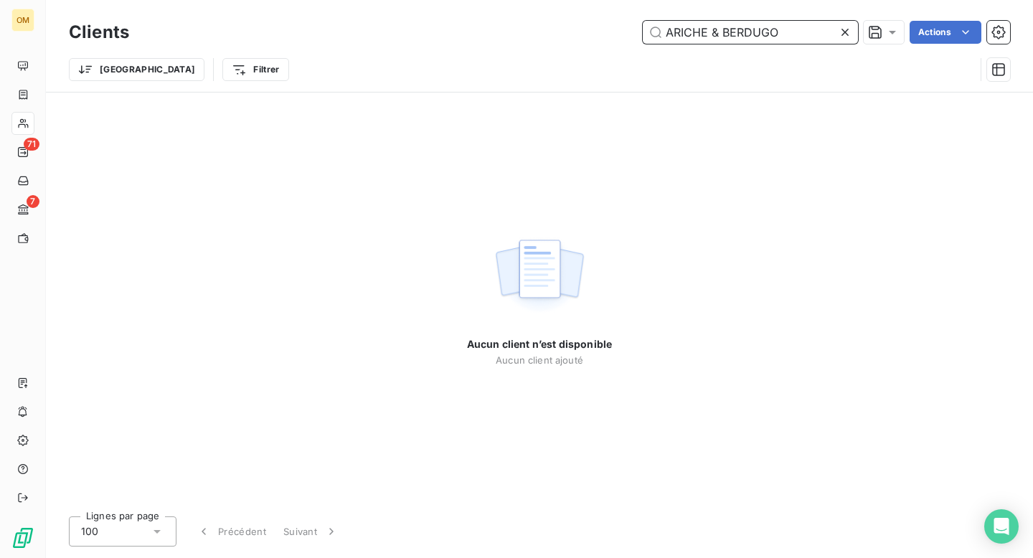
drag, startPoint x: 777, startPoint y: 32, endPoint x: 645, endPoint y: 30, distance: 132.0
click at [645, 30] on input "ARICHE & BERDUGO" at bounding box center [750, 32] width 215 height 23
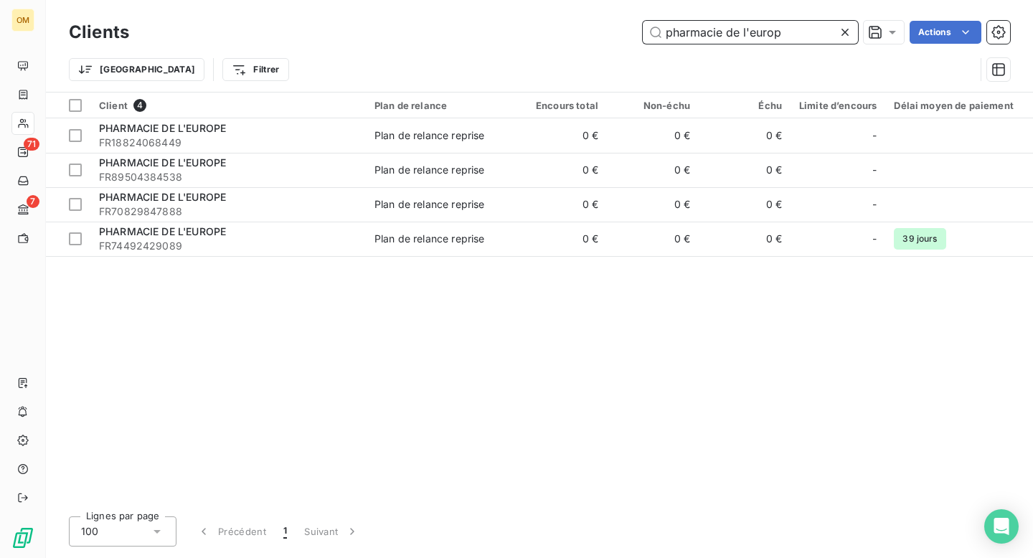
type input "pharmacie de l'europ"
click at [843, 29] on icon at bounding box center [845, 32] width 14 height 14
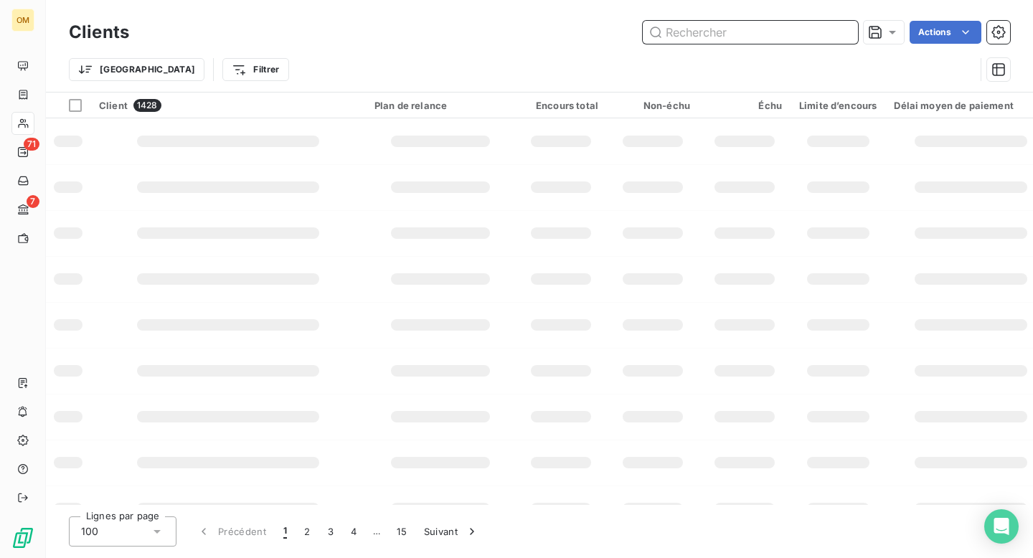
click at [789, 31] on input "text" at bounding box center [750, 32] width 215 height 23
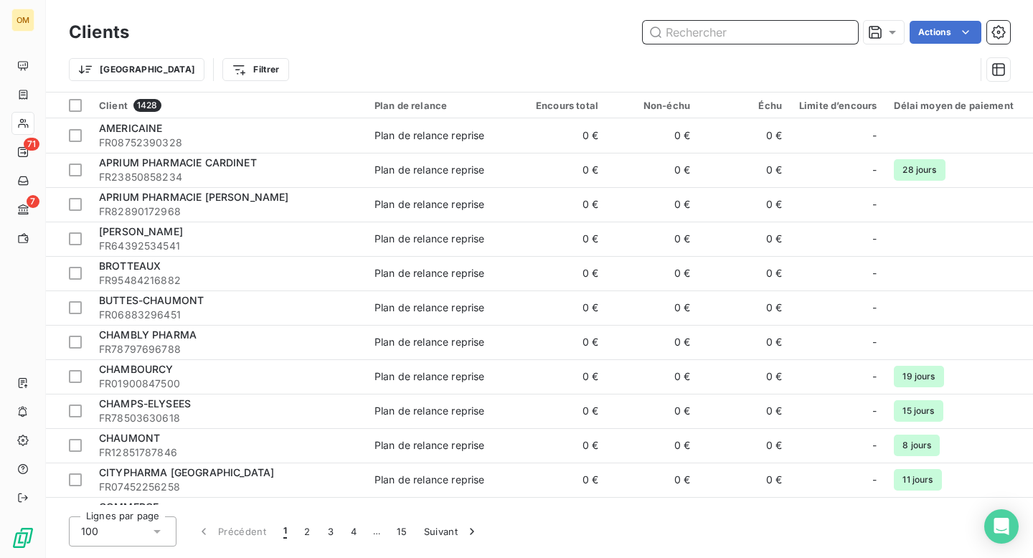
paste input "ROMAIN GARY"
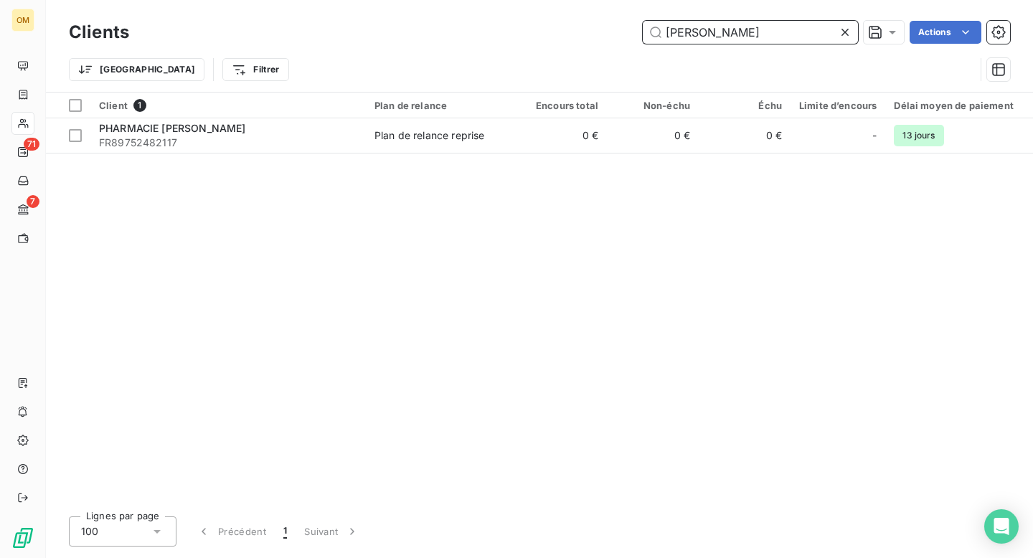
type input "ROMAIN GARY"
click at [846, 32] on icon at bounding box center [845, 32] width 14 height 14
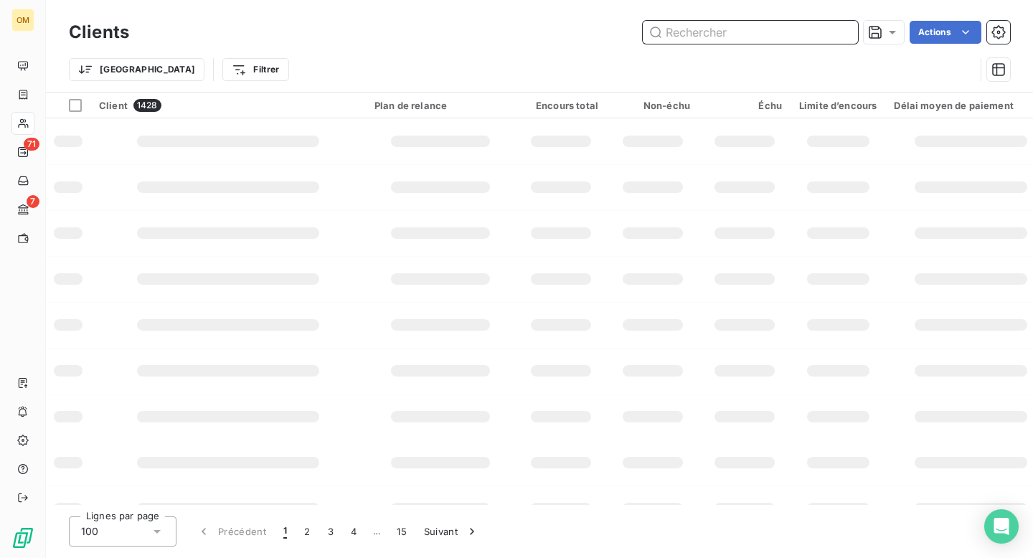
click at [806, 33] on input "text" at bounding box center [750, 32] width 215 height 23
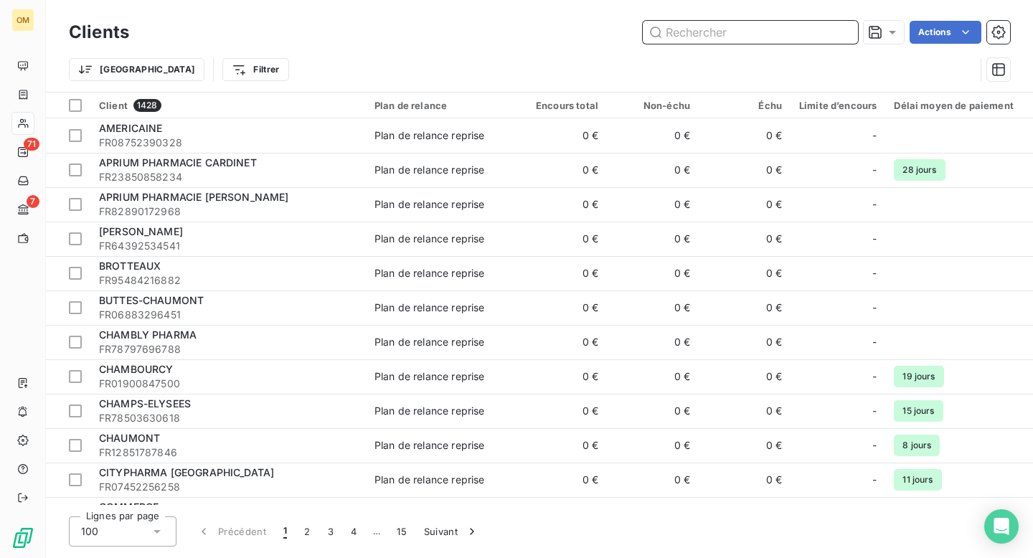
paste input "BOULEVARDS"
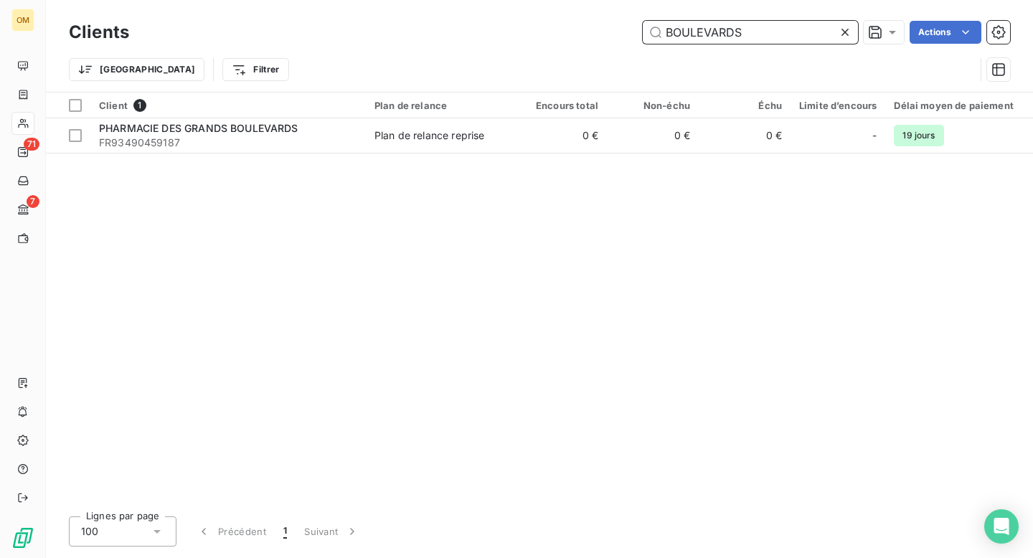
type input "BOULEVARDS"
click at [845, 34] on icon at bounding box center [845, 32] width 14 height 14
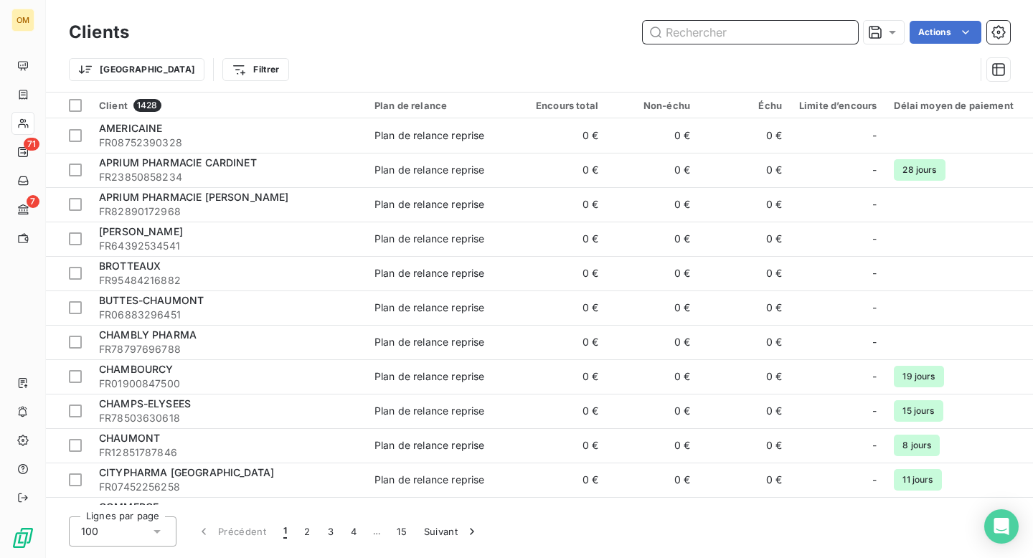
click at [766, 35] on input "text" at bounding box center [750, 32] width 215 height 23
paste input "MARTIANO"
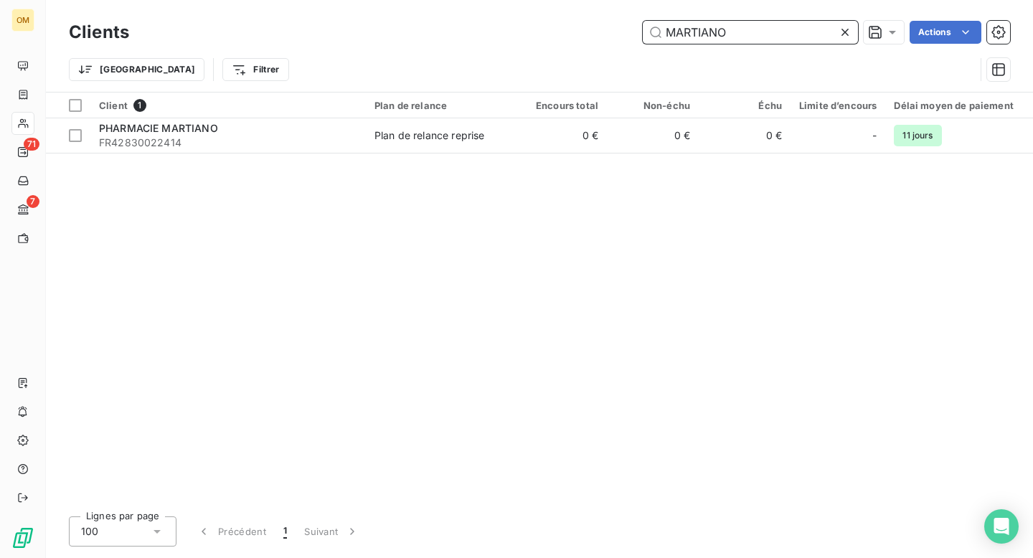
type input "MARTIANO"
click at [847, 31] on icon at bounding box center [845, 32] width 14 height 14
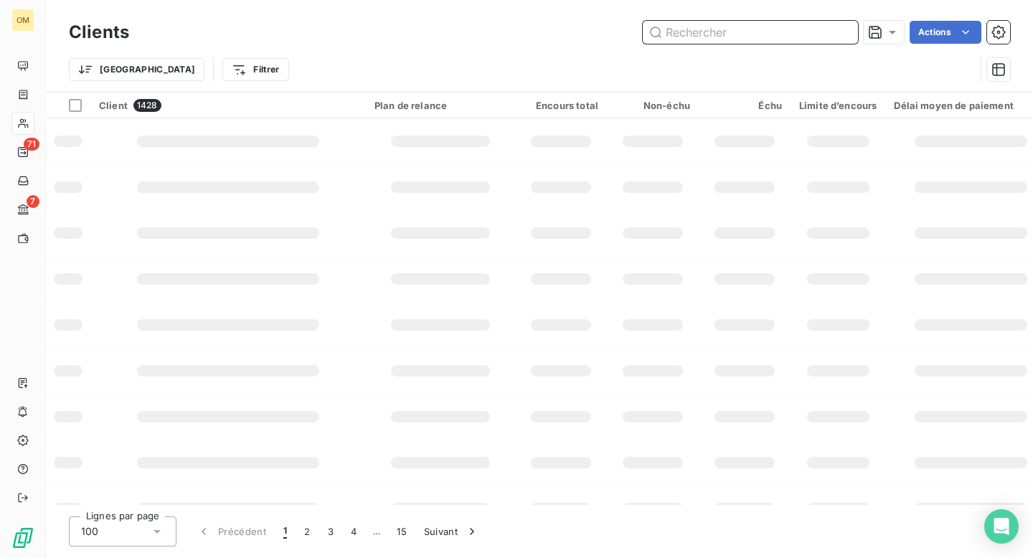
click at [779, 31] on input "text" at bounding box center [750, 32] width 215 height 23
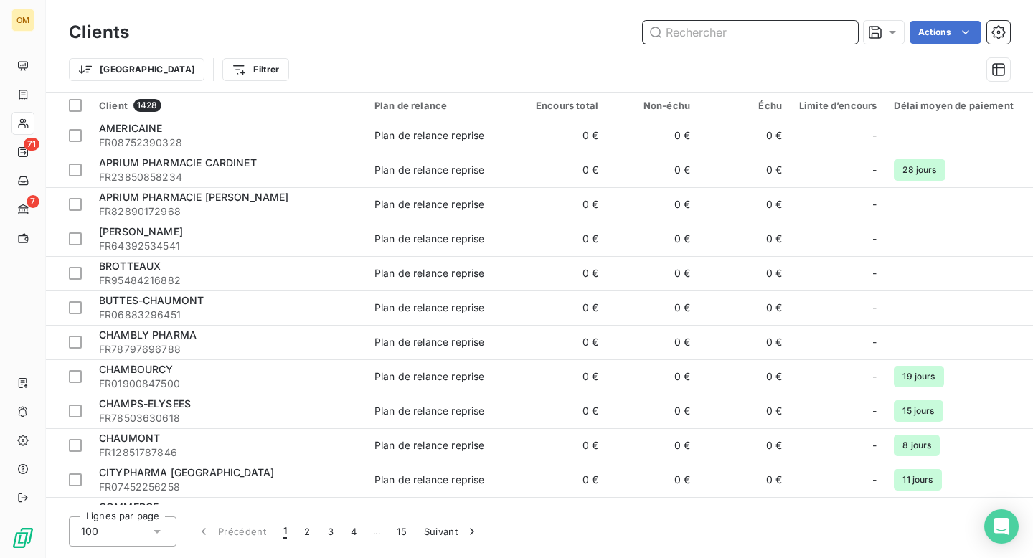
paste input "GARE DE L EST"
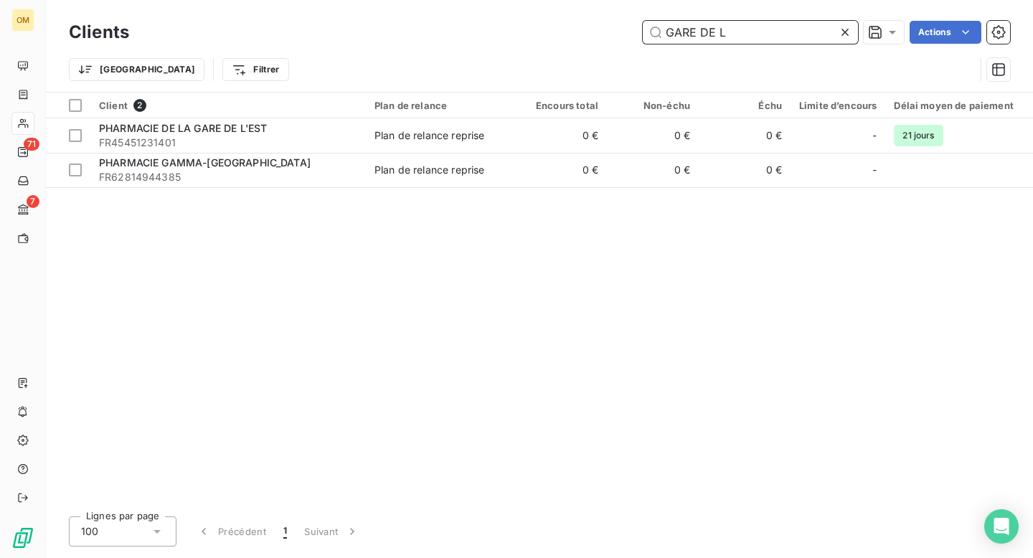
type input "GARE DE L"
click at [842, 32] on icon at bounding box center [845, 32] width 14 height 14
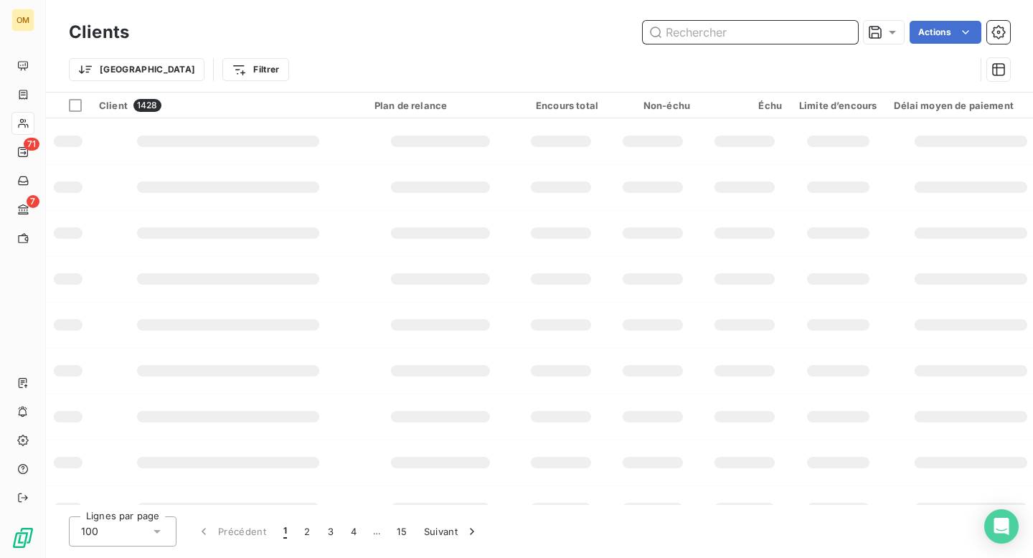
click at [805, 31] on input "text" at bounding box center [750, 32] width 215 height 23
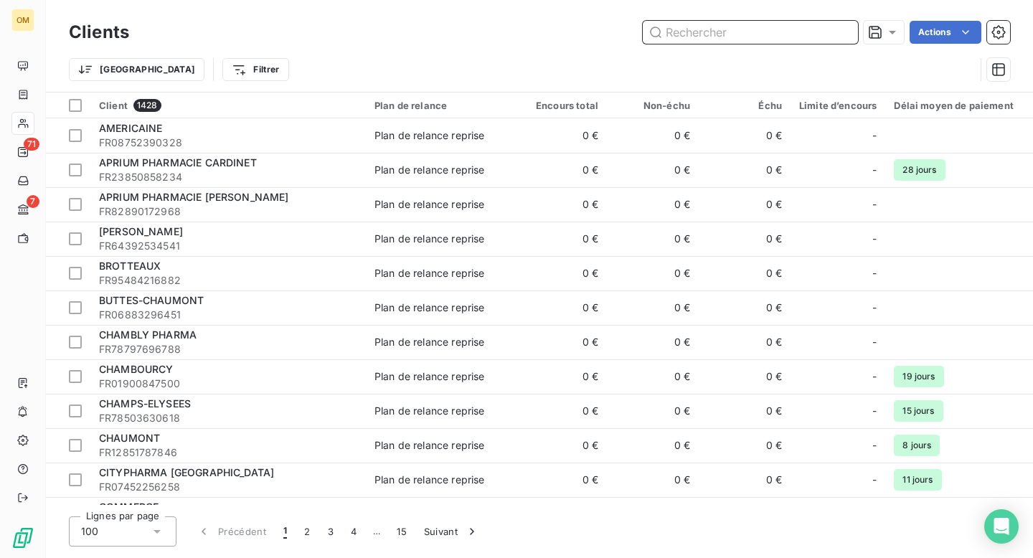
paste input "FERREIRA"
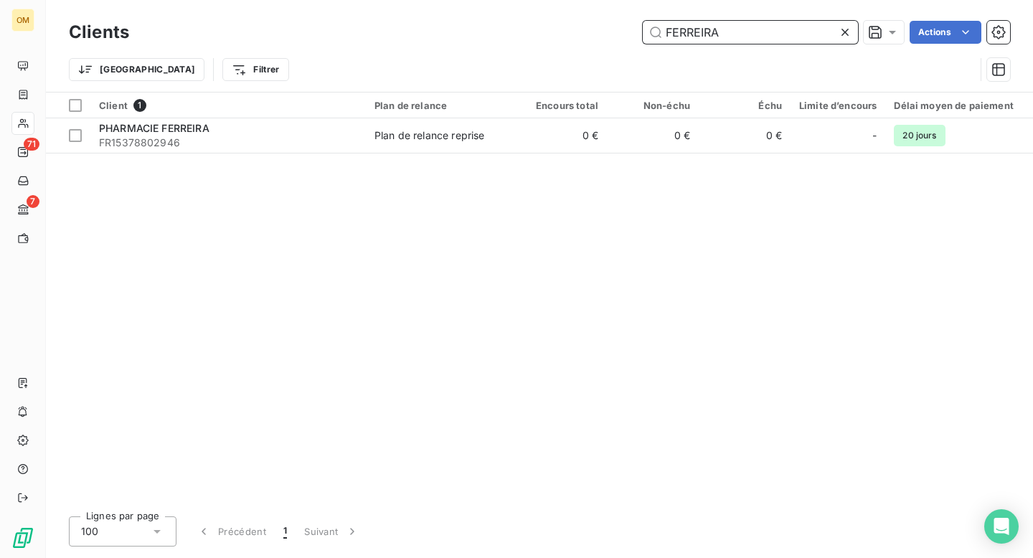
type input "FERREIRA"
click at [846, 29] on icon at bounding box center [845, 32] width 14 height 14
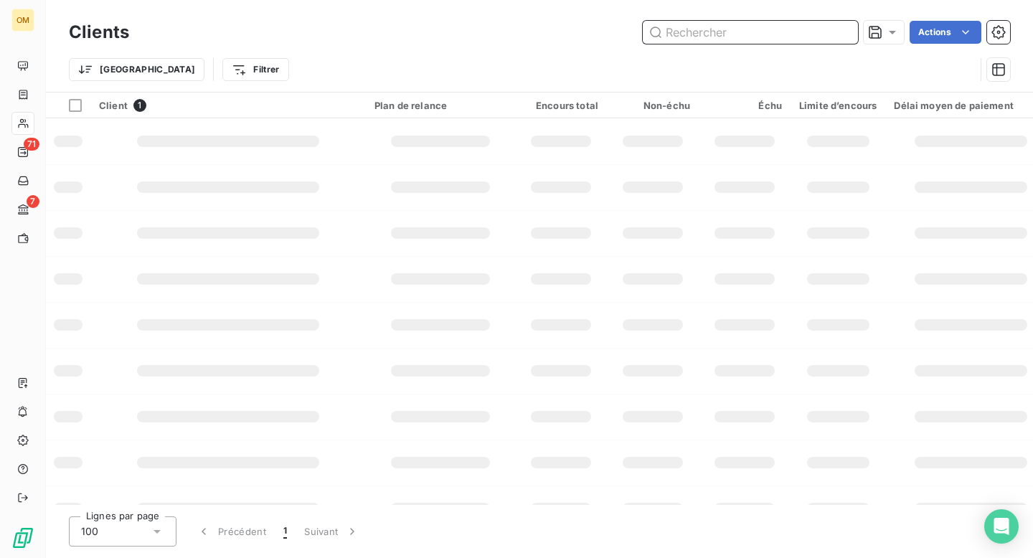
click at [817, 31] on input "text" at bounding box center [750, 32] width 215 height 23
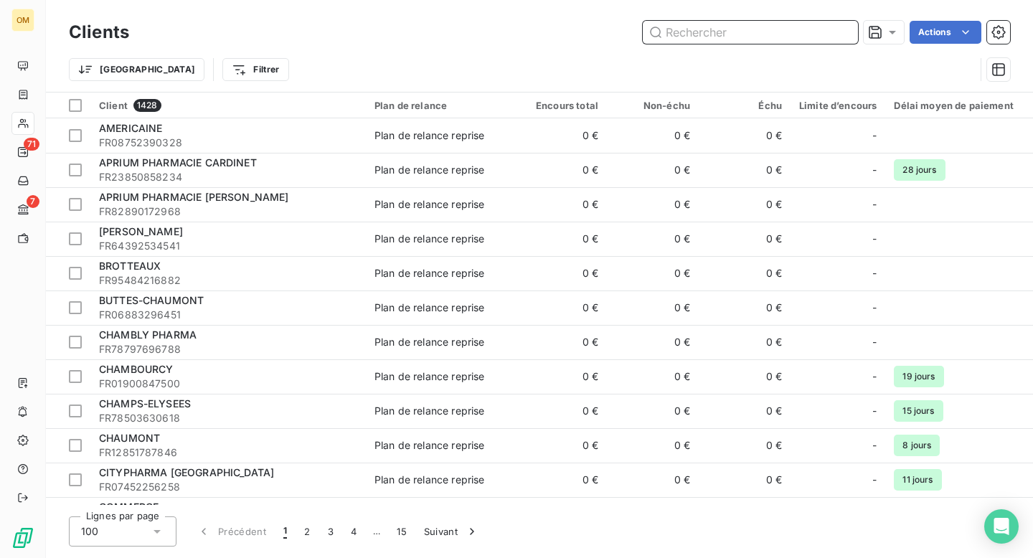
paste input "SOURDERIE"
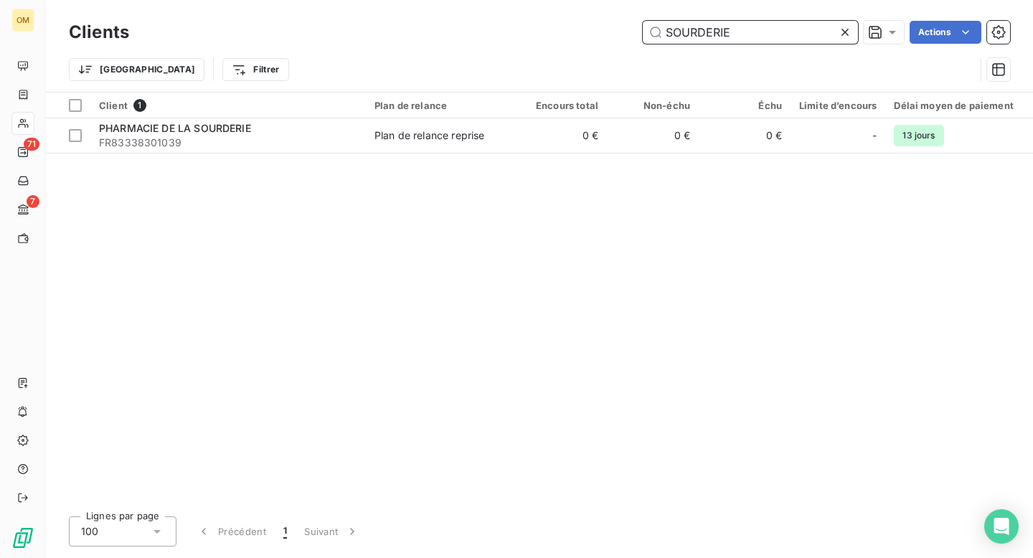
type input "SOURDERIE"
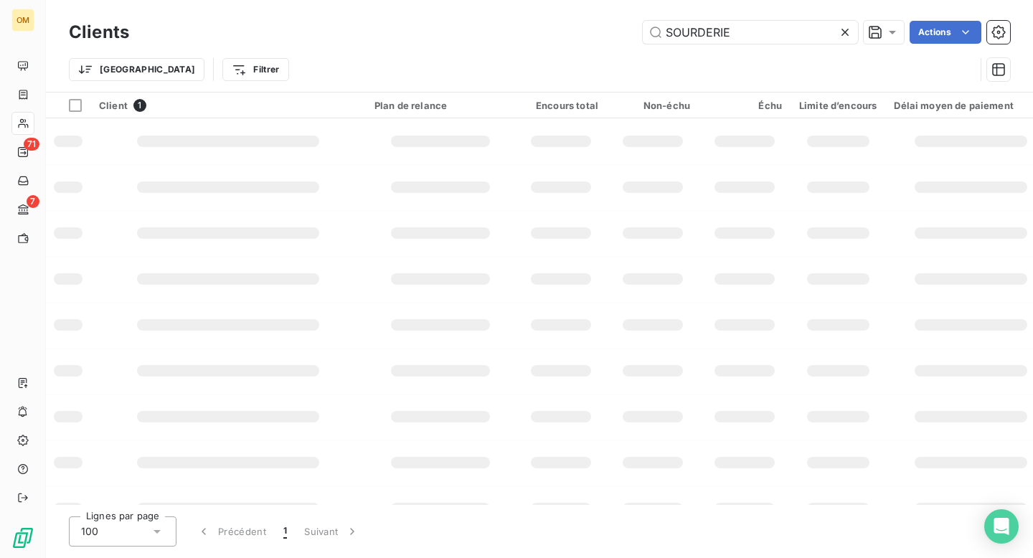
click at [842, 29] on icon at bounding box center [845, 32] width 14 height 14
click at [800, 34] on input "text" at bounding box center [750, 32] width 215 height 23
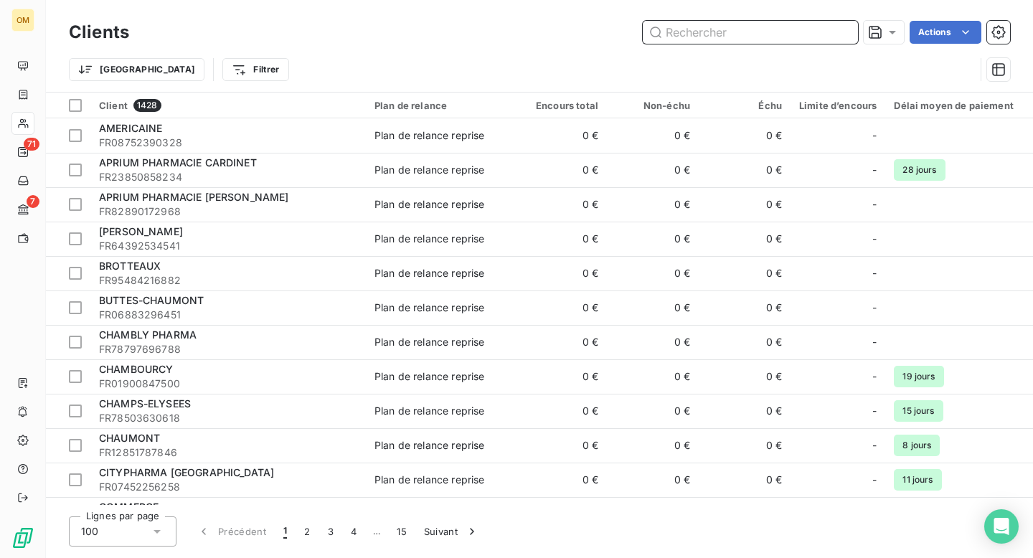
paste input "LELLOUCH"
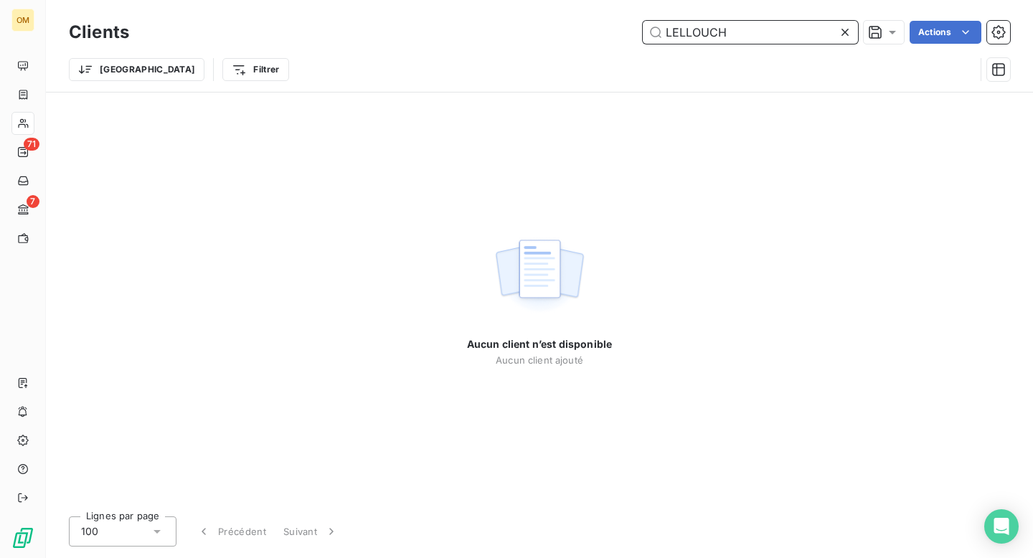
type input "LELLOUCH"
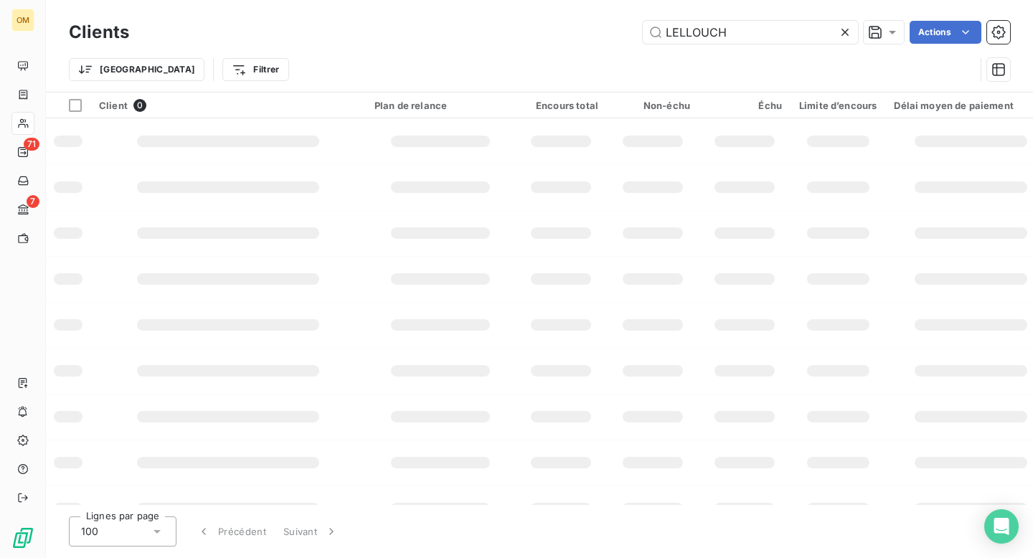
click at [845, 30] on icon at bounding box center [845, 32] width 14 height 14
click at [828, 28] on input "text" at bounding box center [750, 32] width 215 height 23
paste input "BEN SOUSSAN"
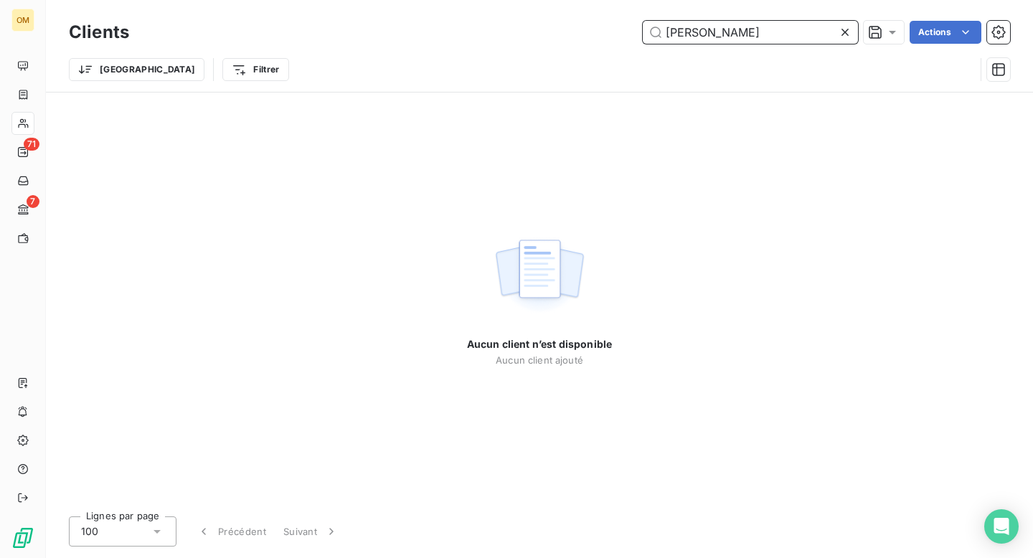
drag, startPoint x: 767, startPoint y: 32, endPoint x: 642, endPoint y: 39, distance: 125.7
click at [643, 39] on input "BEN SOUSSAN" at bounding box center [750, 32] width 215 height 23
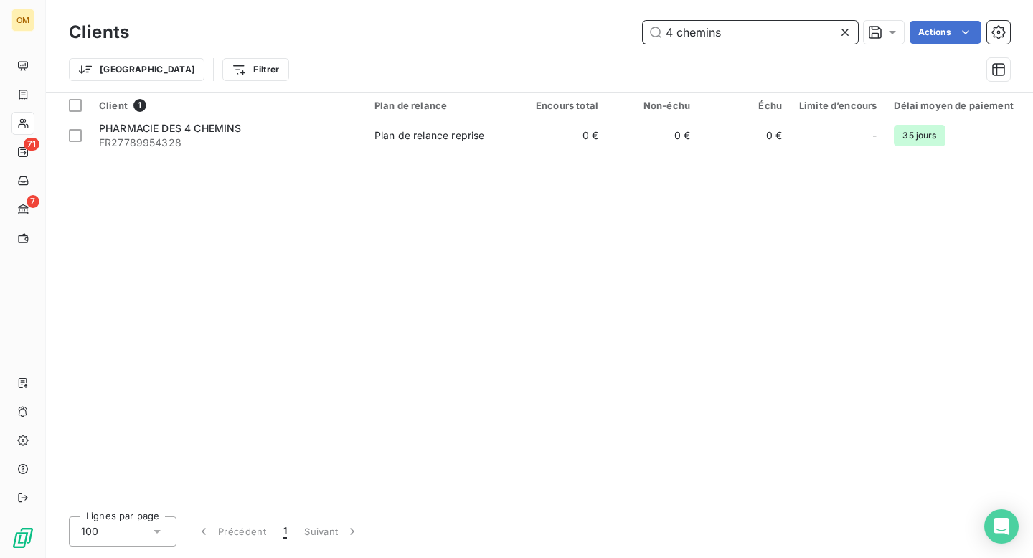
type input "4 chemins"
click at [842, 31] on icon at bounding box center [844, 32] width 7 height 7
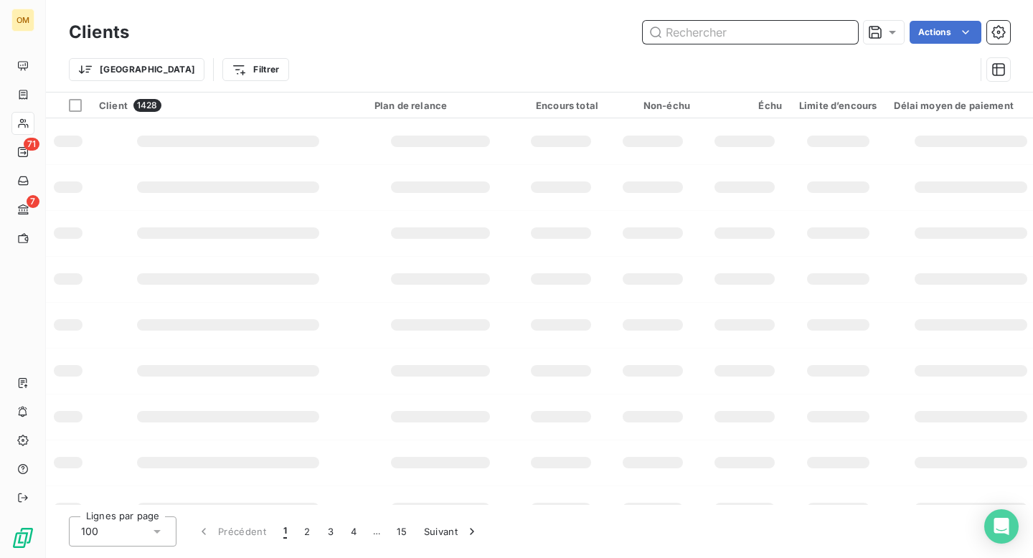
click at [800, 32] on input "text" at bounding box center [750, 32] width 215 height 23
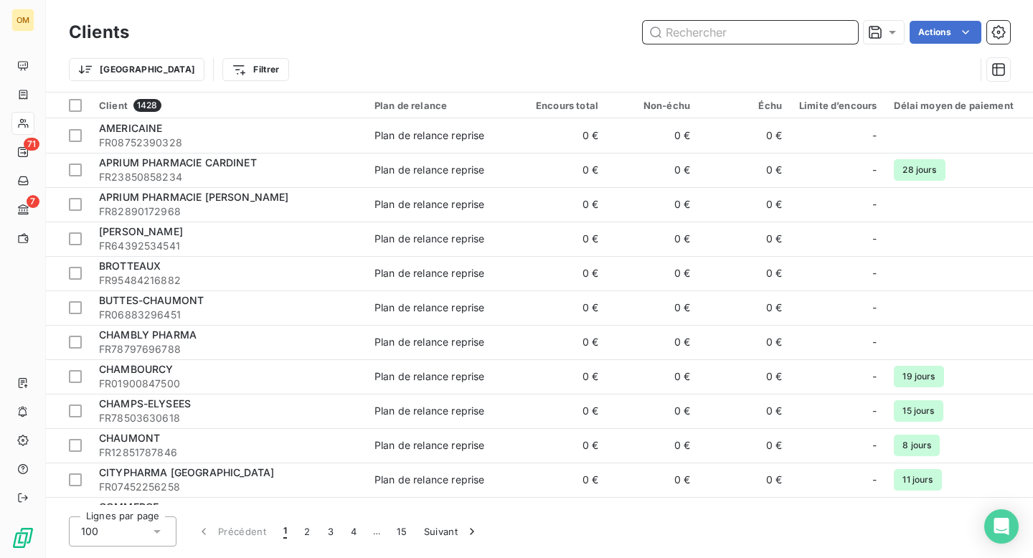
paste input "DE LUXE"
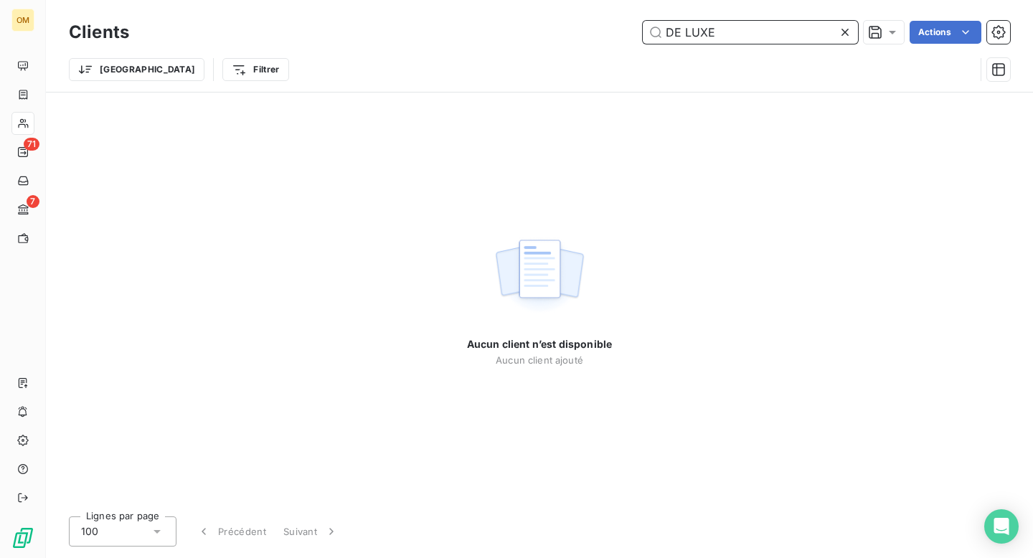
click at [683, 32] on input "DE LUXE" at bounding box center [750, 32] width 215 height 23
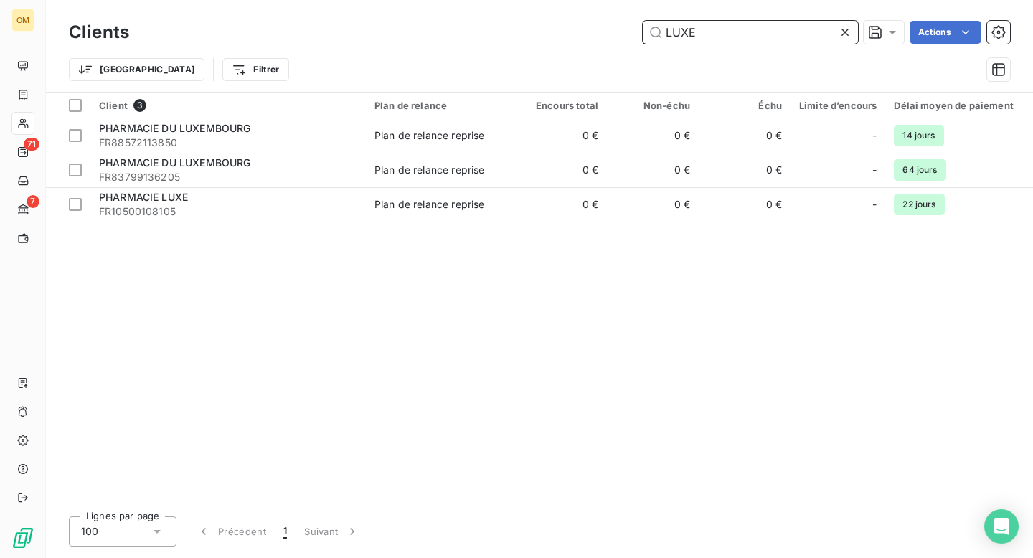
type input "LUXE"
click at [842, 30] on icon at bounding box center [844, 32] width 7 height 7
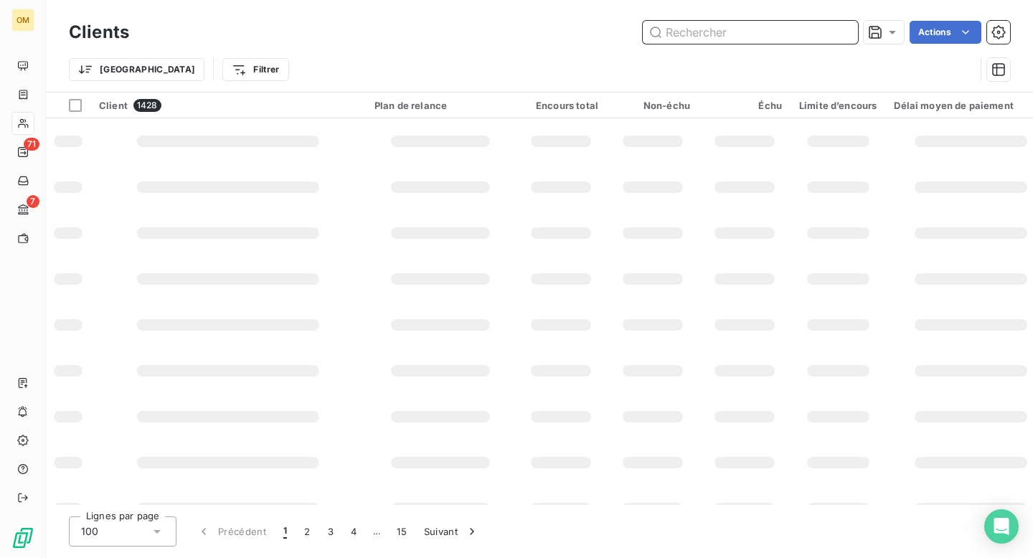
click at [798, 29] on input "text" at bounding box center [750, 32] width 215 height 23
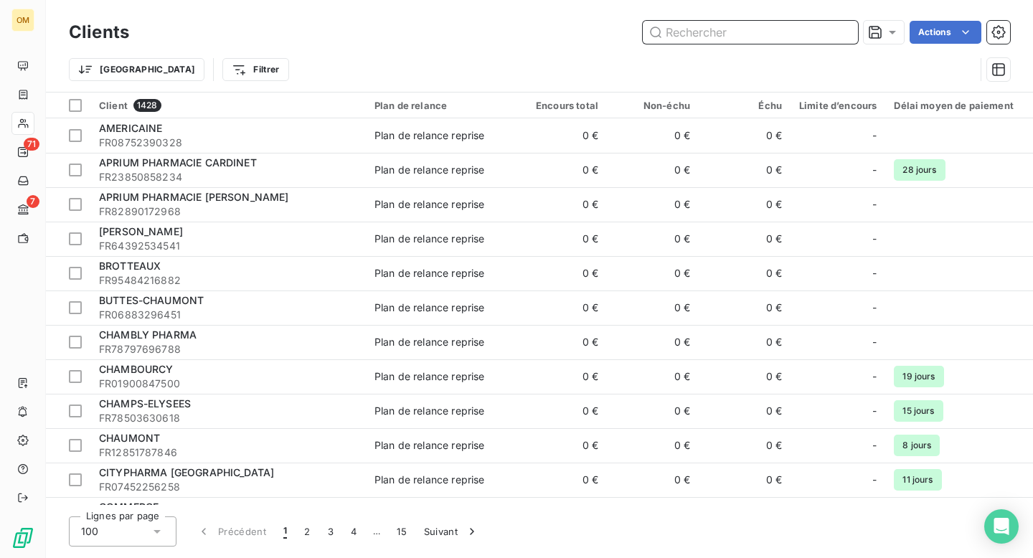
paste input "MARQUET PARIS"
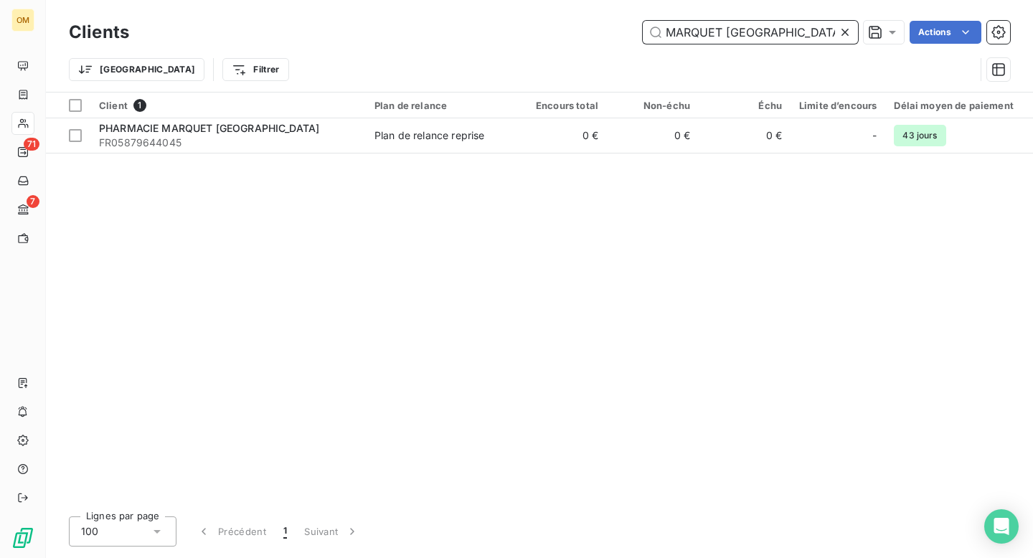
type input "MARQUET PARIS"
click at [848, 28] on icon at bounding box center [845, 32] width 14 height 14
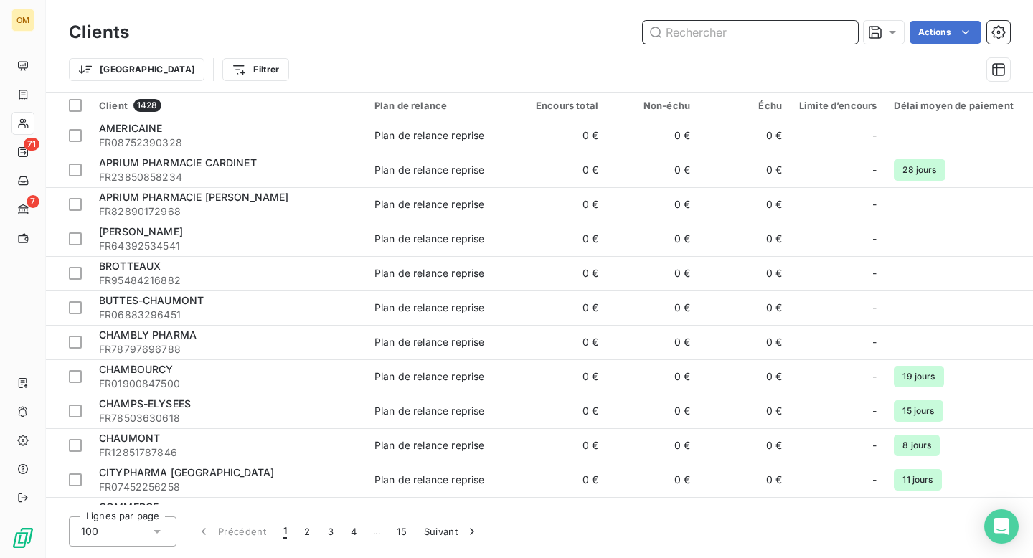
click at [779, 37] on input "text" at bounding box center [750, 32] width 215 height 23
paste input "ZEBOUDJI"
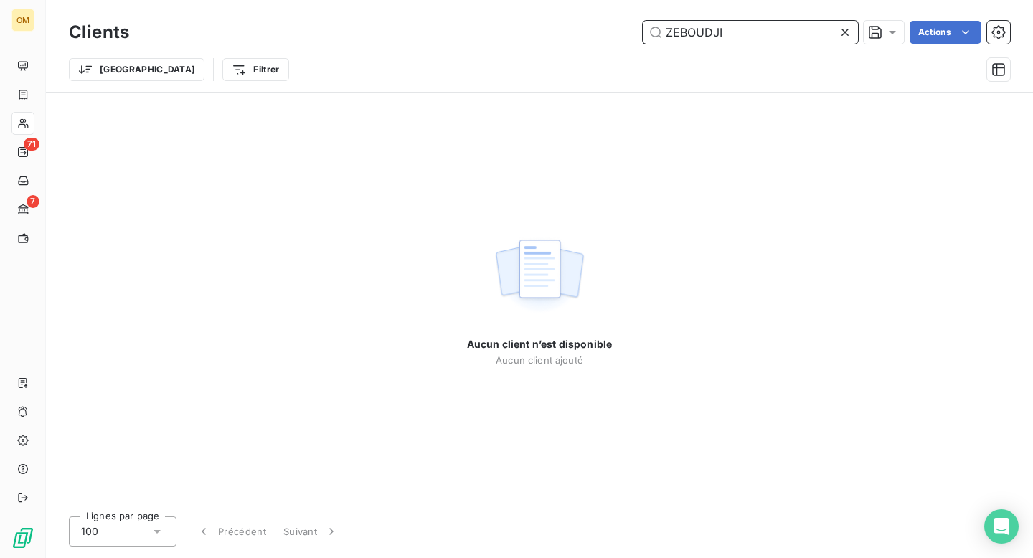
type input "ZEBOUDJI"
click at [840, 30] on icon at bounding box center [845, 32] width 14 height 14
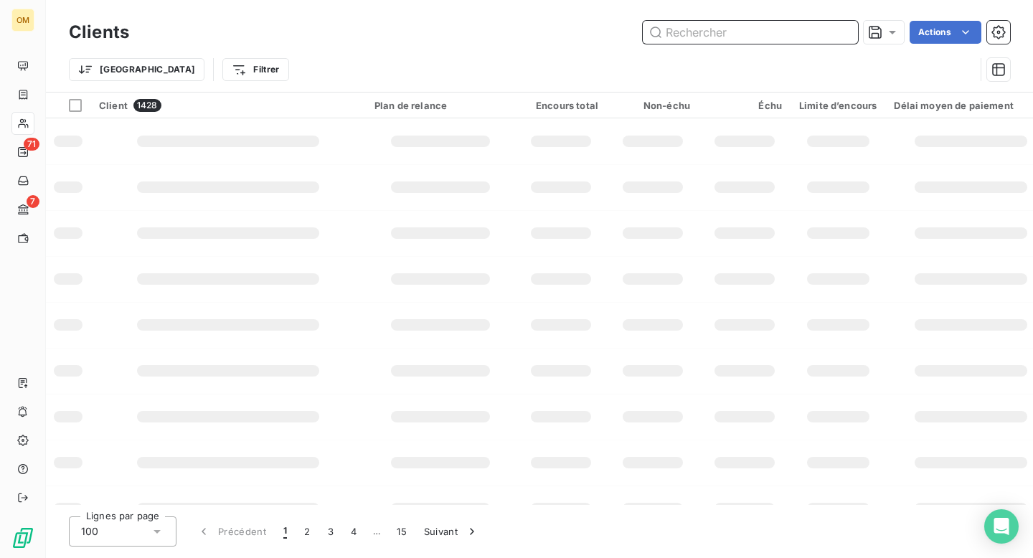
click at [780, 30] on input "text" at bounding box center [750, 32] width 215 height 23
type input "guy"
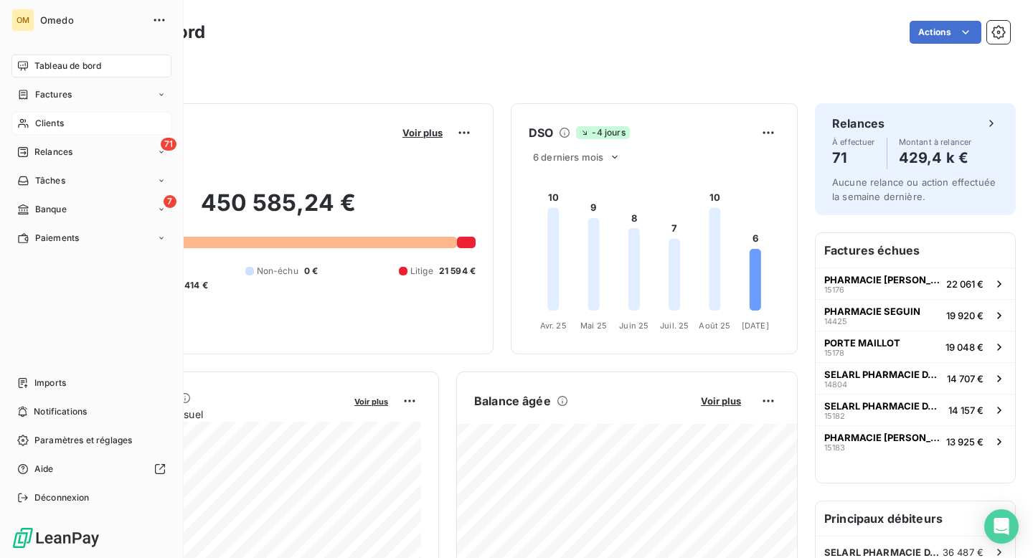
click at [48, 126] on span "Clients" at bounding box center [49, 123] width 29 height 13
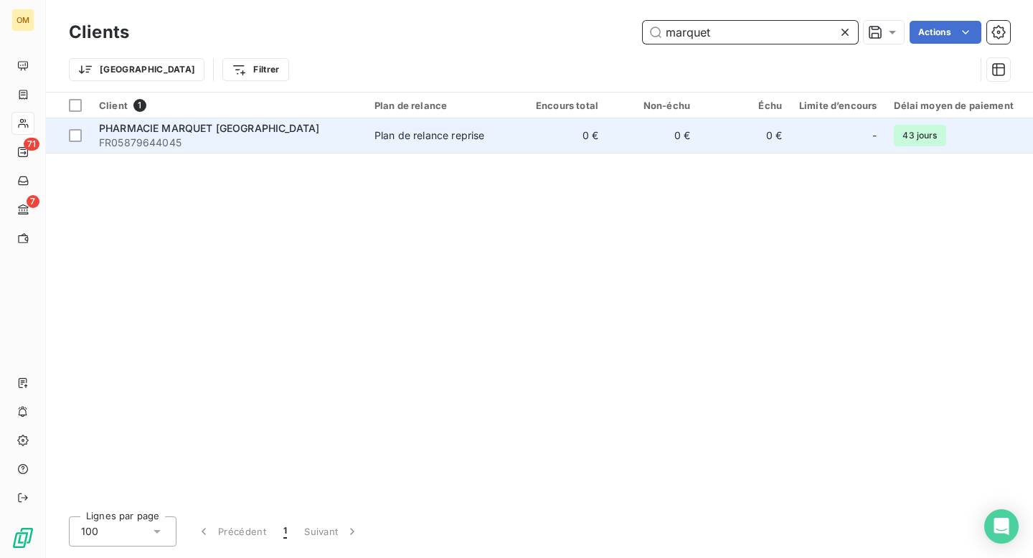
type input "marquet"
click at [547, 143] on td "0 €" at bounding box center [561, 135] width 92 height 34
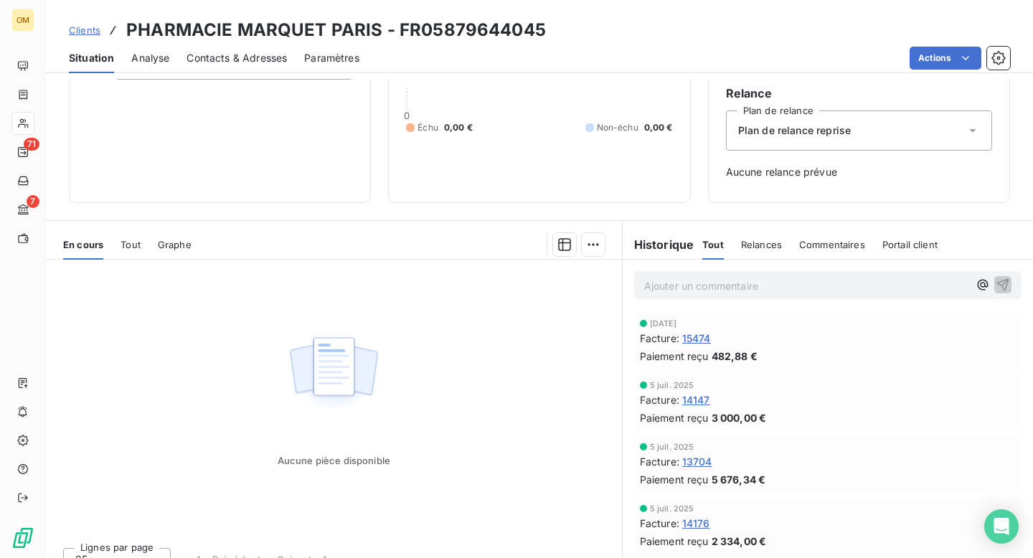
scroll to position [137, 0]
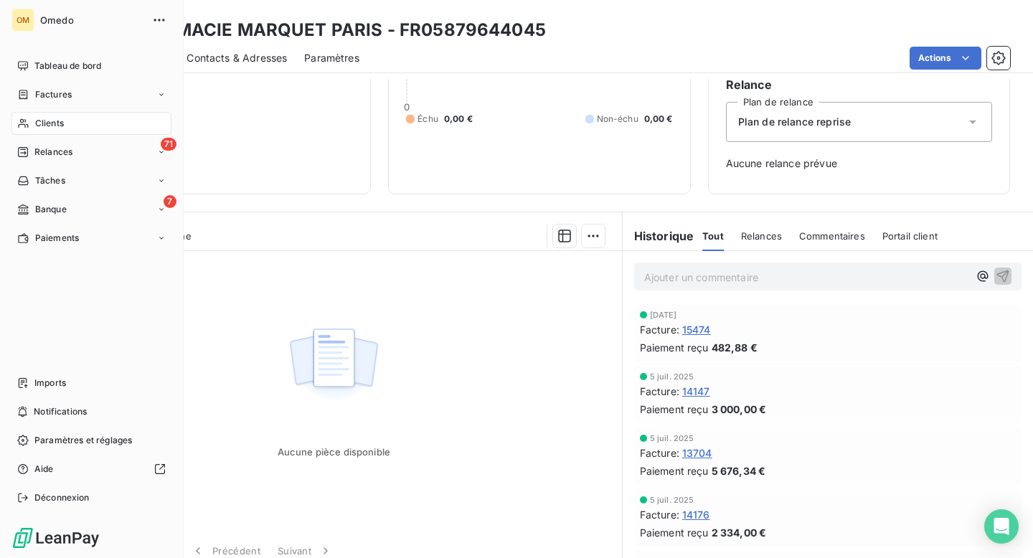
click at [49, 123] on span "Clients" at bounding box center [49, 123] width 29 height 13
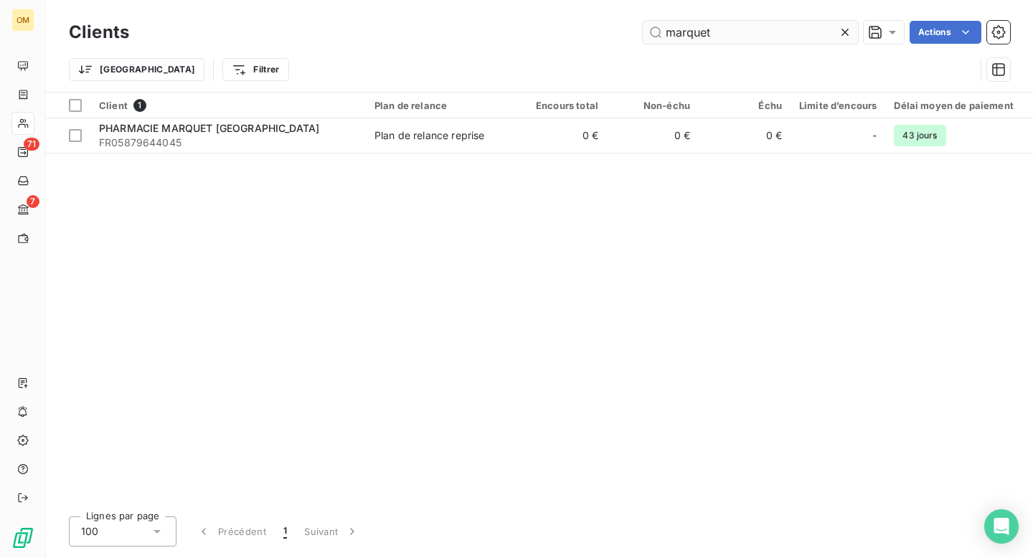
click at [723, 32] on input "marquet" at bounding box center [750, 32] width 215 height 23
click at [845, 30] on icon at bounding box center [844, 32] width 7 height 7
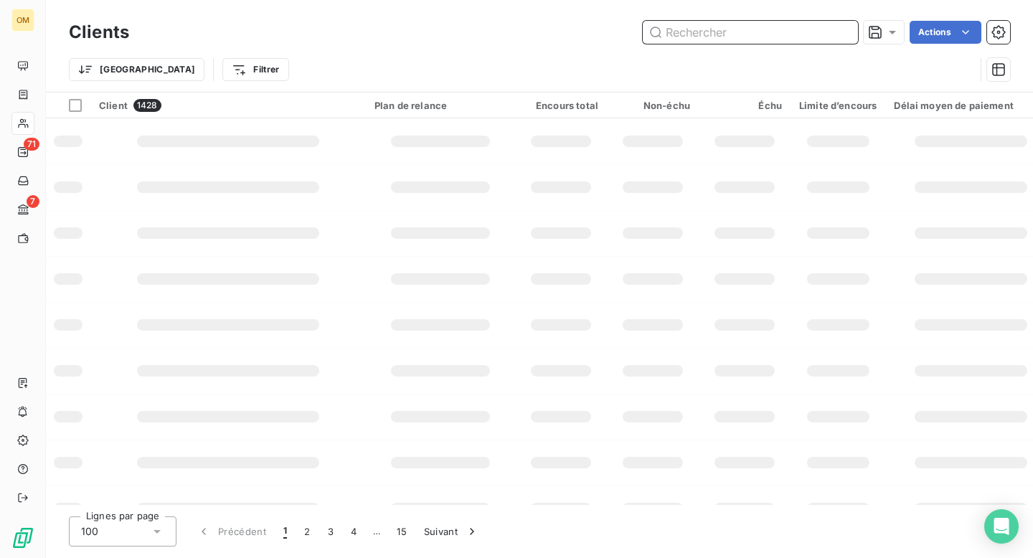
click at [748, 29] on input "text" at bounding box center [750, 32] width 215 height 23
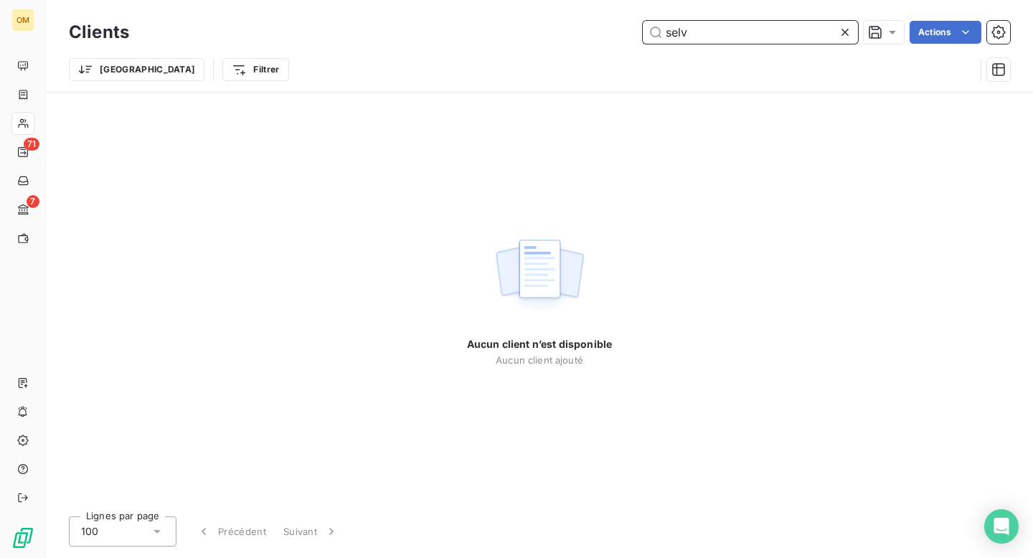
type input "selv"
click at [847, 28] on icon at bounding box center [845, 32] width 14 height 14
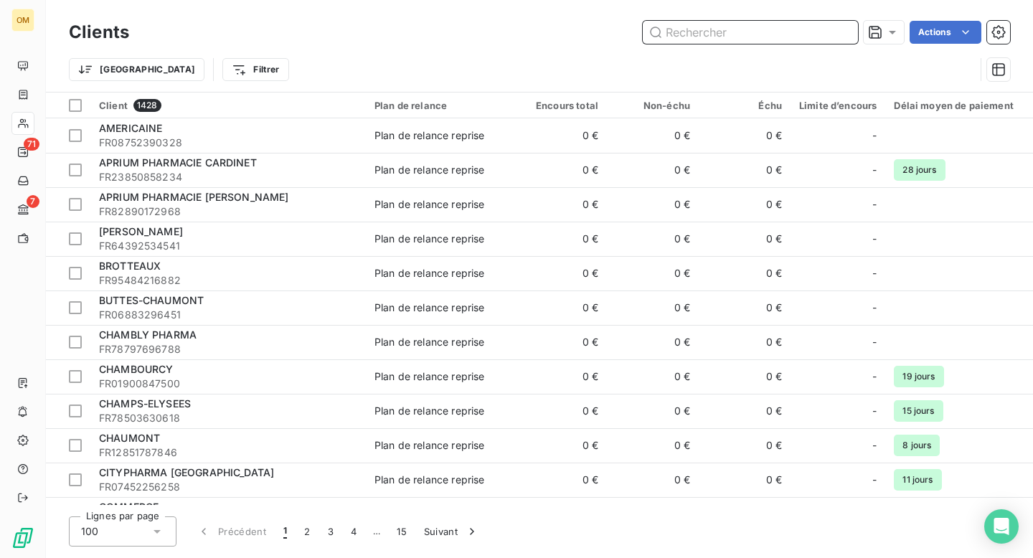
click at [798, 30] on input "text" at bounding box center [750, 32] width 215 height 23
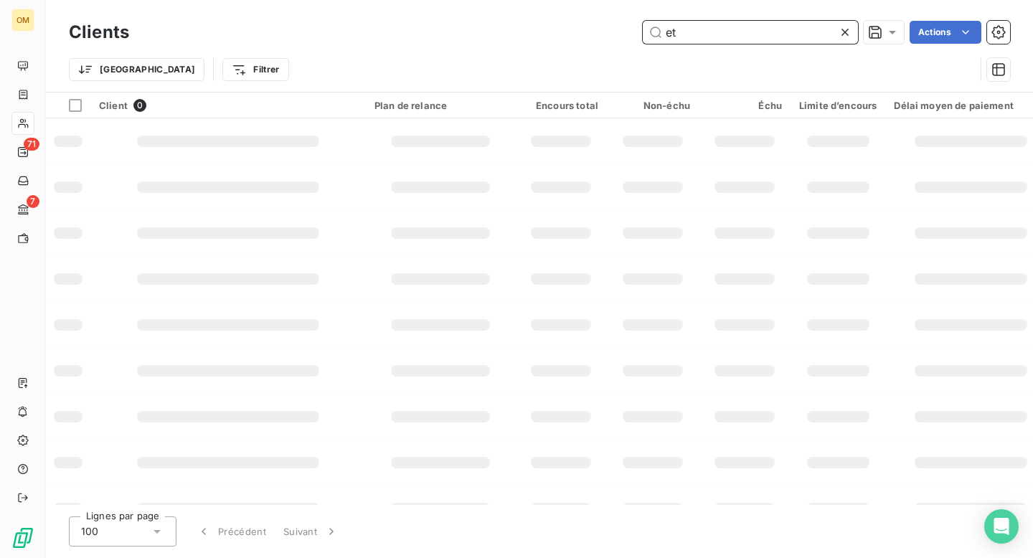
type input "e"
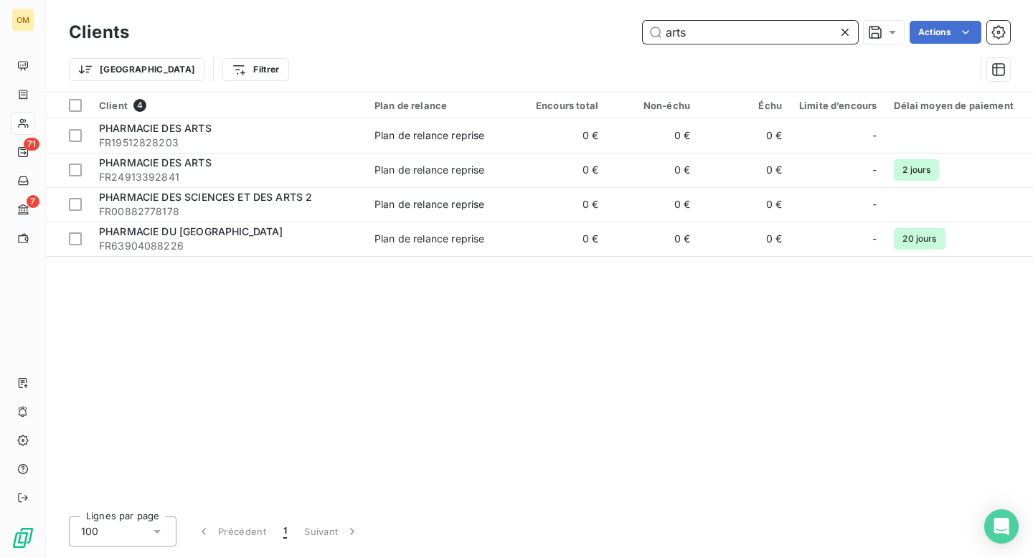
type input "arts"
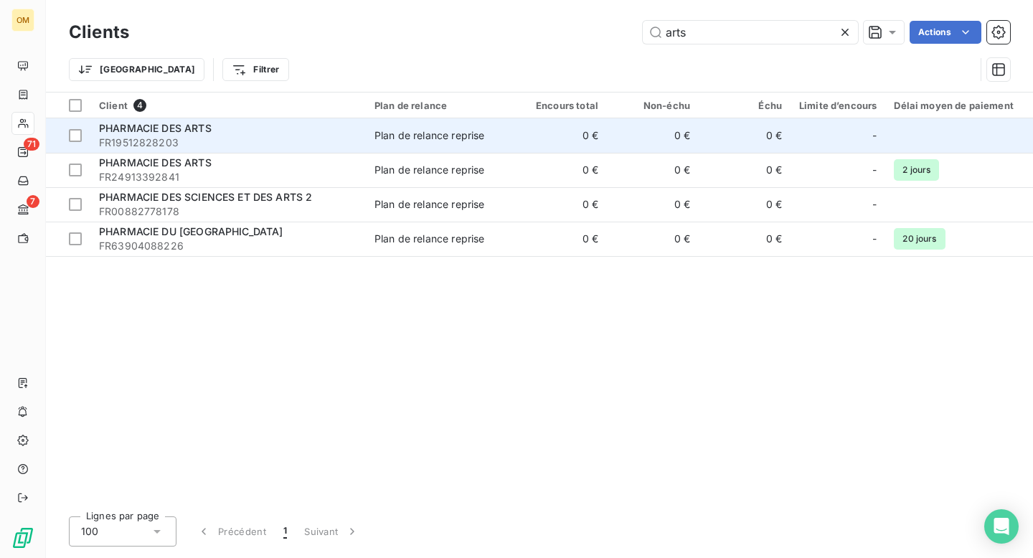
click at [411, 147] on td "Plan de relance reprise" at bounding box center [440, 135] width 149 height 34
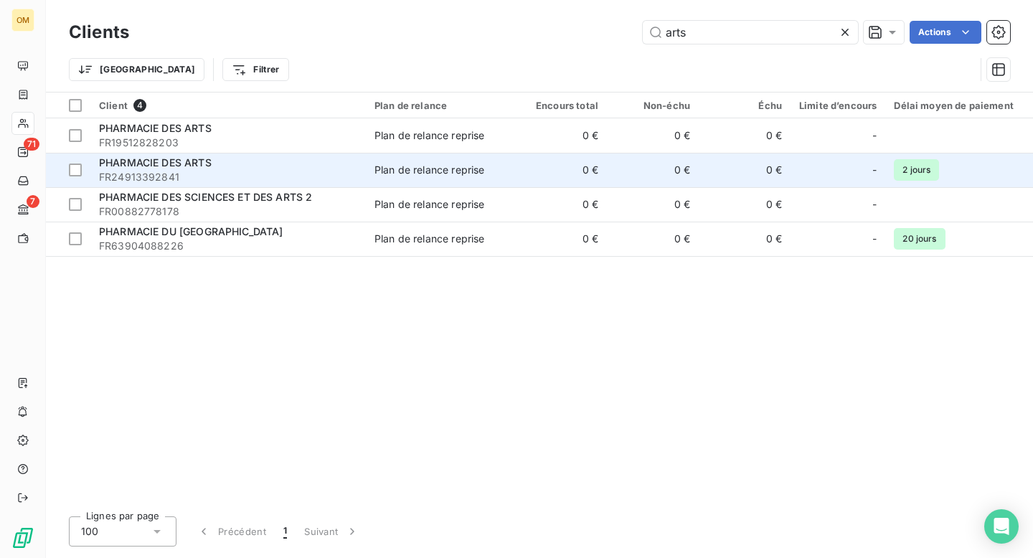
click at [186, 170] on span "FR24913392841" at bounding box center [228, 177] width 258 height 14
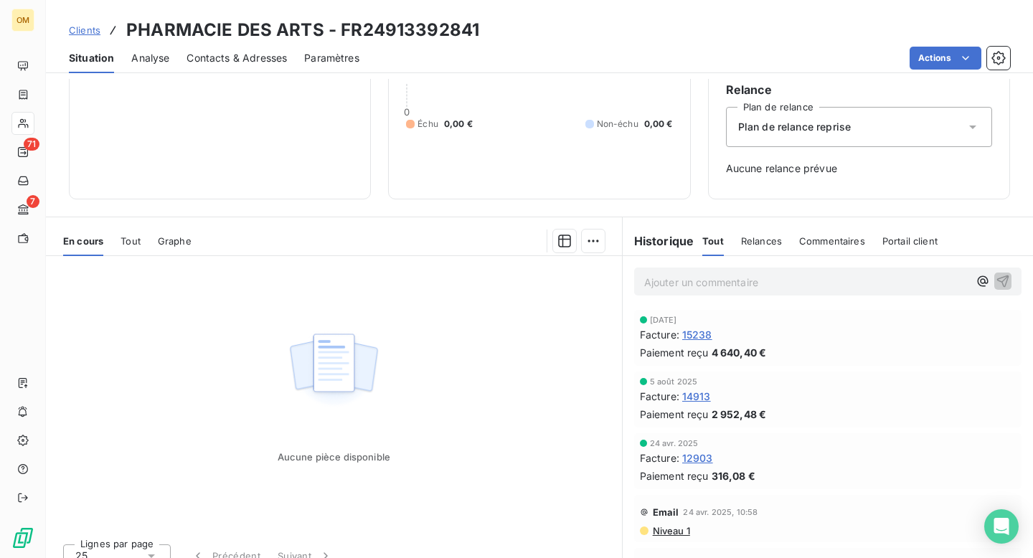
scroll to position [149, 0]
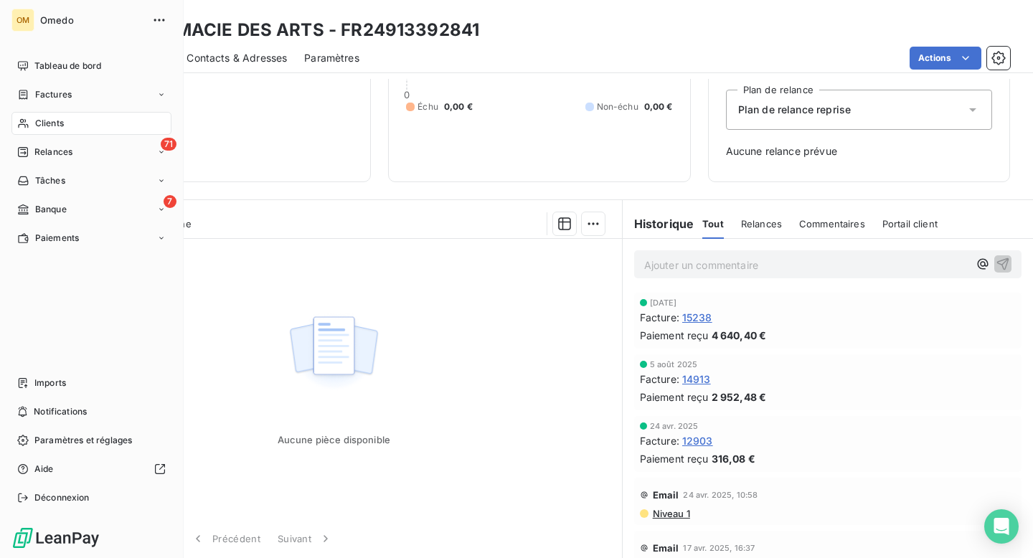
click at [54, 123] on span "Clients" at bounding box center [49, 123] width 29 height 13
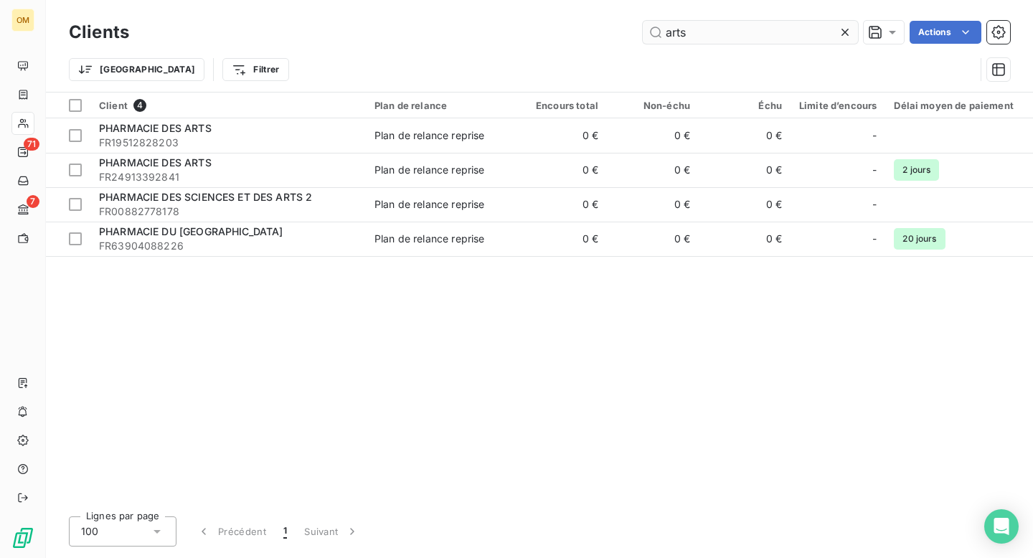
drag, startPoint x: 702, startPoint y: 32, endPoint x: 654, endPoint y: 32, distance: 48.1
click at [654, 32] on input "arts" at bounding box center [750, 32] width 215 height 23
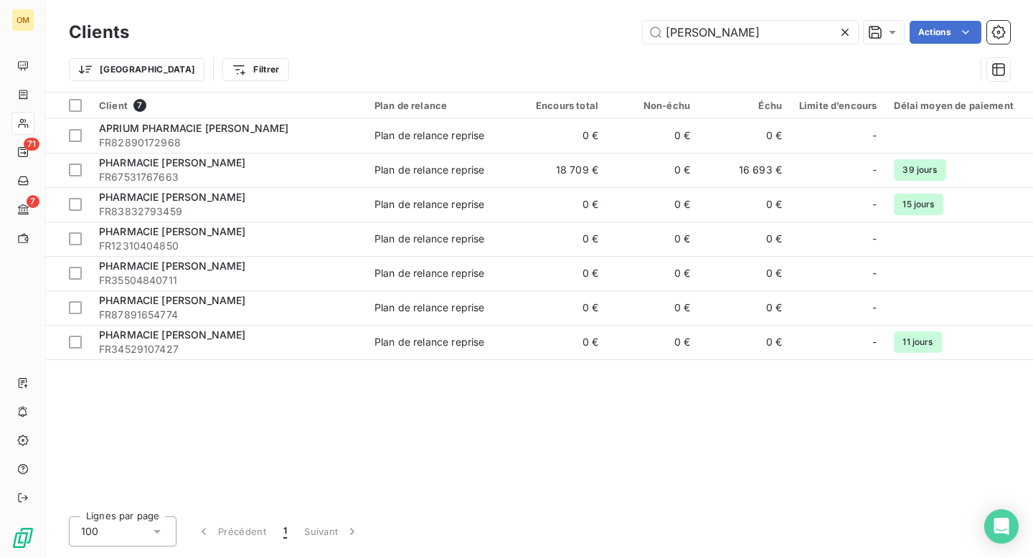
type input "[PERSON_NAME]"
click at [844, 28] on icon at bounding box center [845, 32] width 14 height 14
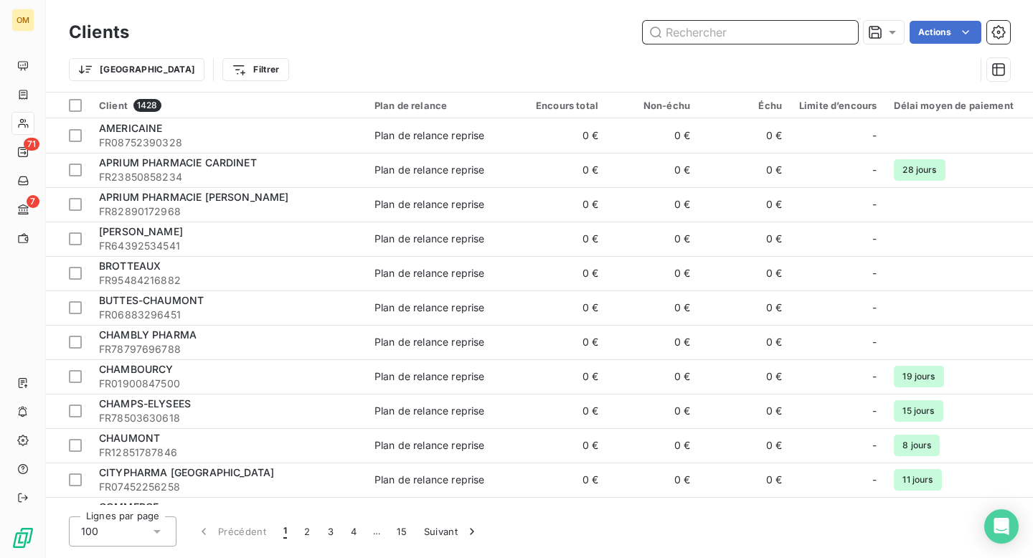
click at [715, 40] on input "text" at bounding box center [750, 32] width 215 height 23
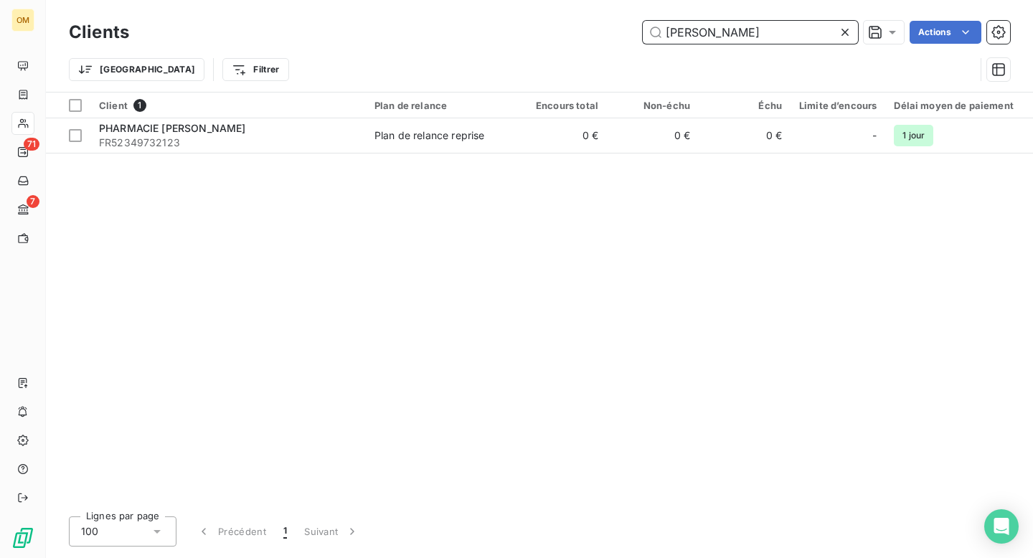
type input "[PERSON_NAME]"
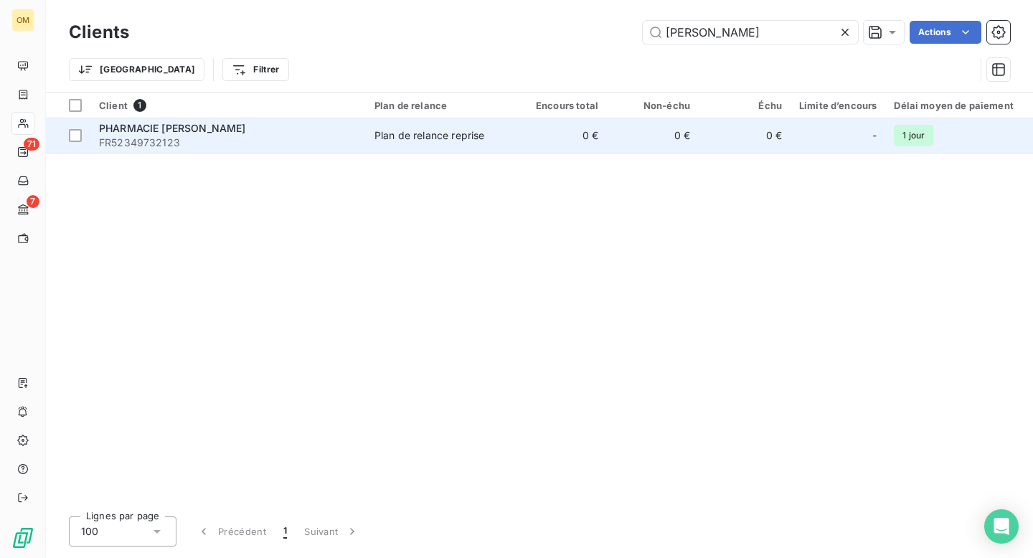
click at [252, 138] on span "FR52349732123" at bounding box center [228, 143] width 258 height 14
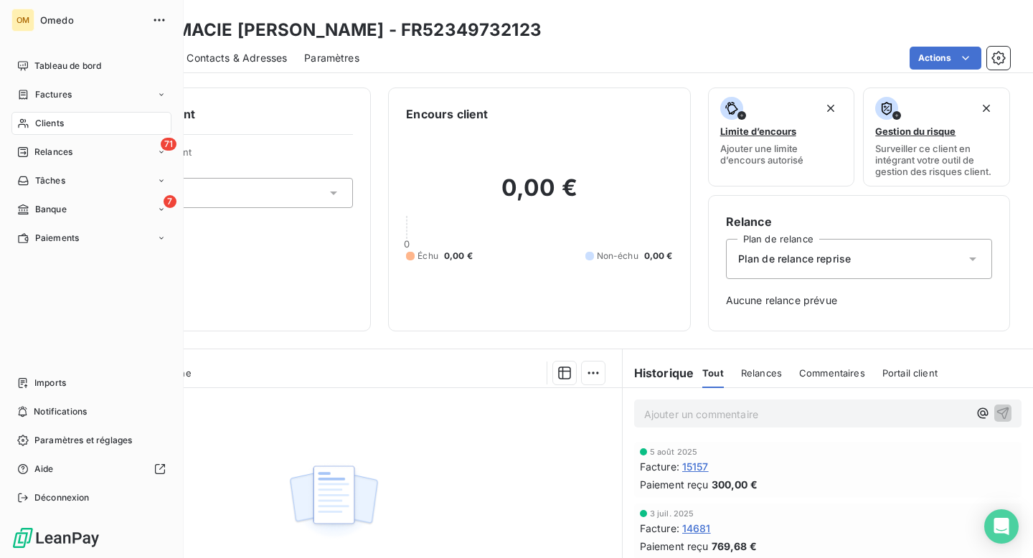
click at [54, 117] on span "Clients" at bounding box center [49, 123] width 29 height 13
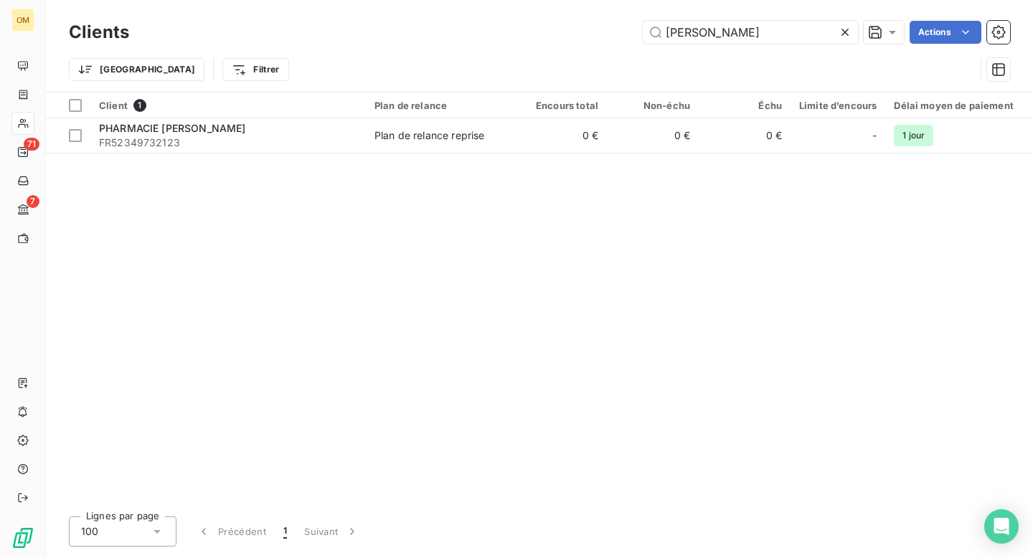
click at [846, 31] on icon at bounding box center [845, 32] width 14 height 14
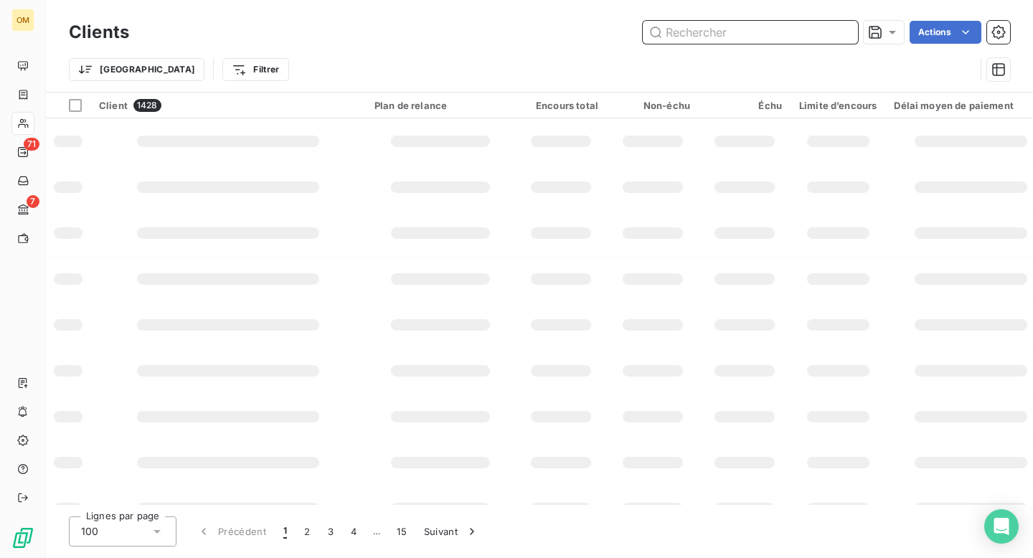
click at [780, 31] on input "text" at bounding box center [750, 32] width 215 height 23
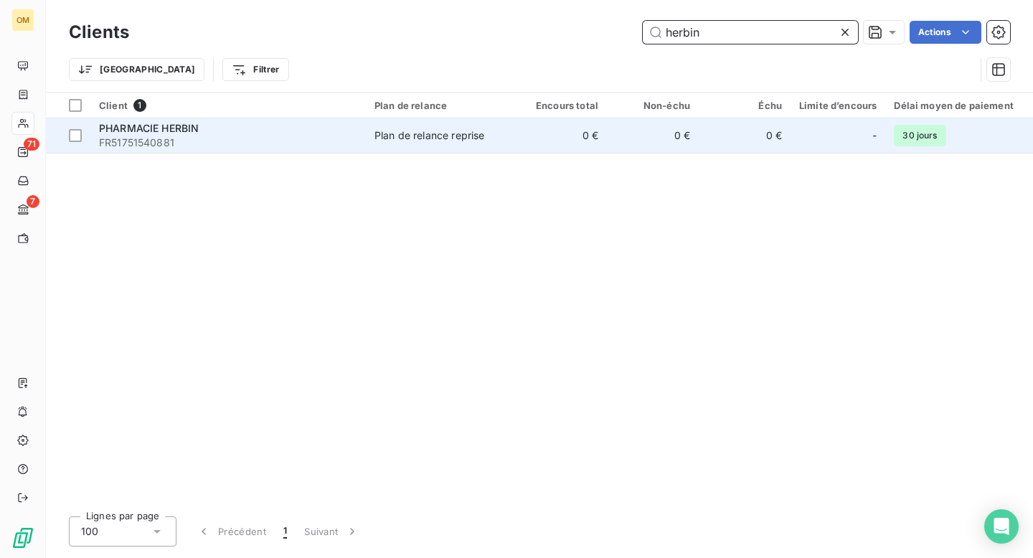
type input "herbin"
click at [542, 139] on td "0 €" at bounding box center [561, 135] width 92 height 34
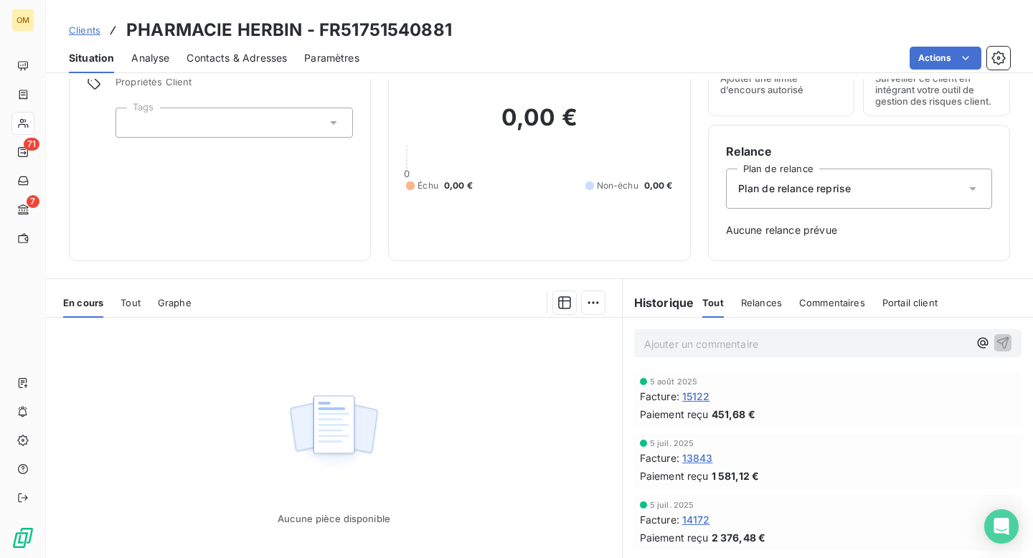
scroll to position [131, 0]
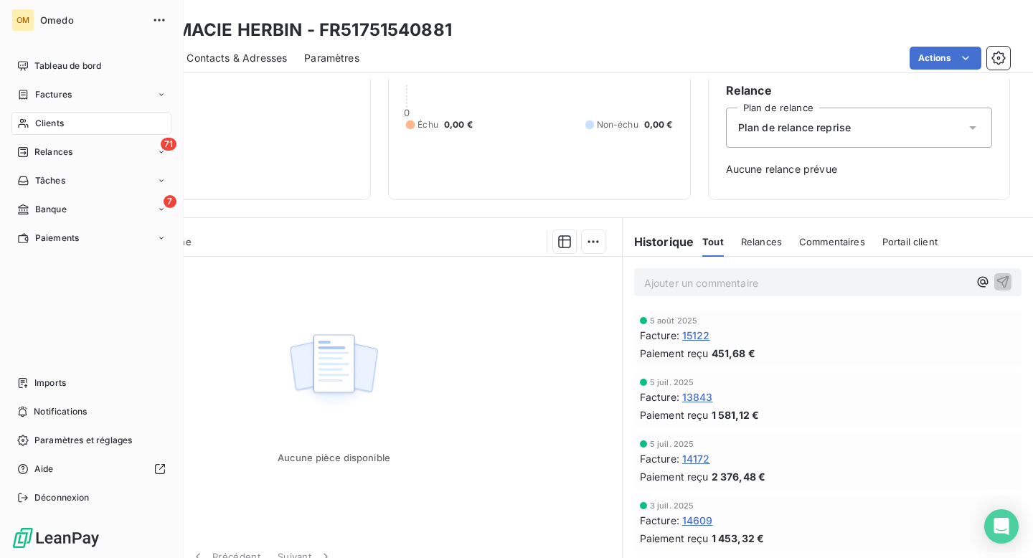
click at [49, 122] on span "Clients" at bounding box center [49, 123] width 29 height 13
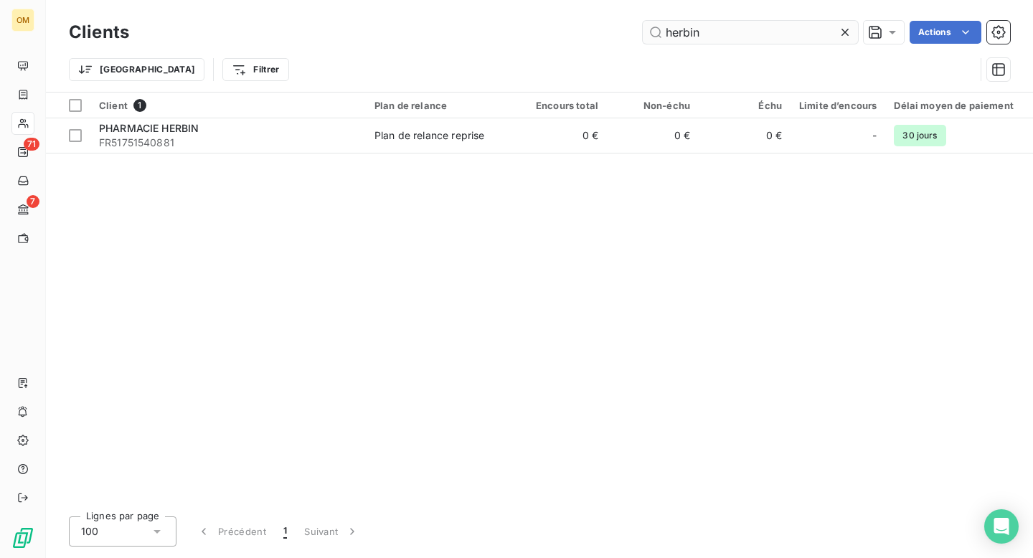
drag, startPoint x: 724, startPoint y: 35, endPoint x: 658, endPoint y: 34, distance: 65.3
click at [658, 34] on input "herbin" at bounding box center [750, 32] width 215 height 23
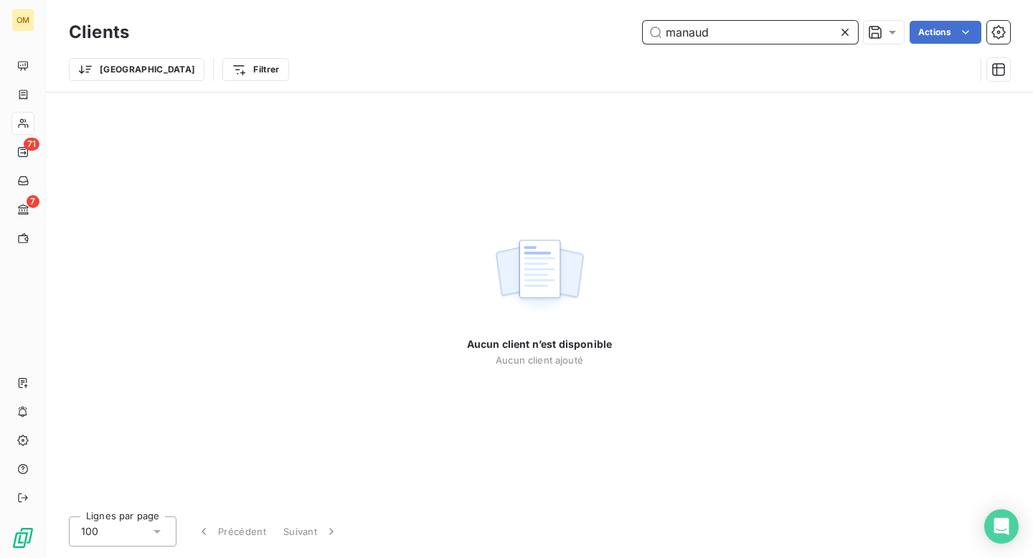
drag, startPoint x: 718, startPoint y: 34, endPoint x: 651, endPoint y: 37, distance: 66.8
click at [651, 37] on input "manaud" at bounding box center [750, 32] width 215 height 23
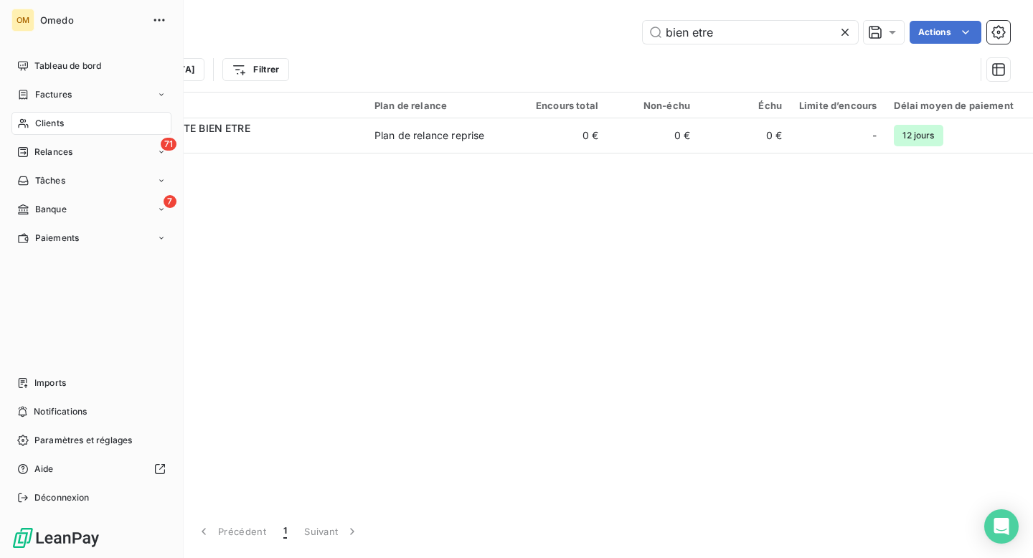
click at [48, 118] on span "Clients" at bounding box center [49, 123] width 29 height 13
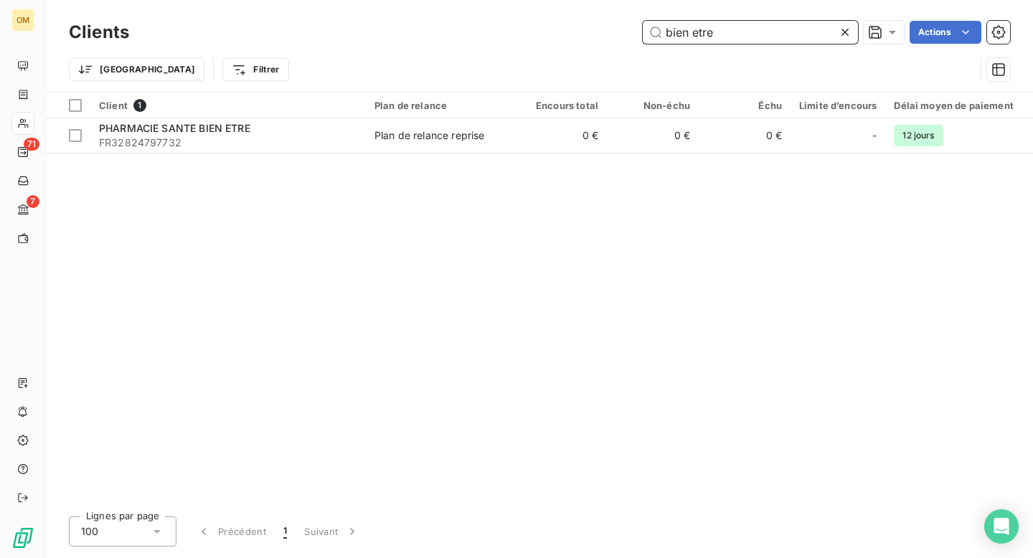
click at [725, 34] on input "bien etre" at bounding box center [750, 32] width 215 height 23
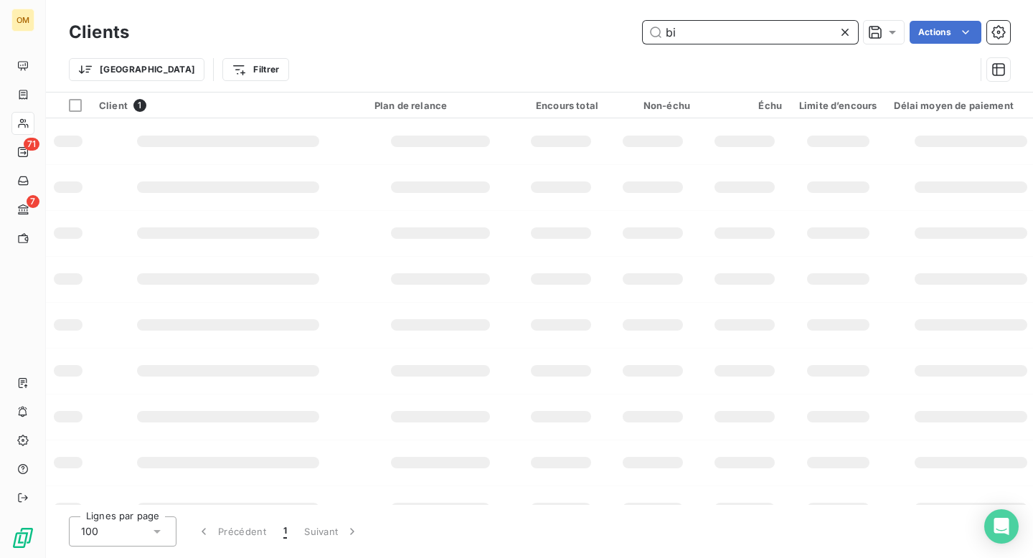
type input "b"
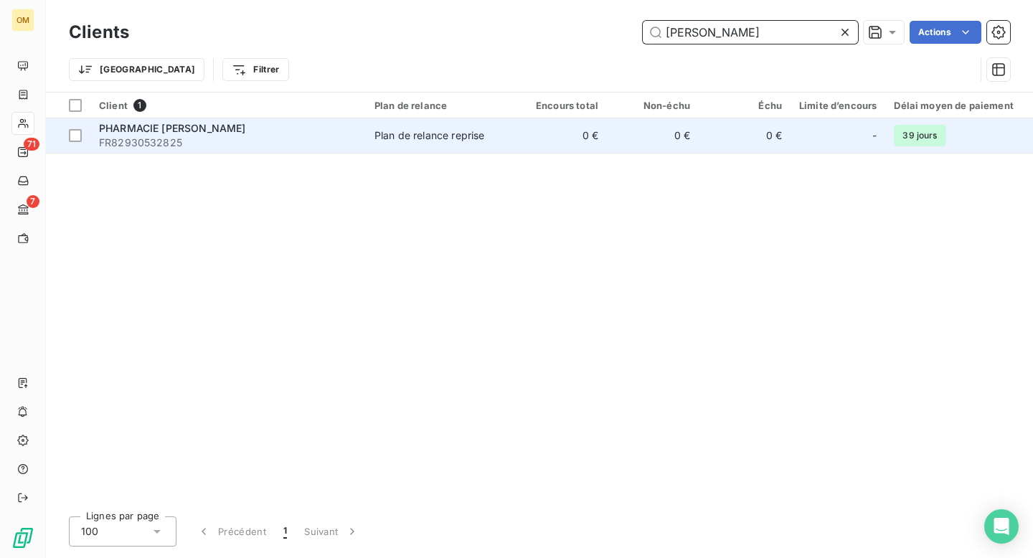
type input "[PERSON_NAME]"
click at [502, 150] on td "Plan de relance reprise" at bounding box center [440, 135] width 149 height 34
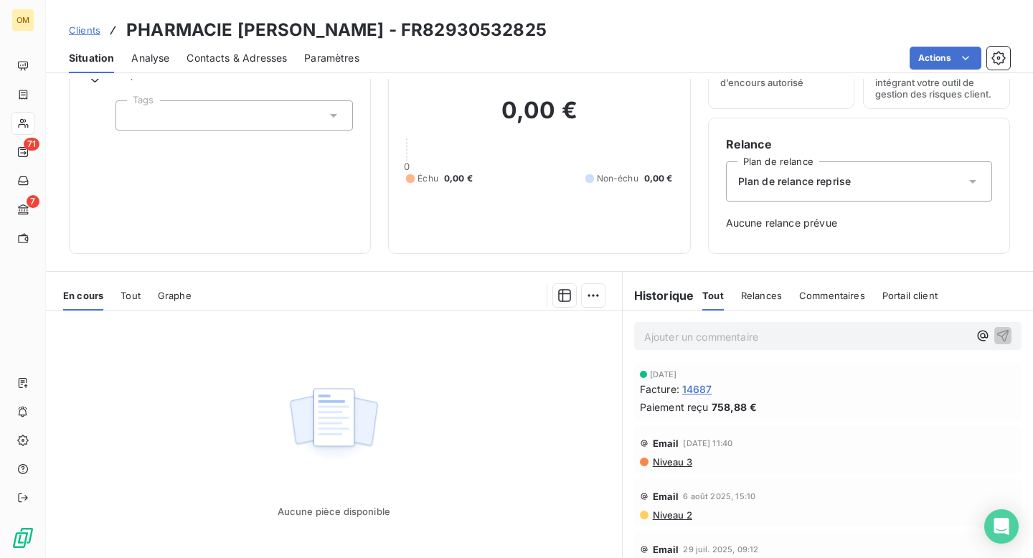
scroll to position [79, 0]
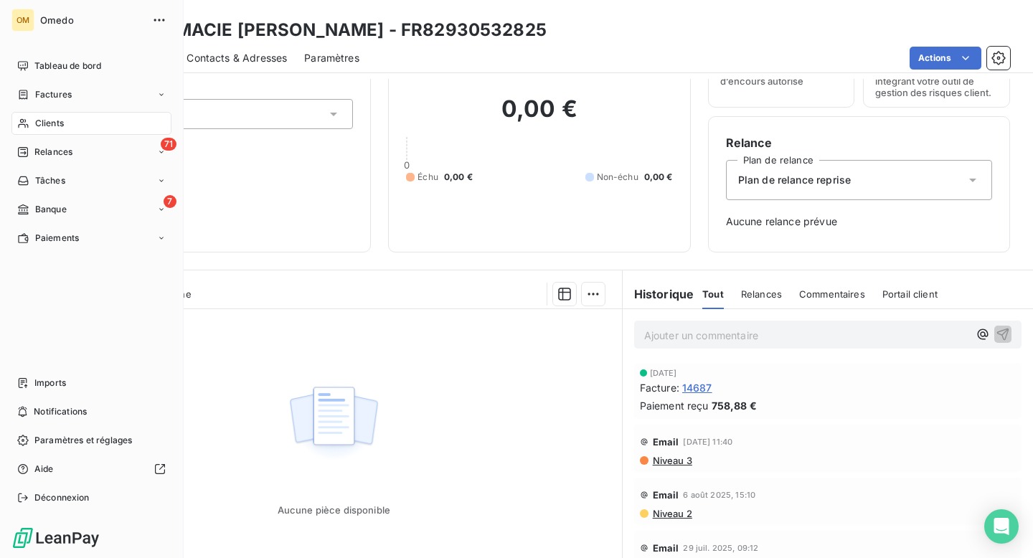
click at [43, 126] on span "Clients" at bounding box center [49, 123] width 29 height 13
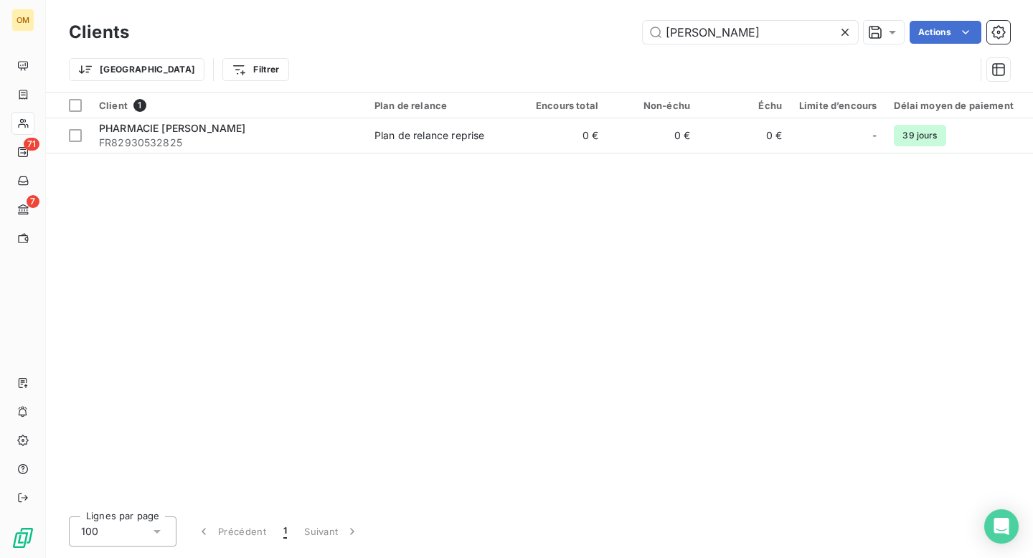
drag, startPoint x: 745, startPoint y: 34, endPoint x: 637, endPoint y: 33, distance: 108.3
click at [637, 33] on div "[PERSON_NAME] Actions" at bounding box center [577, 32] width 863 height 23
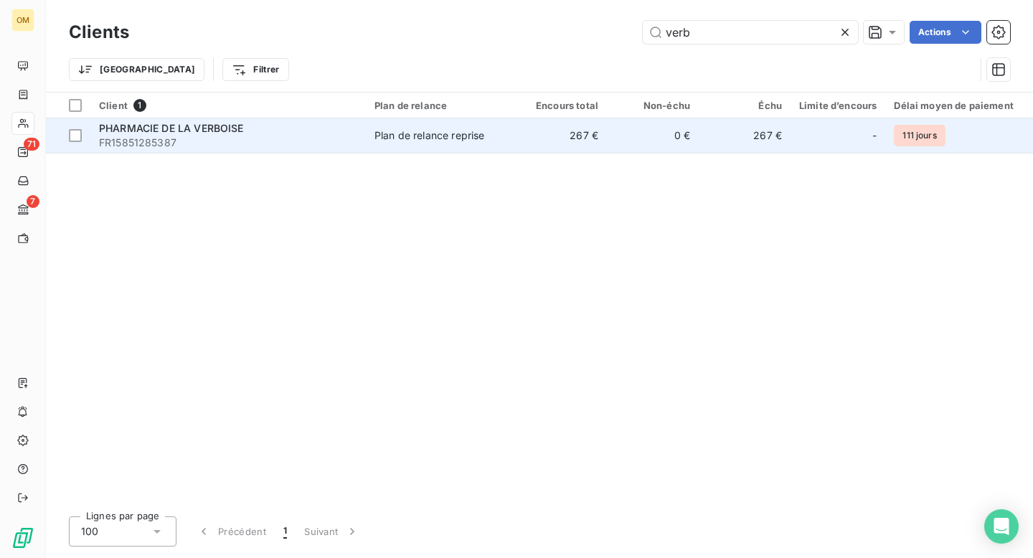
type input "verb"
click at [535, 145] on td "267 €" at bounding box center [561, 135] width 92 height 34
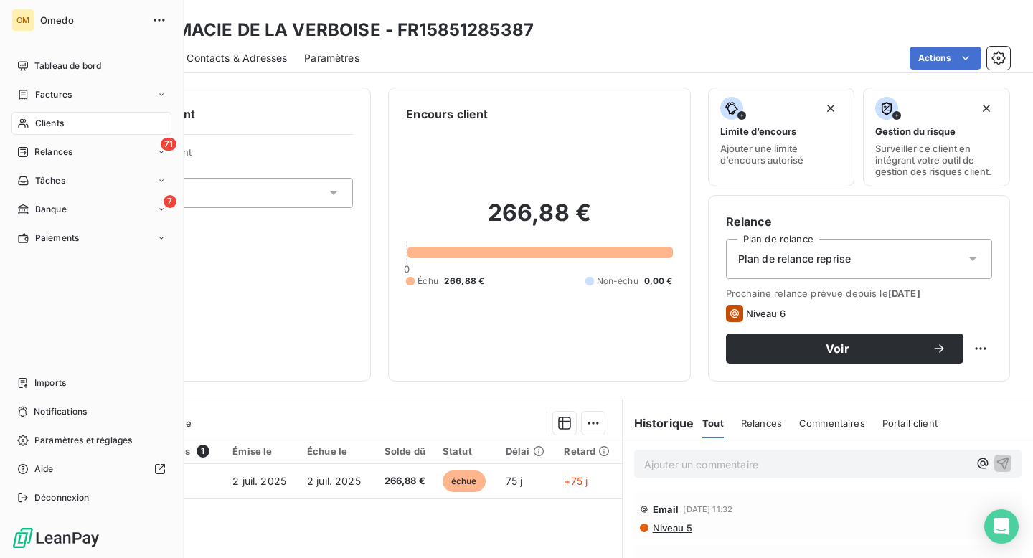
click at [49, 124] on span "Clients" at bounding box center [49, 123] width 29 height 13
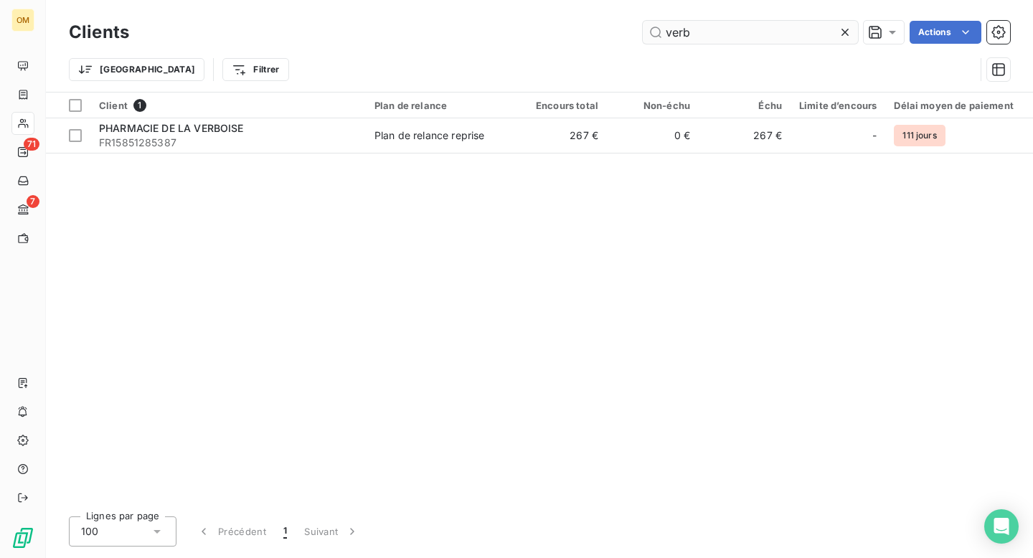
drag, startPoint x: 719, startPoint y: 35, endPoint x: 655, endPoint y: 34, distance: 63.8
click at [655, 34] on input "verb" at bounding box center [750, 32] width 215 height 23
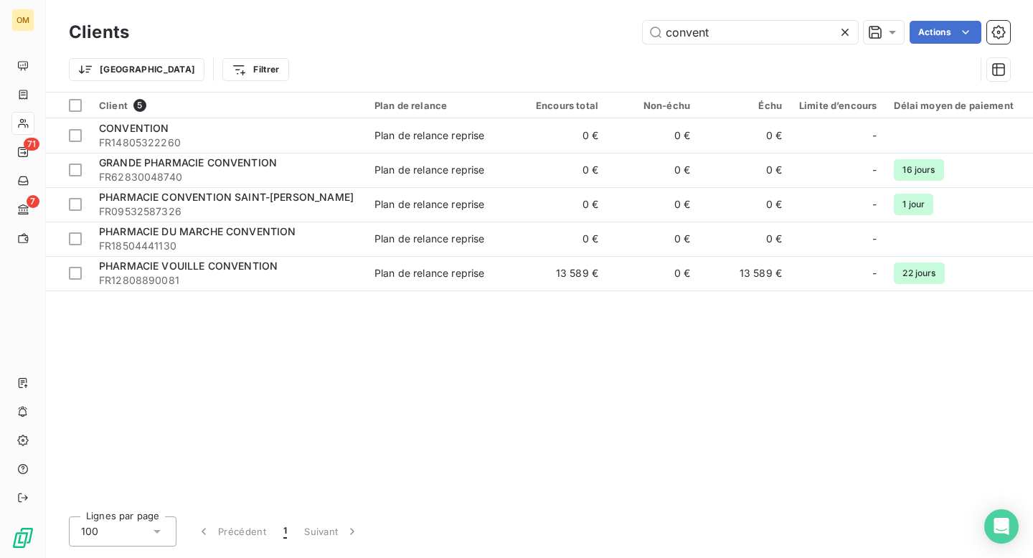
type input "convent"
click at [844, 31] on icon at bounding box center [845, 32] width 14 height 14
